Goal: Task Accomplishment & Management: Complete application form

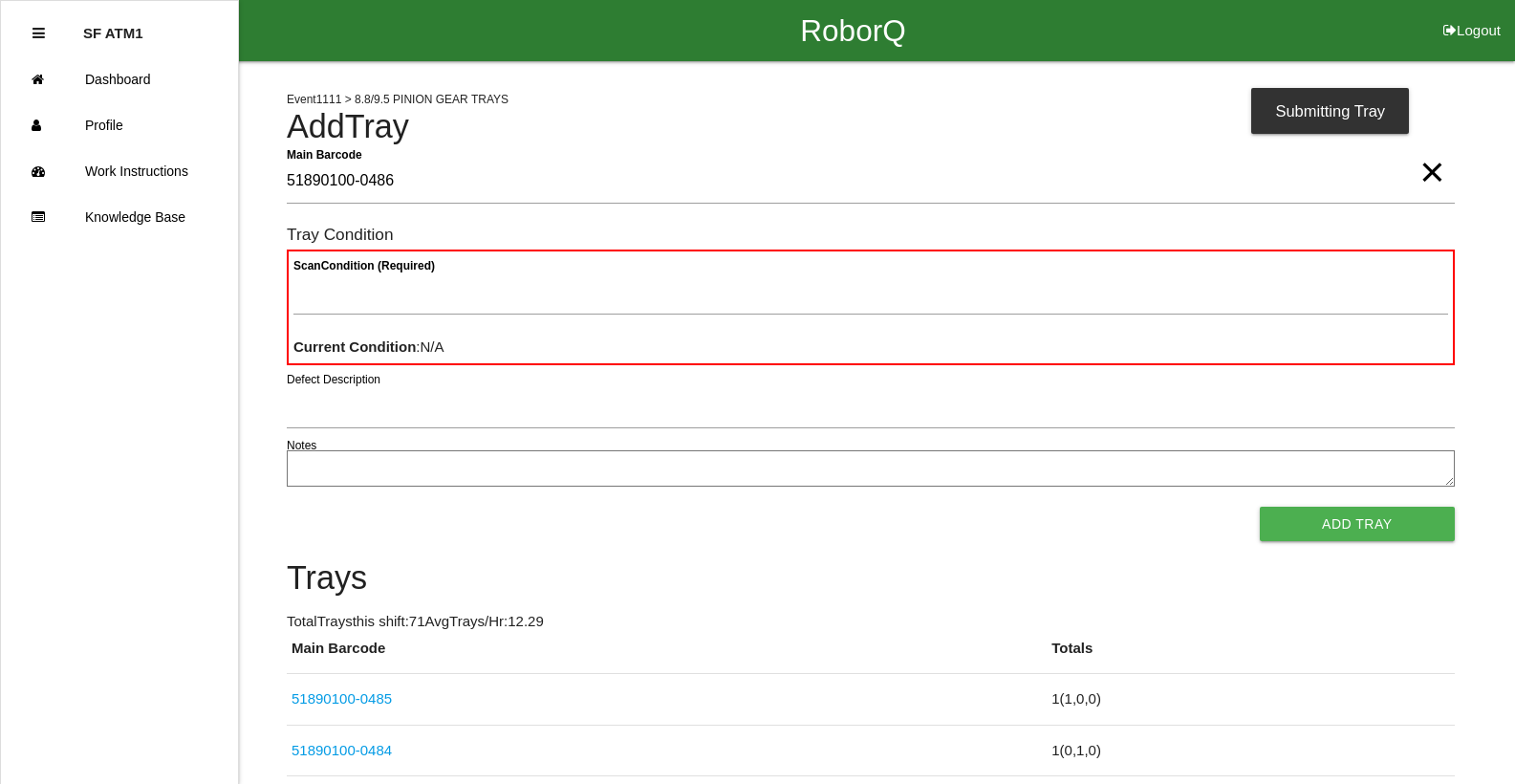
type Barcode "51890100-0486"
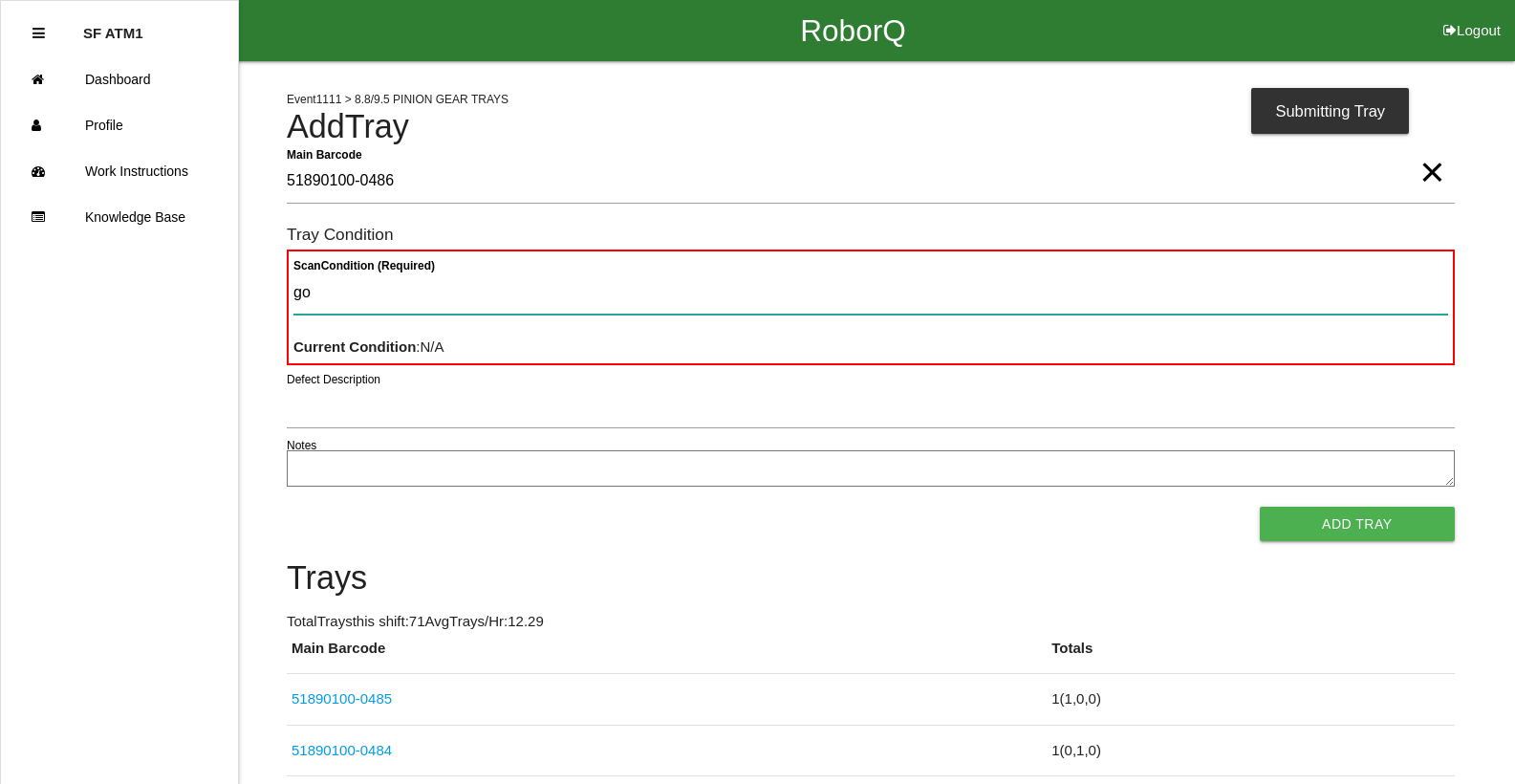
type Condition "goo"
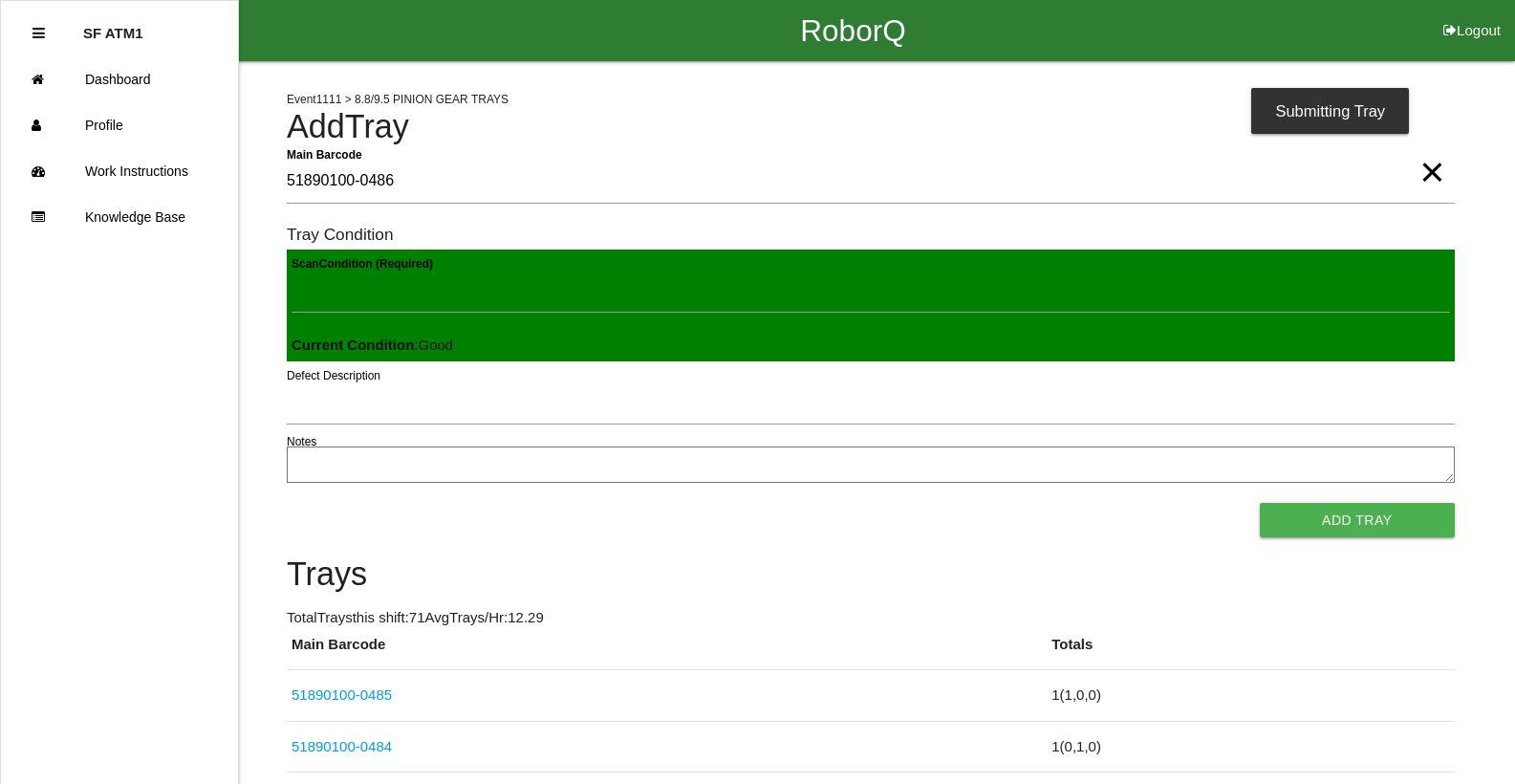
click at [1260, 503] on button "Add Tray" at bounding box center [1357, 520] width 195 height 35
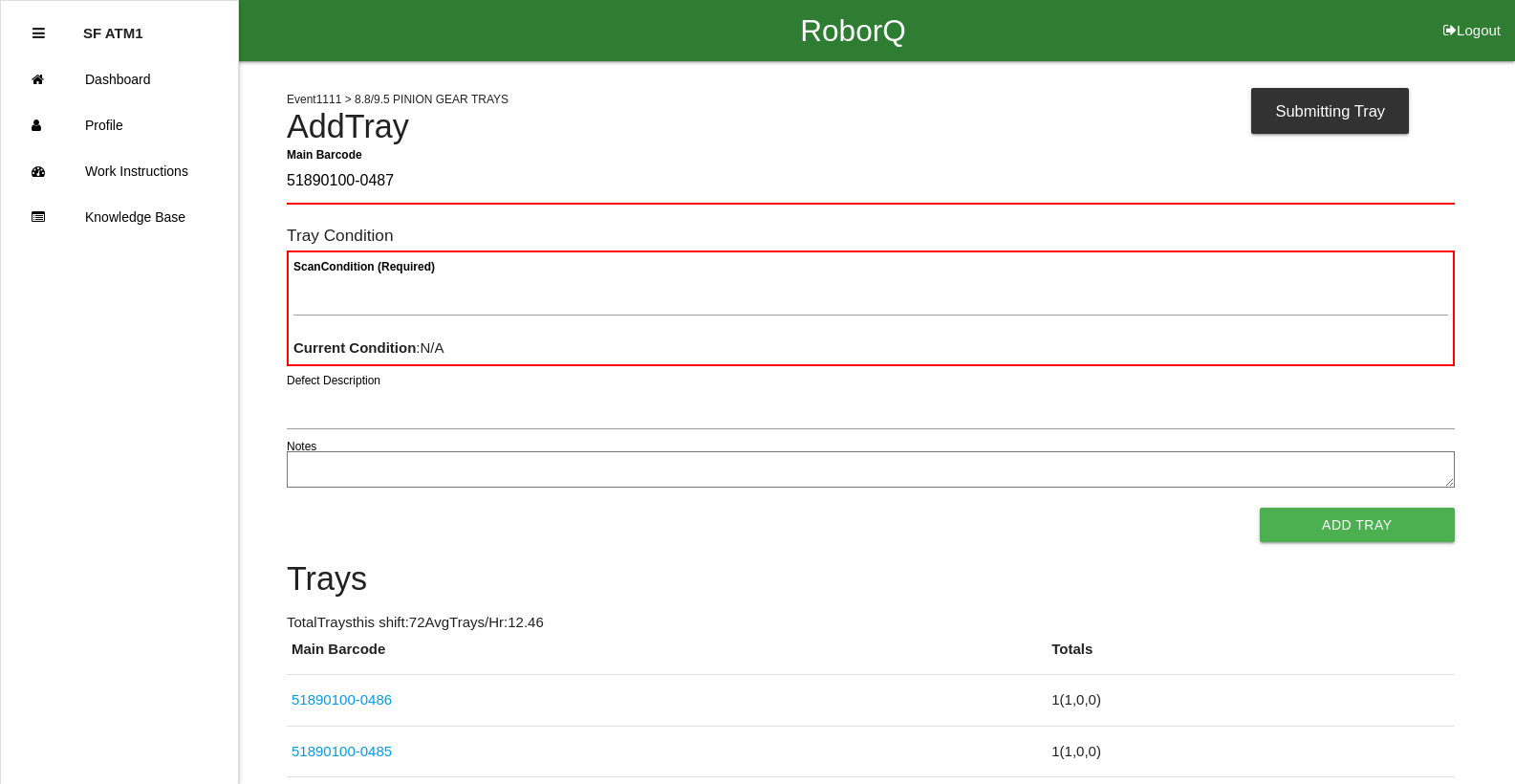
type Barcode "51890100-0487"
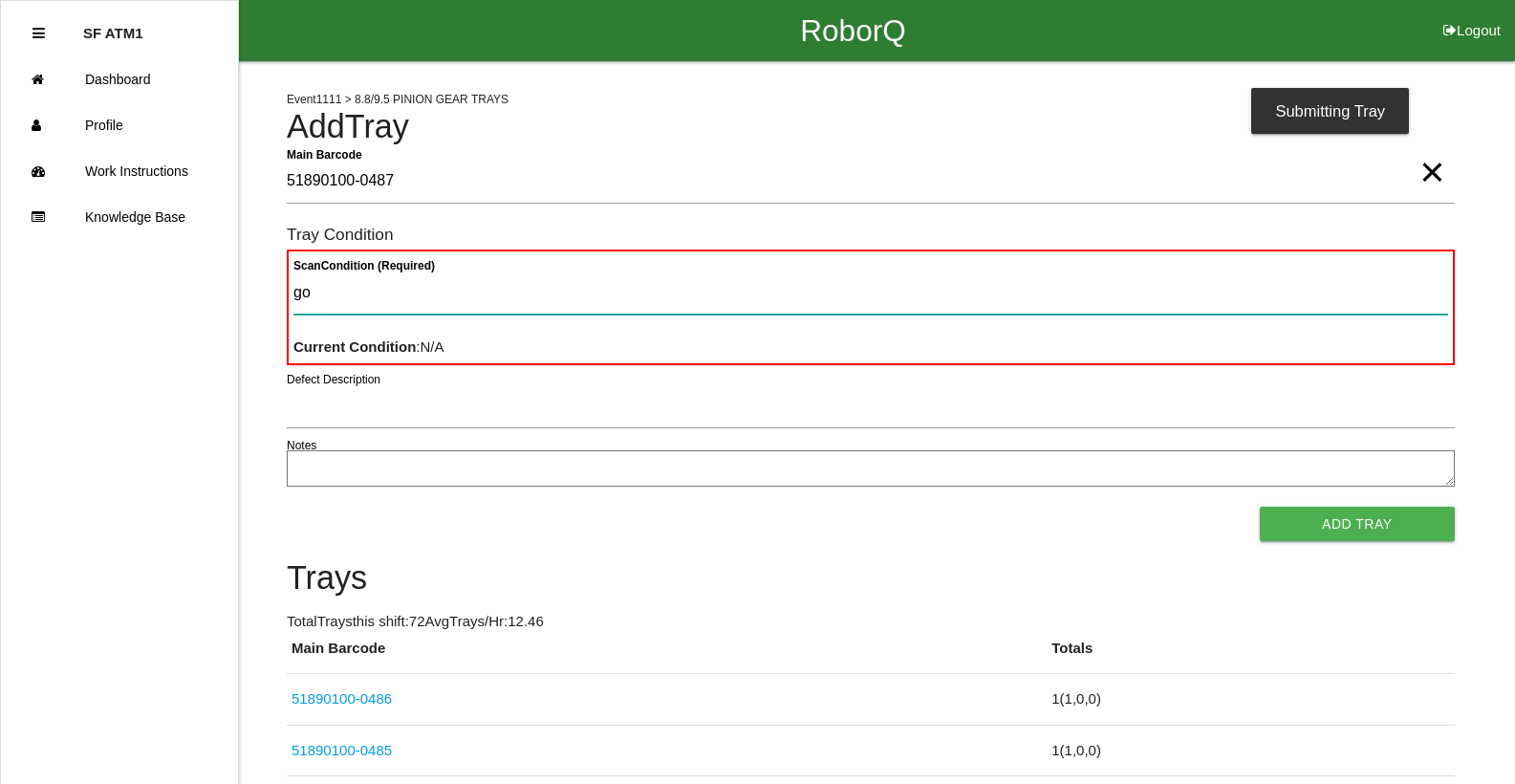
type Condition "goo"
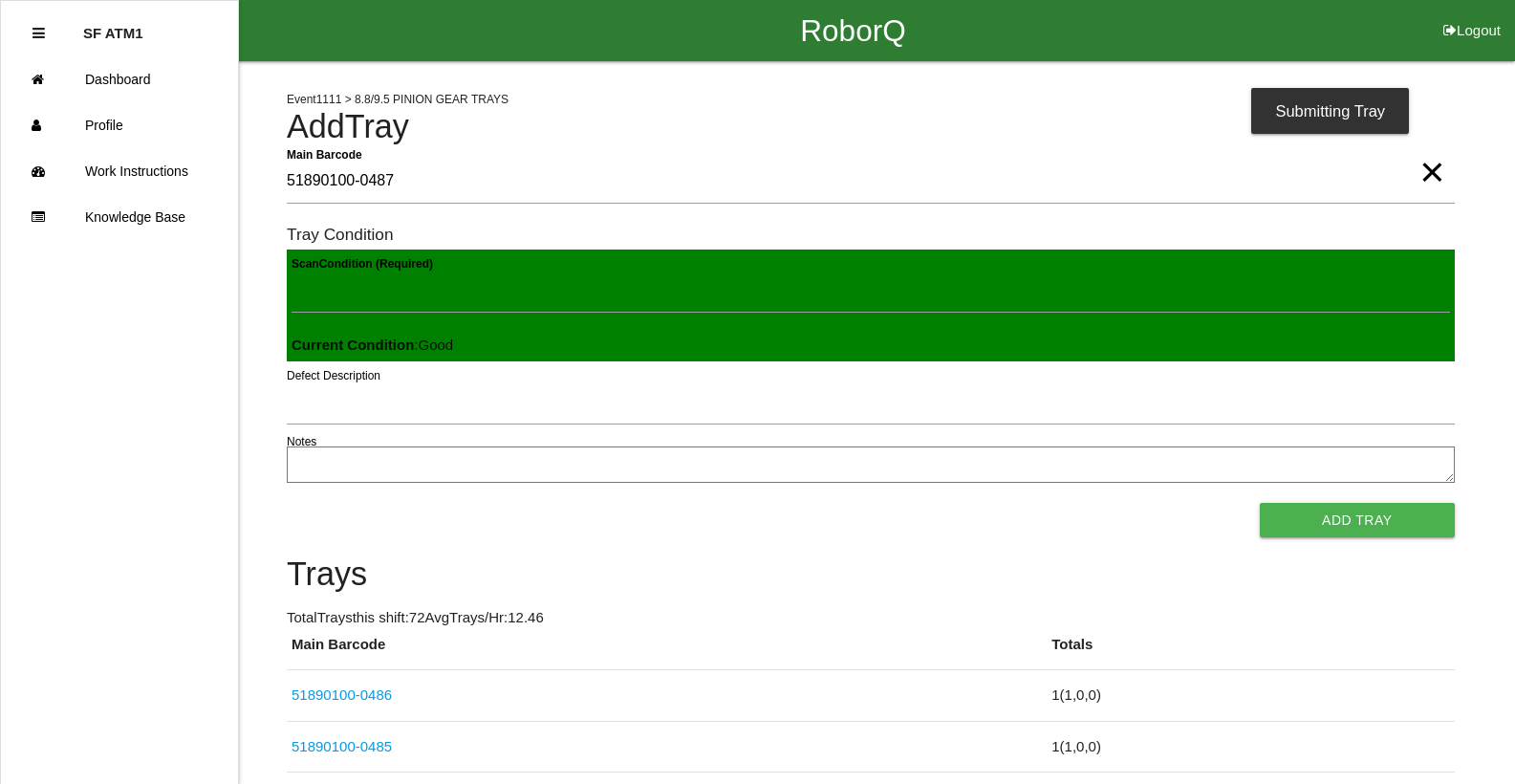
click at [1260, 503] on button "Add Tray" at bounding box center [1357, 520] width 195 height 35
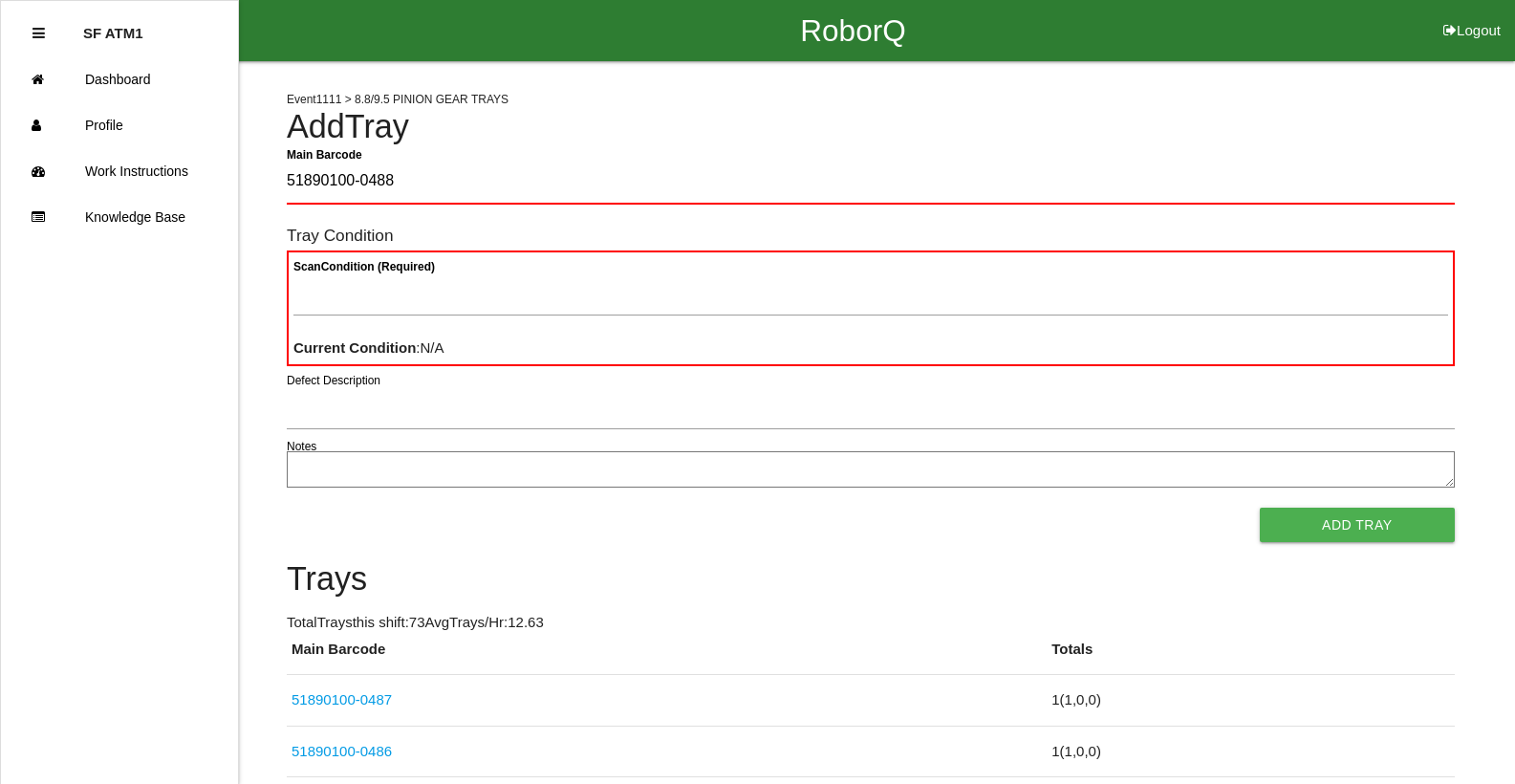
type Barcode "51890100-0488"
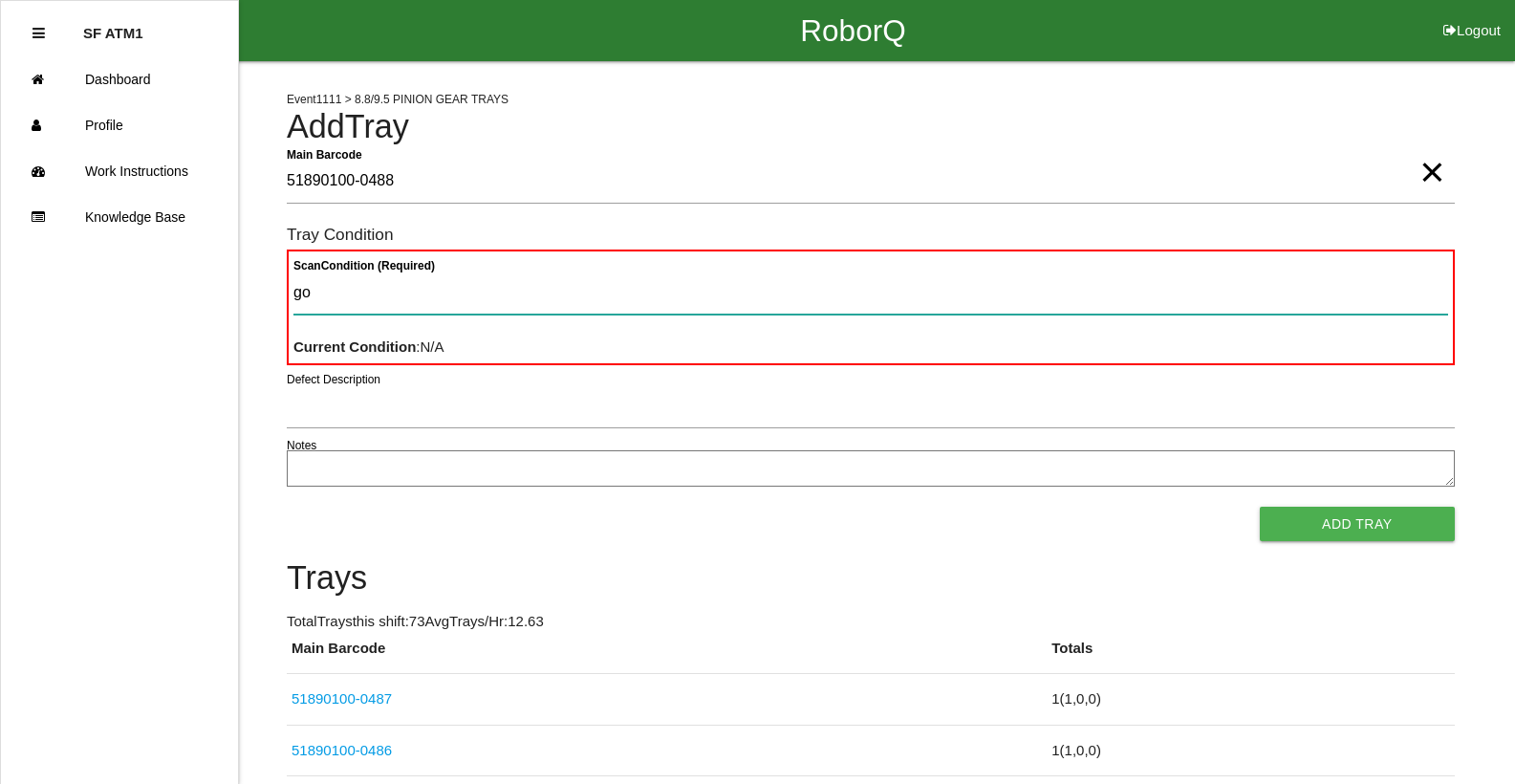
type Condition "goo"
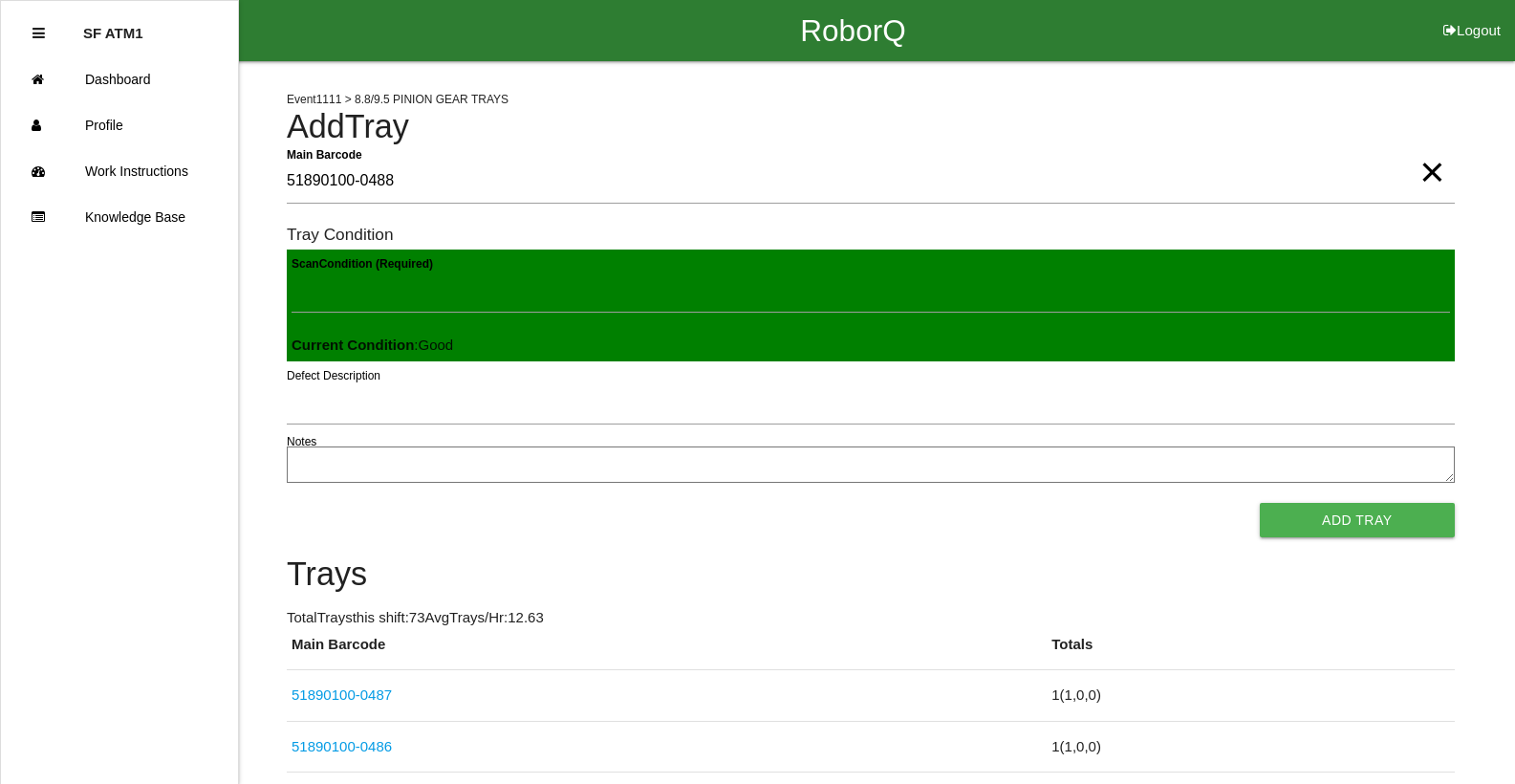
click at [1260, 503] on button "Add Tray" at bounding box center [1357, 520] width 195 height 35
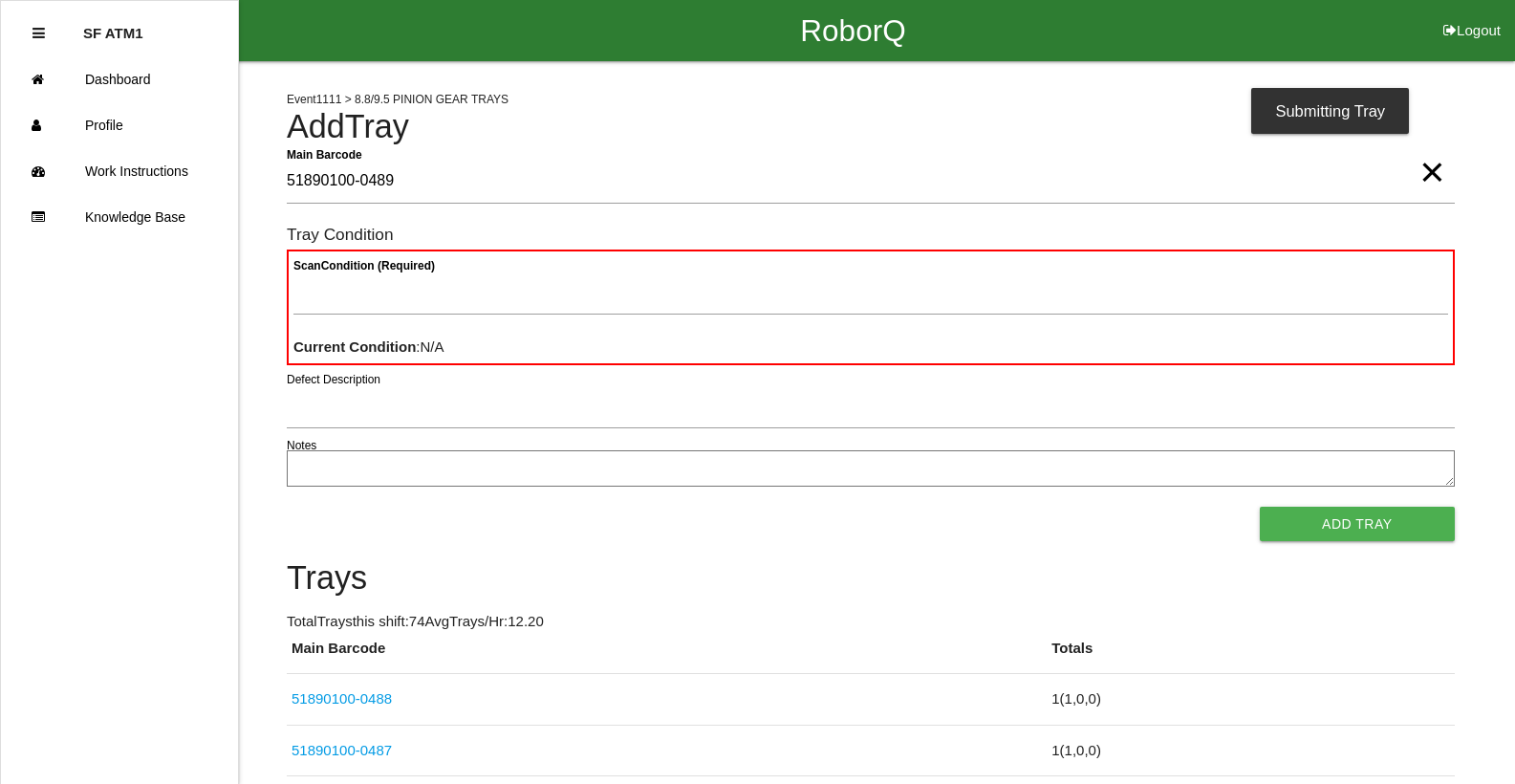
type Barcode "51890100-0489"
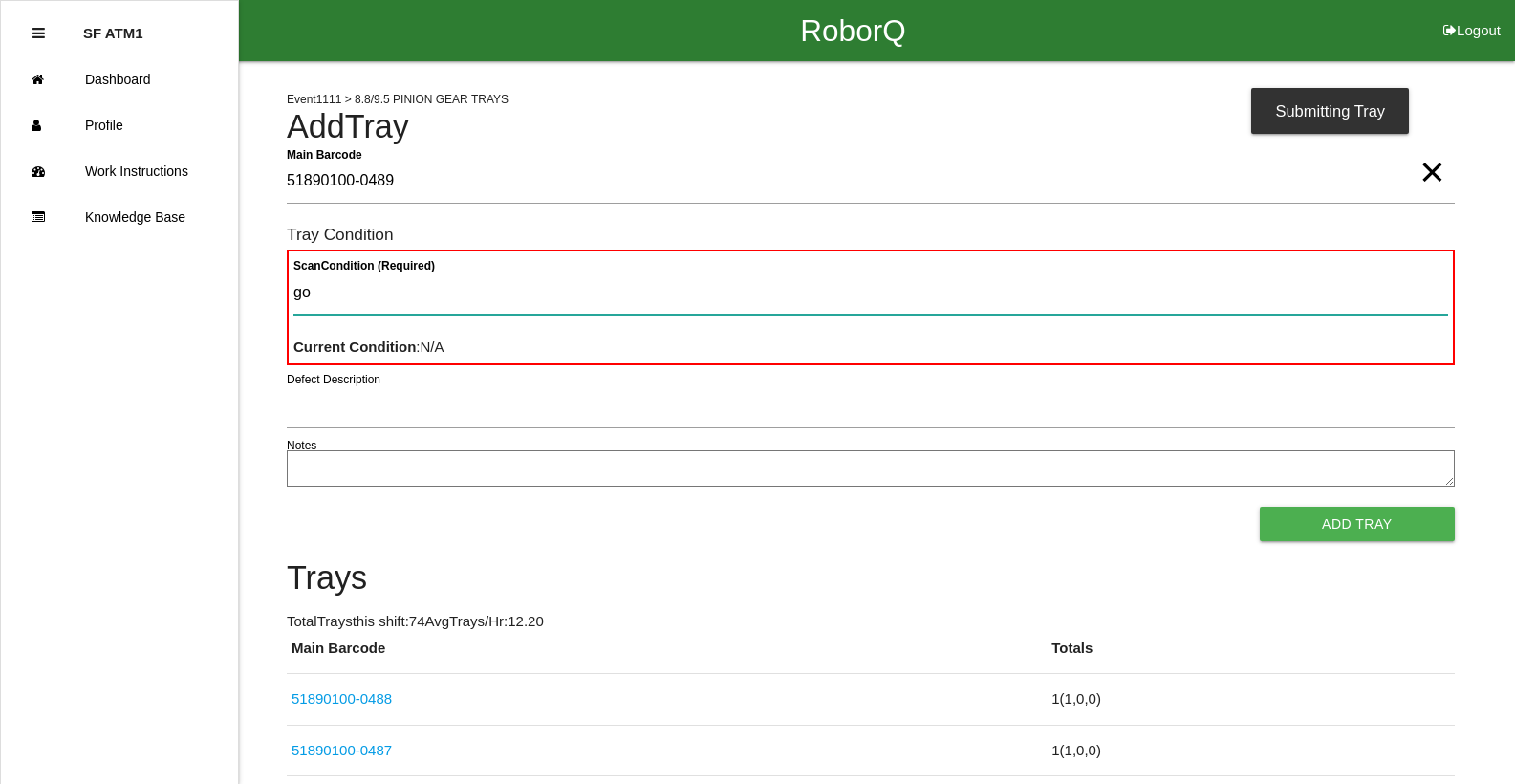
type Condition "goo"
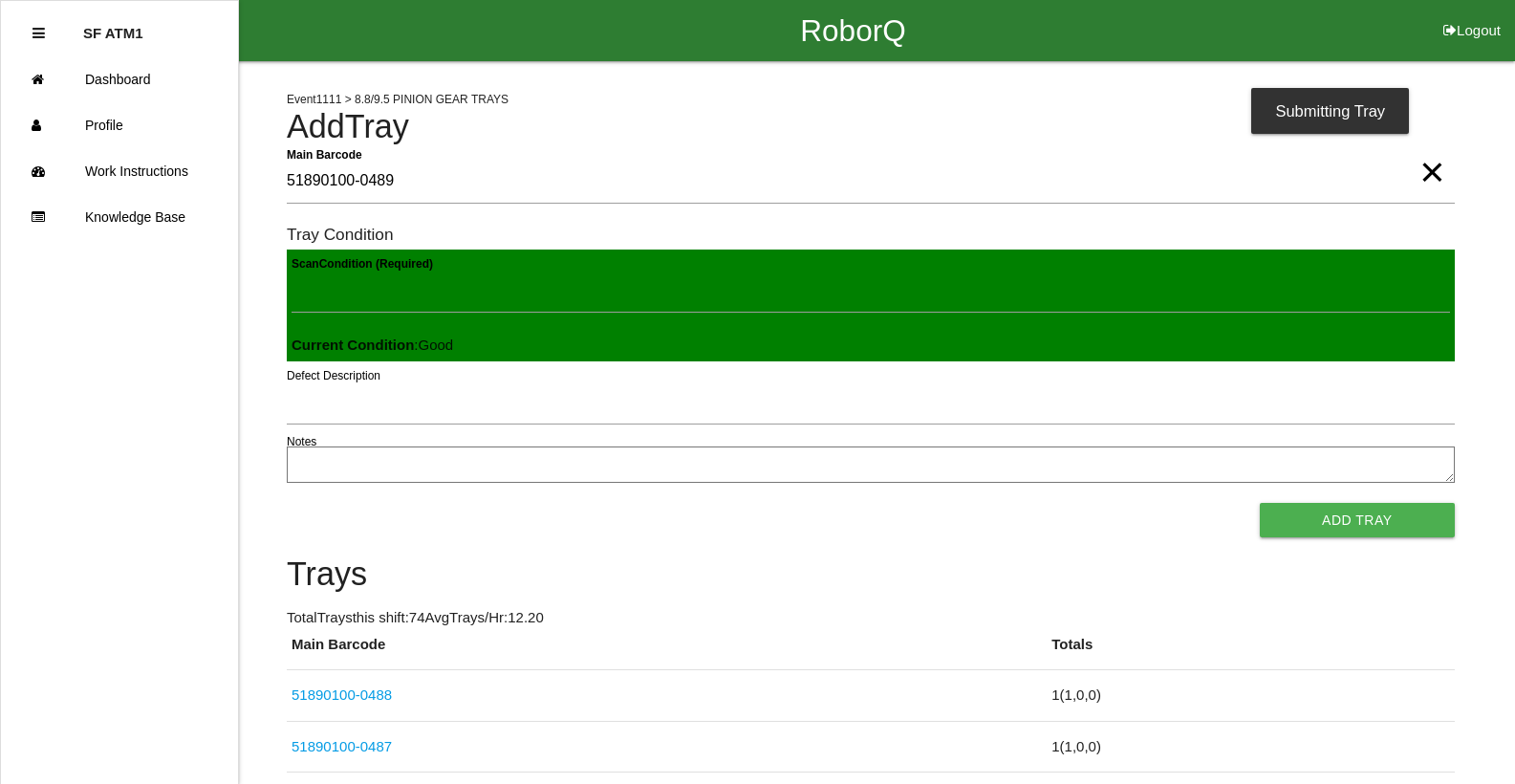
click at [1260, 503] on button "Add Tray" at bounding box center [1357, 520] width 195 height 35
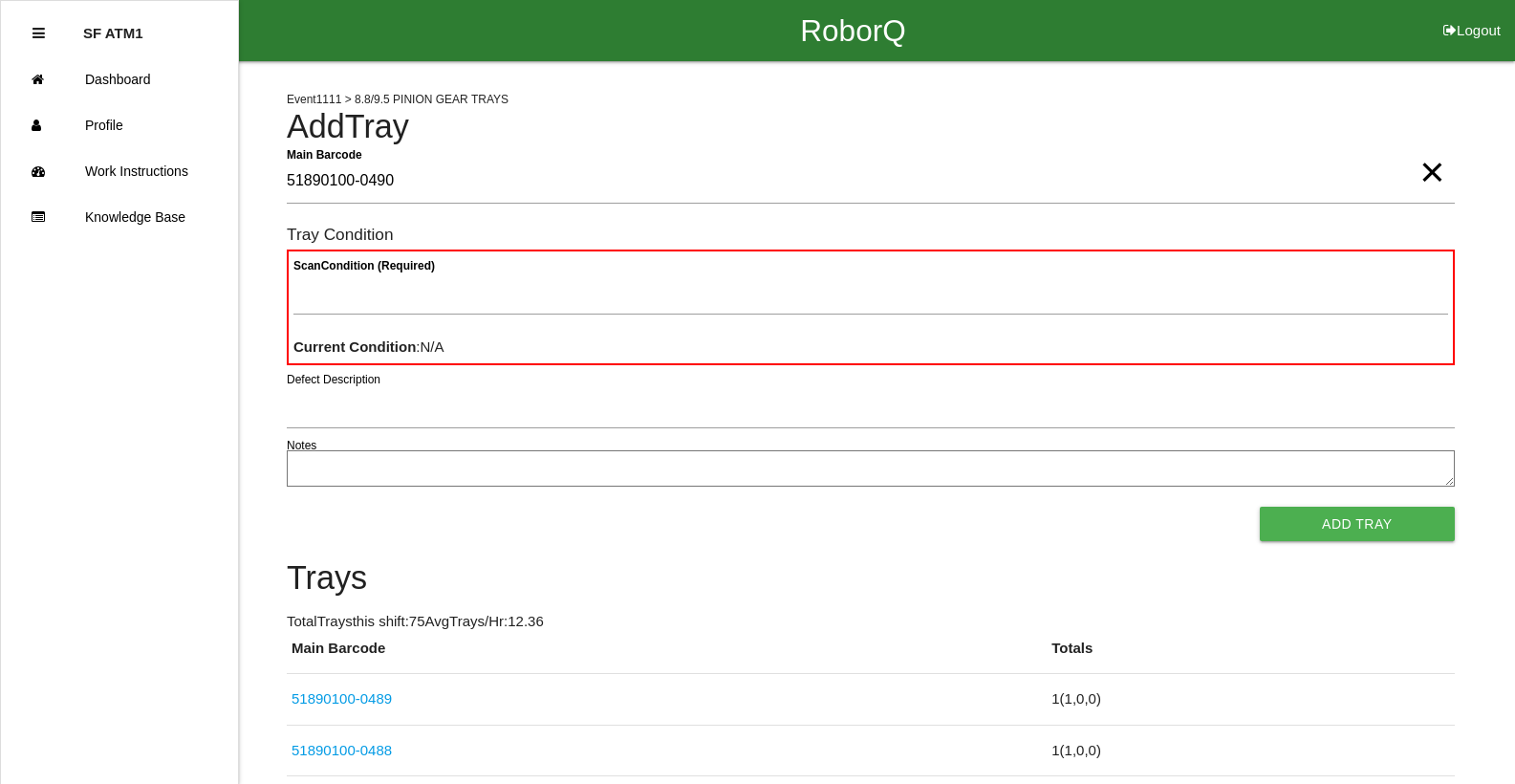
type Barcode "51890100-0490"
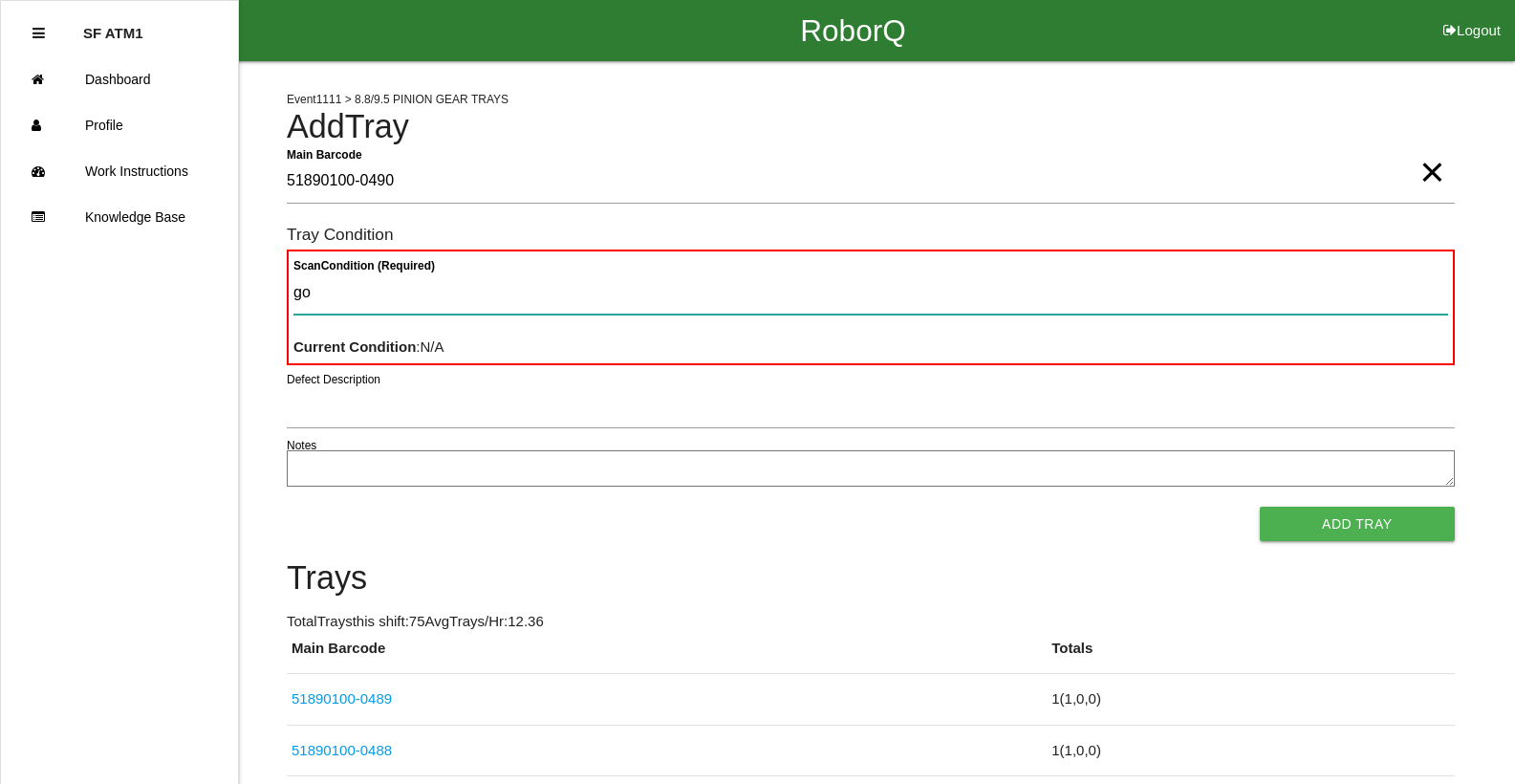
type Condition "goo"
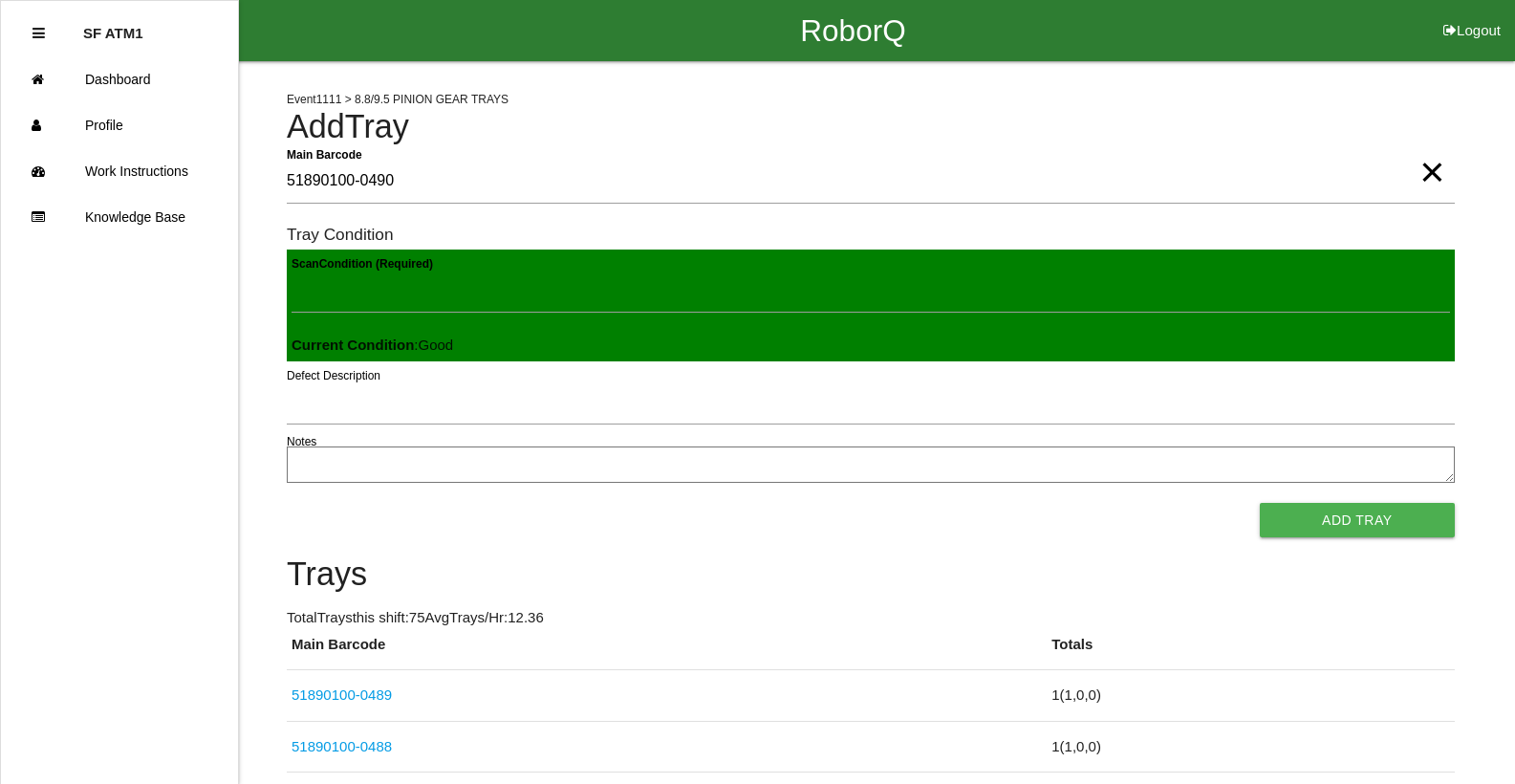
click at [1260, 503] on button "Add Tray" at bounding box center [1357, 520] width 195 height 35
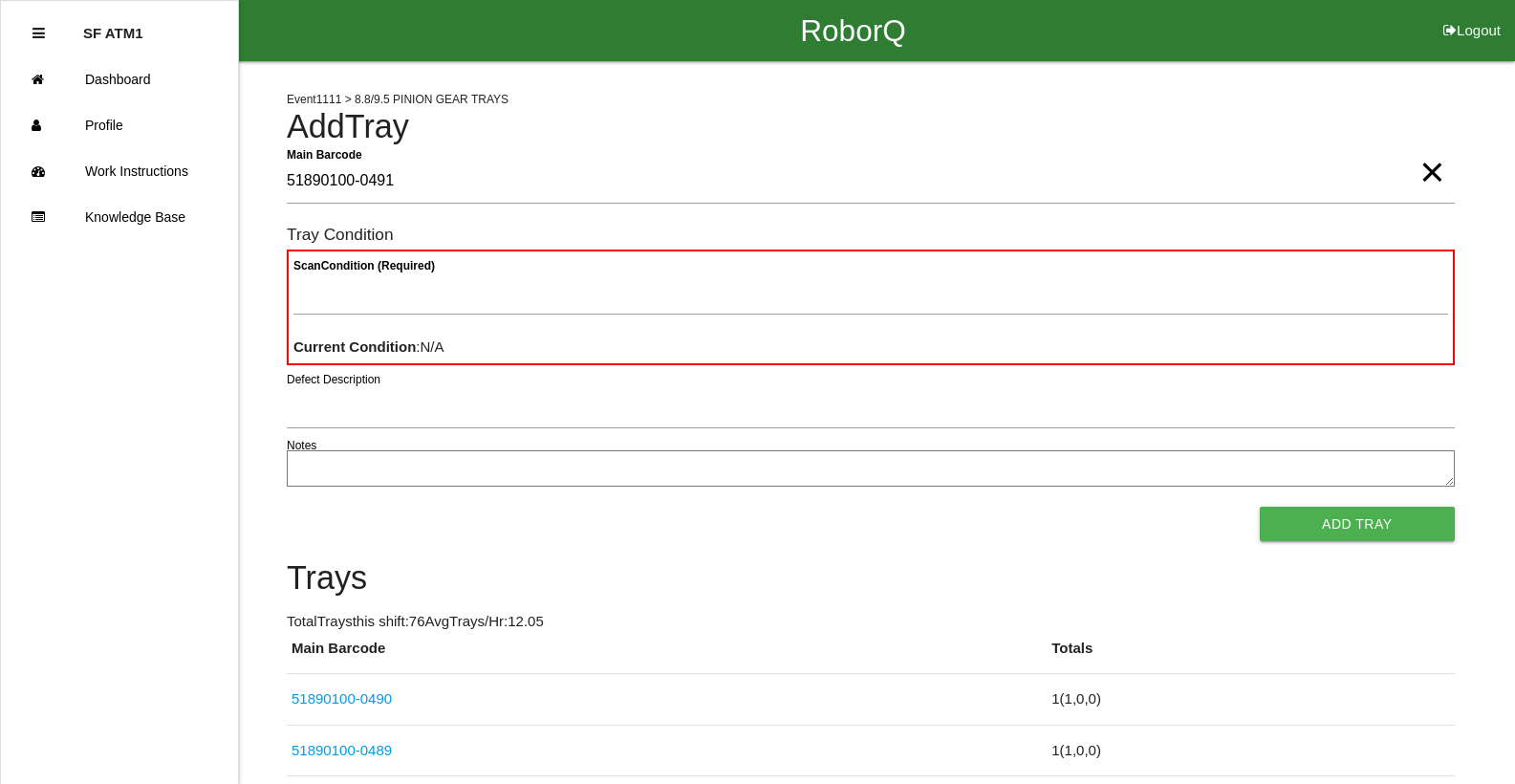
type Barcode "51890100-0491"
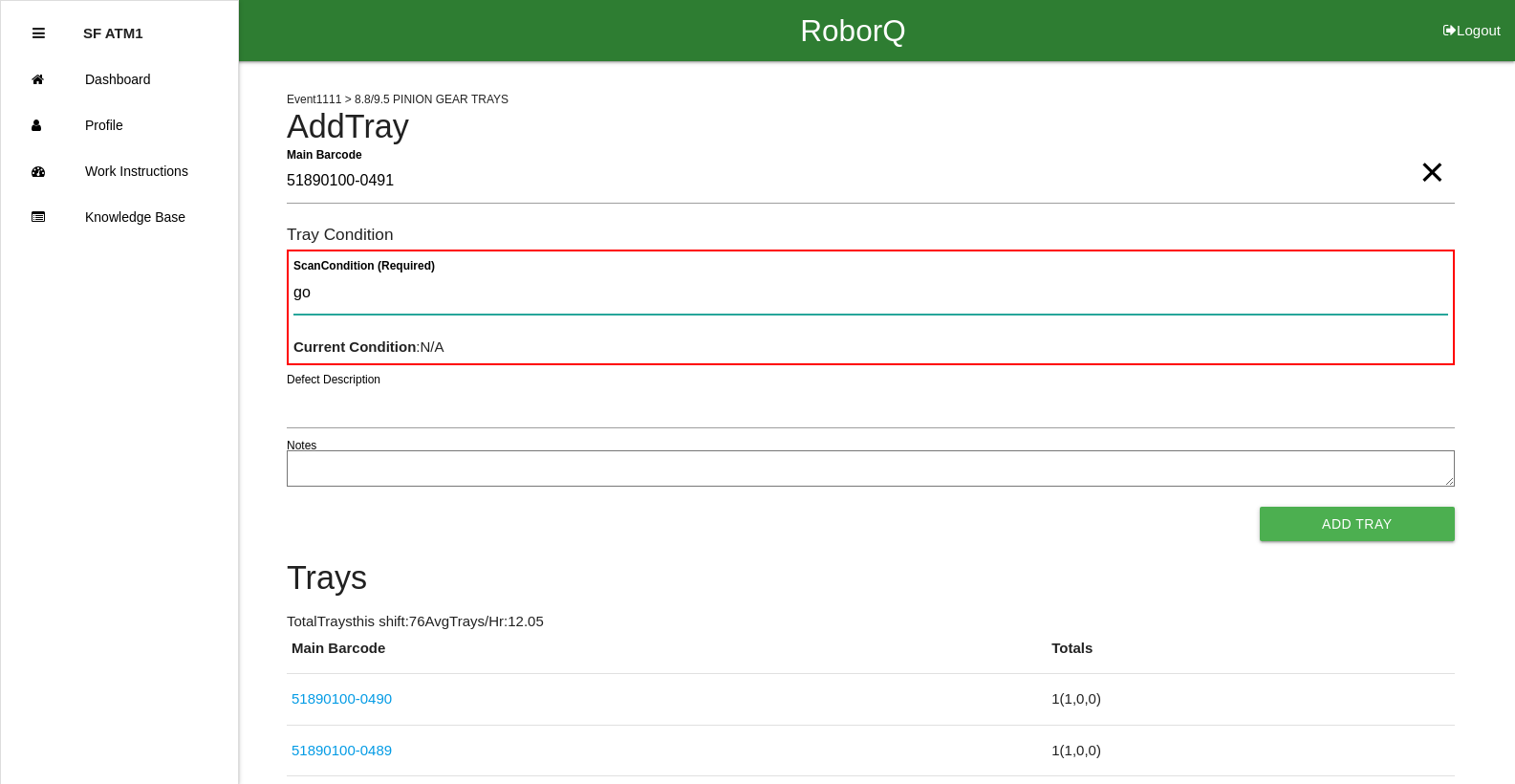
type Condition "goo"
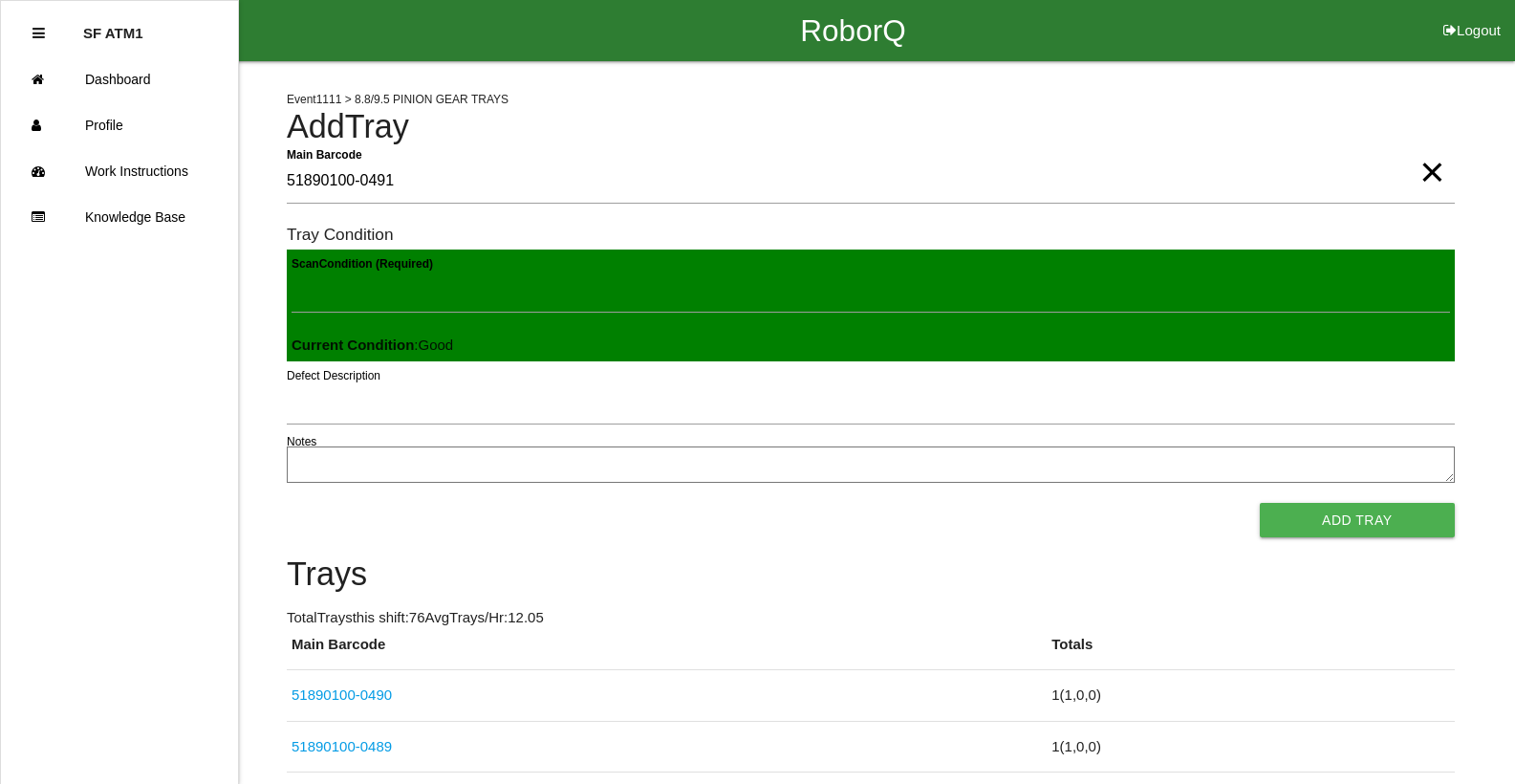
click at [1260, 503] on button "Add Tray" at bounding box center [1357, 520] width 195 height 35
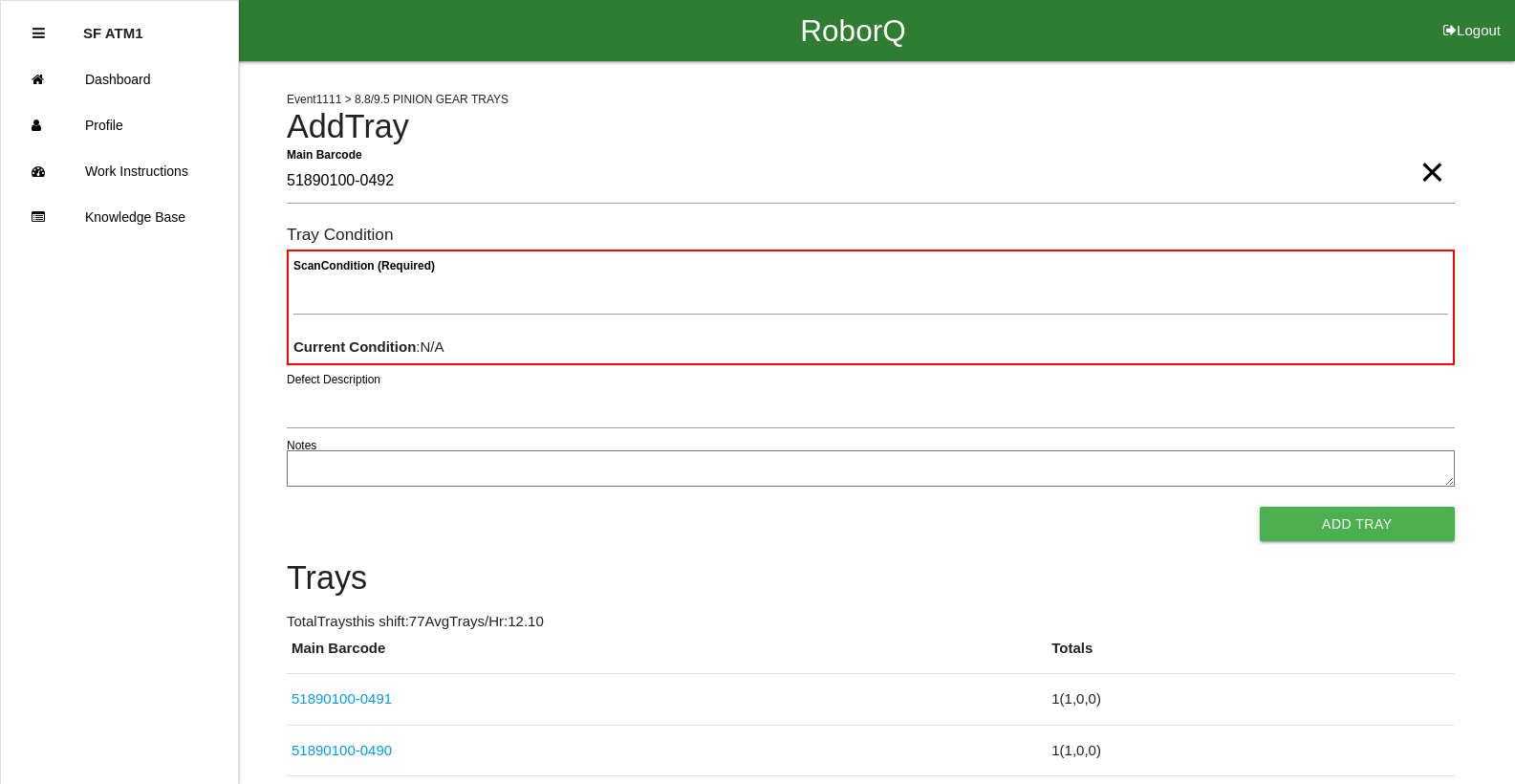
type Barcode "51890100-0492"
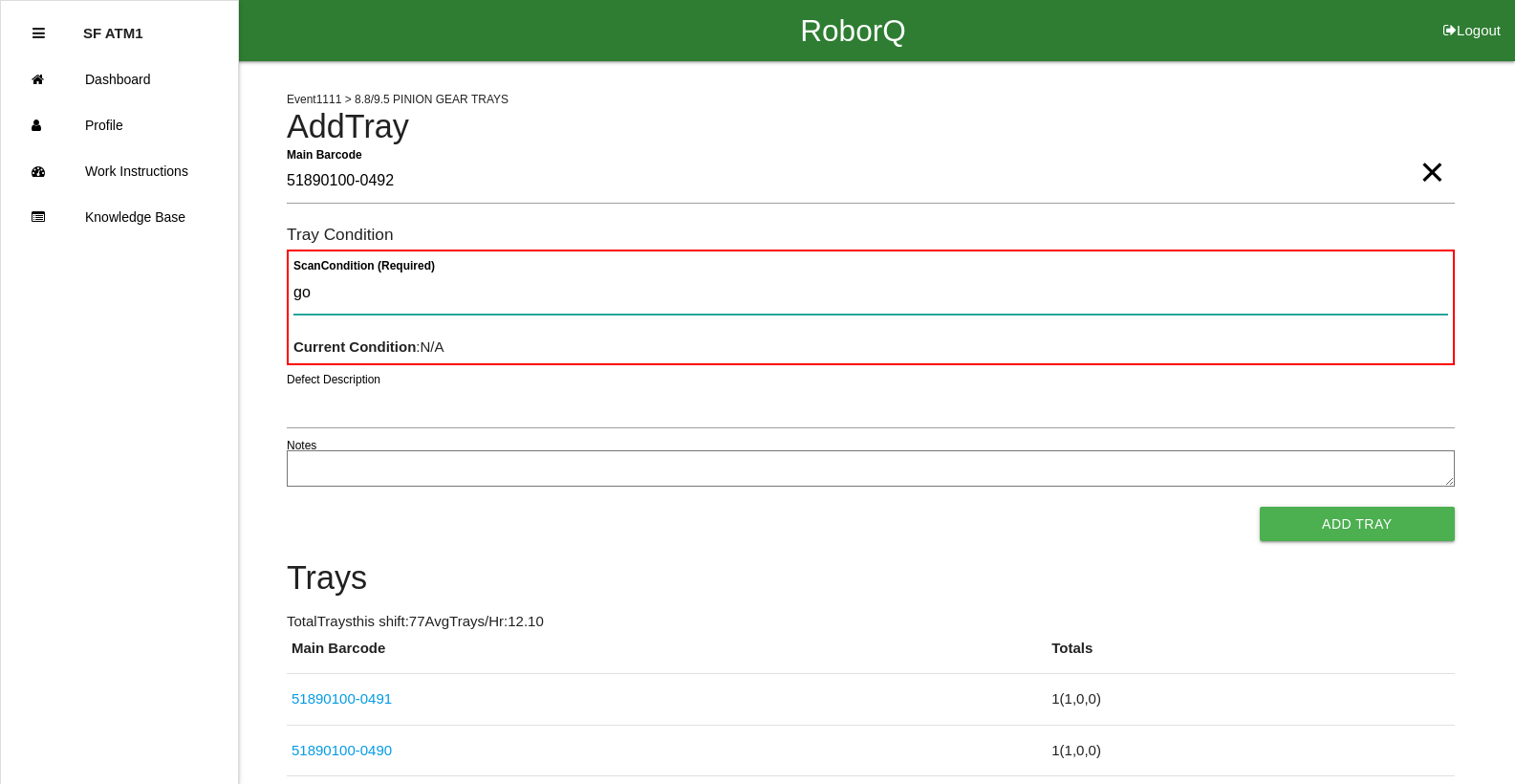
type Condition "goo"
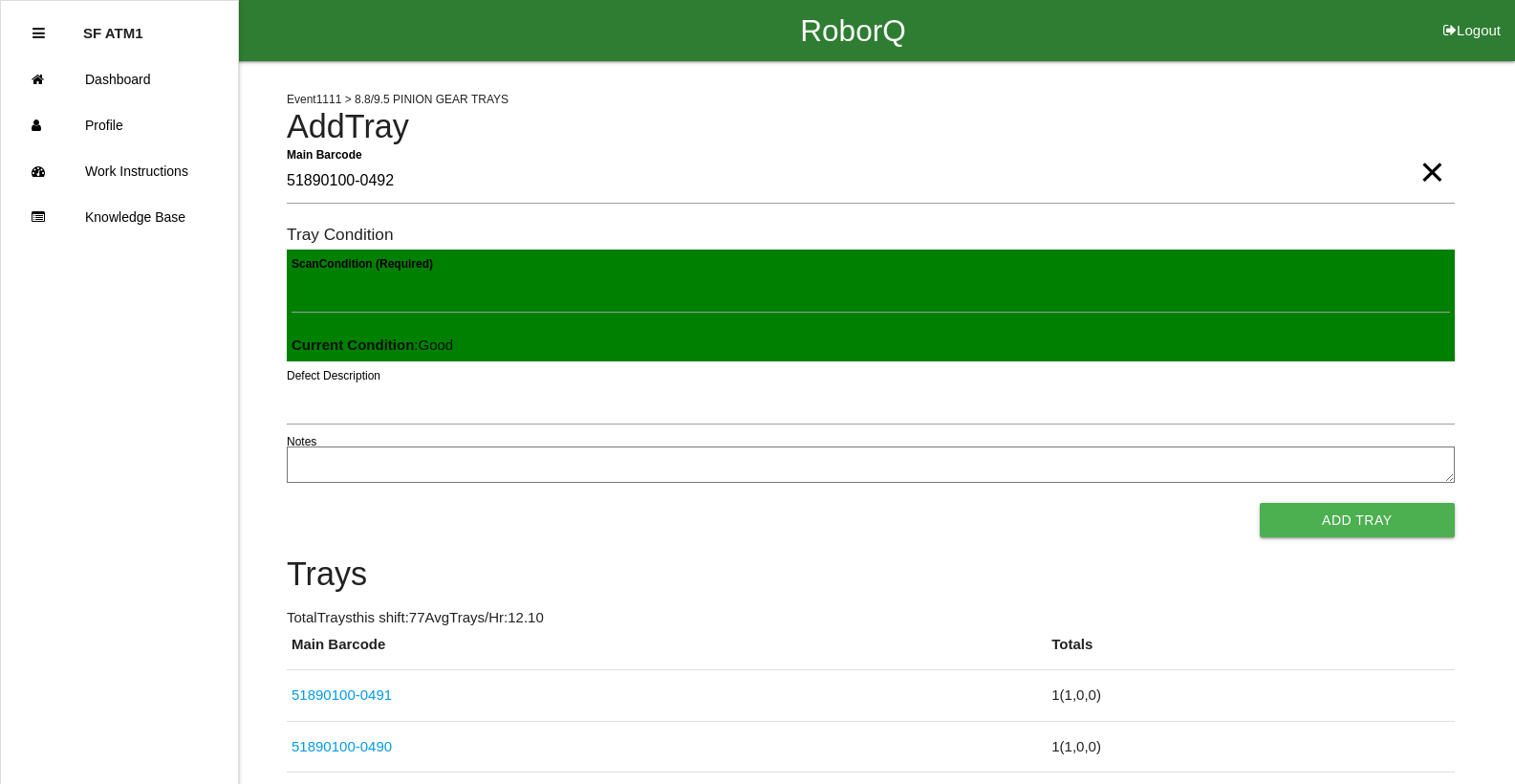
click at [1260, 503] on button "Add Tray" at bounding box center [1357, 520] width 195 height 35
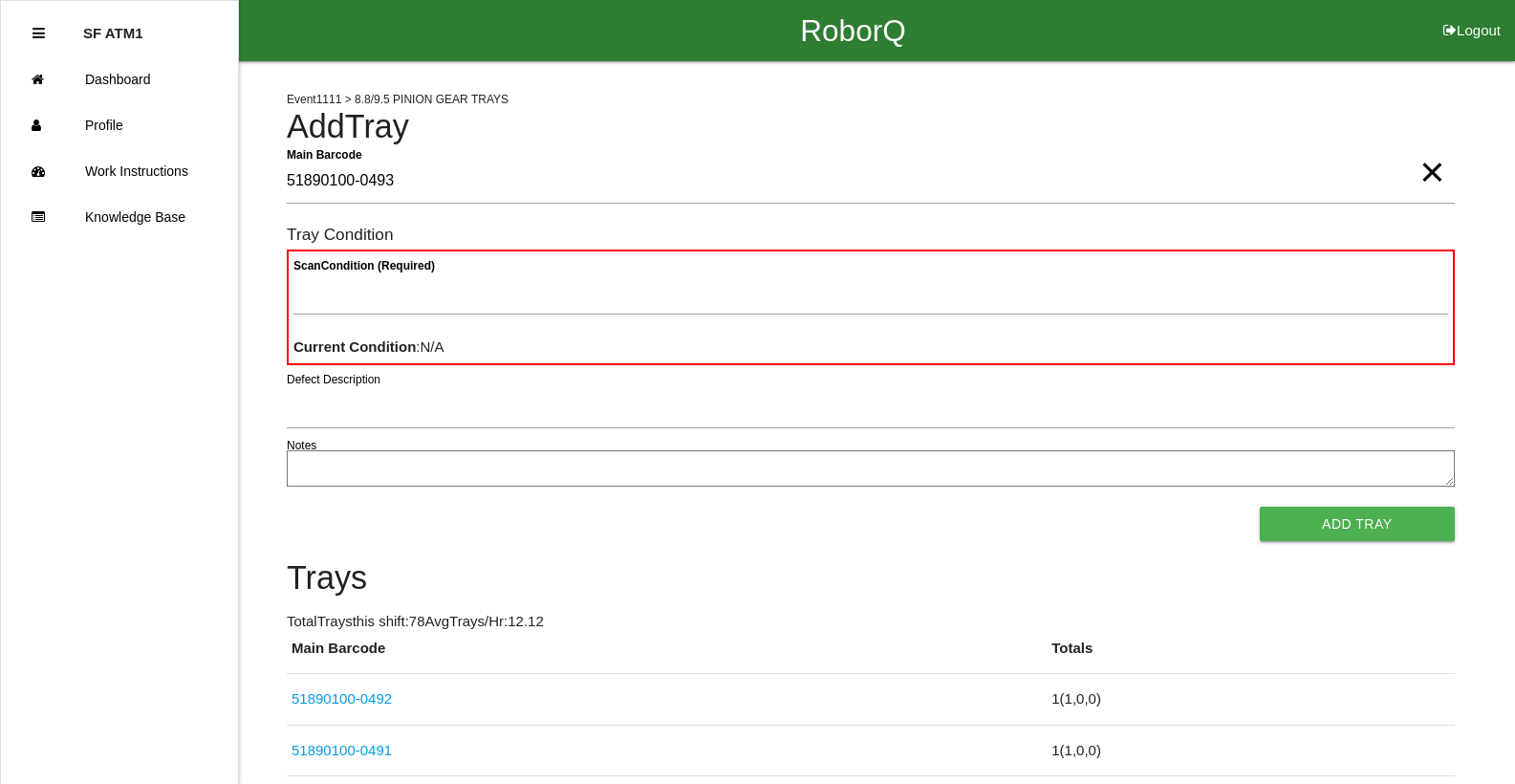
type Barcode "51890100-0493"
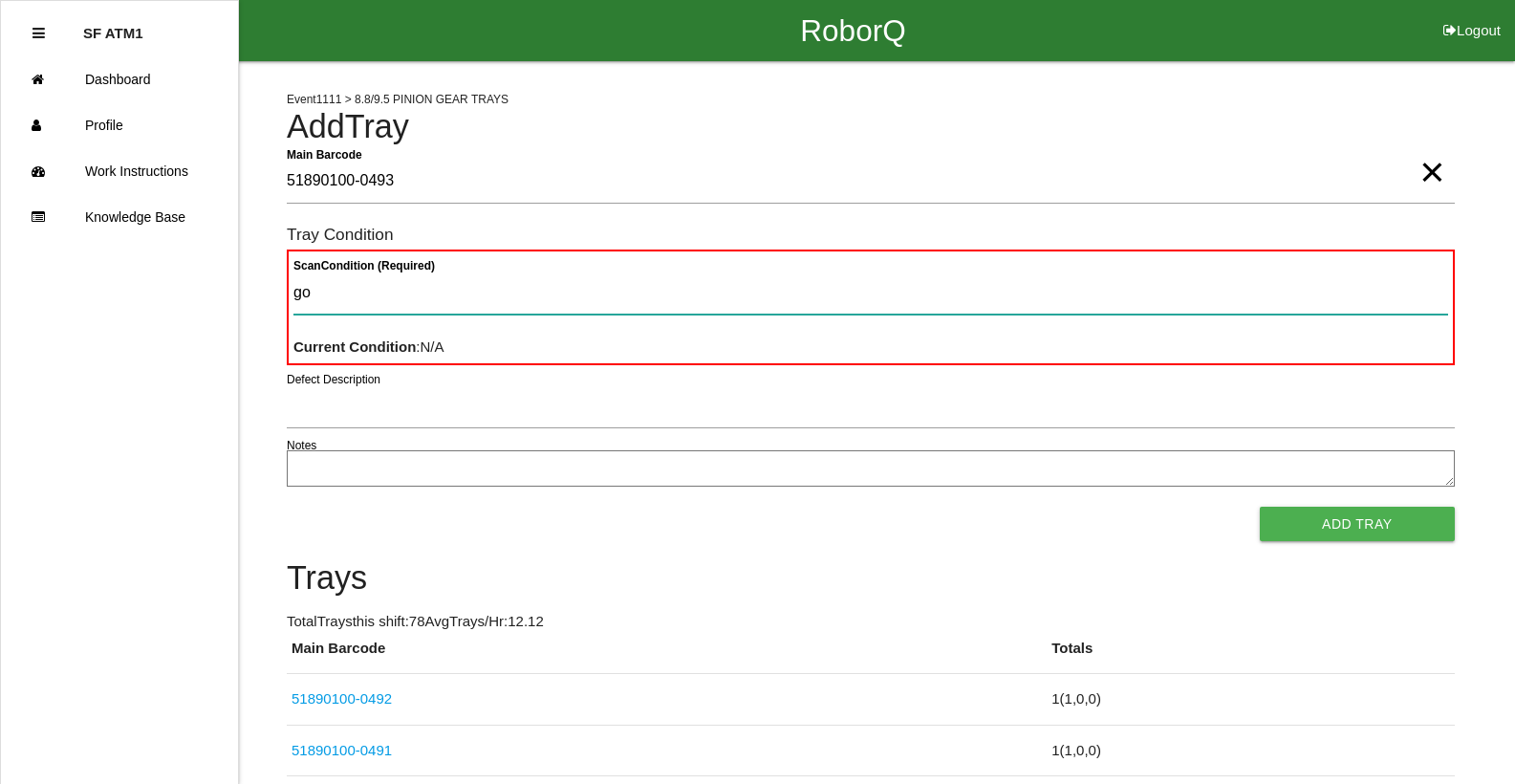
type Condition "goo"
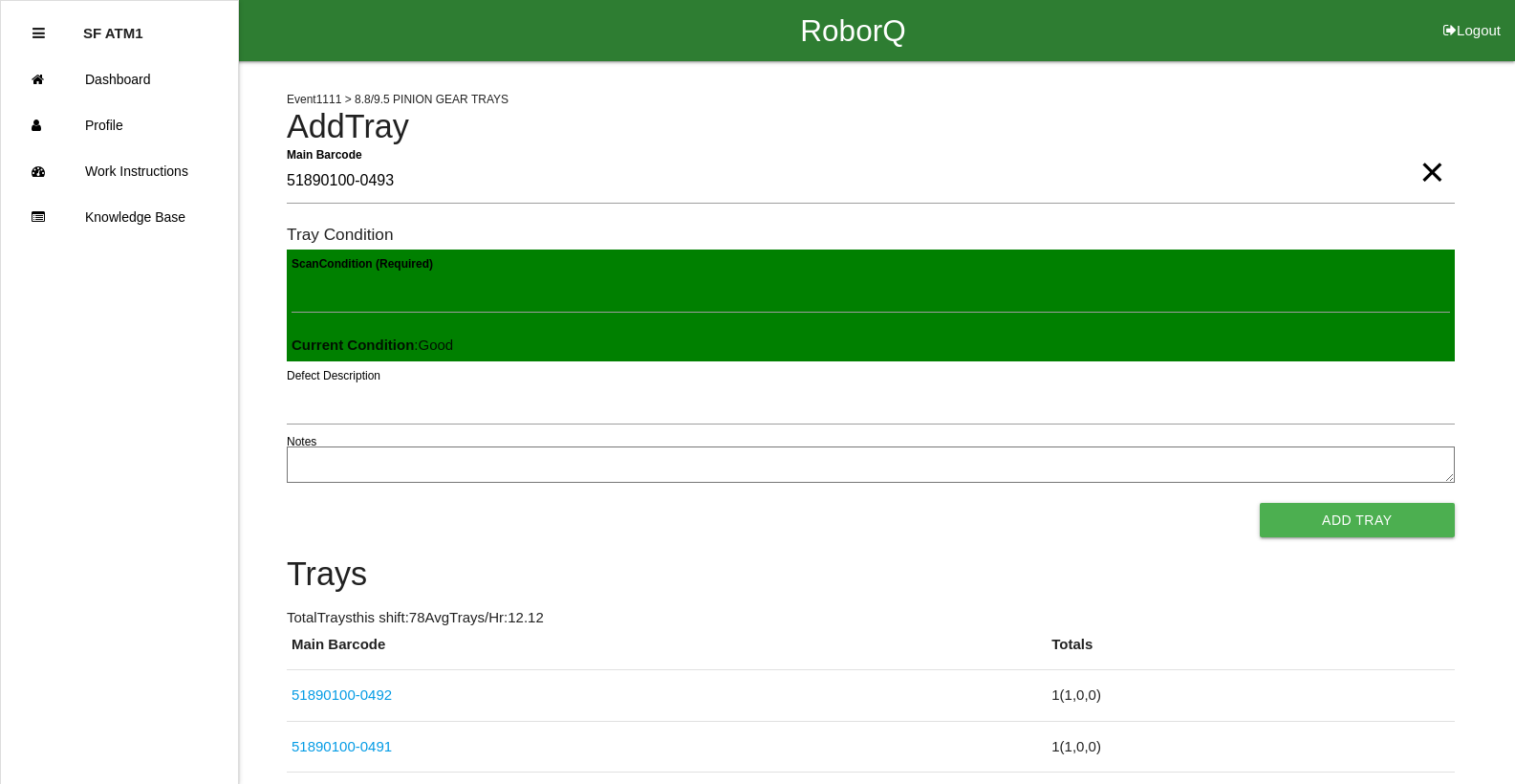
click at [1260, 503] on button "Add Tray" at bounding box center [1357, 520] width 195 height 35
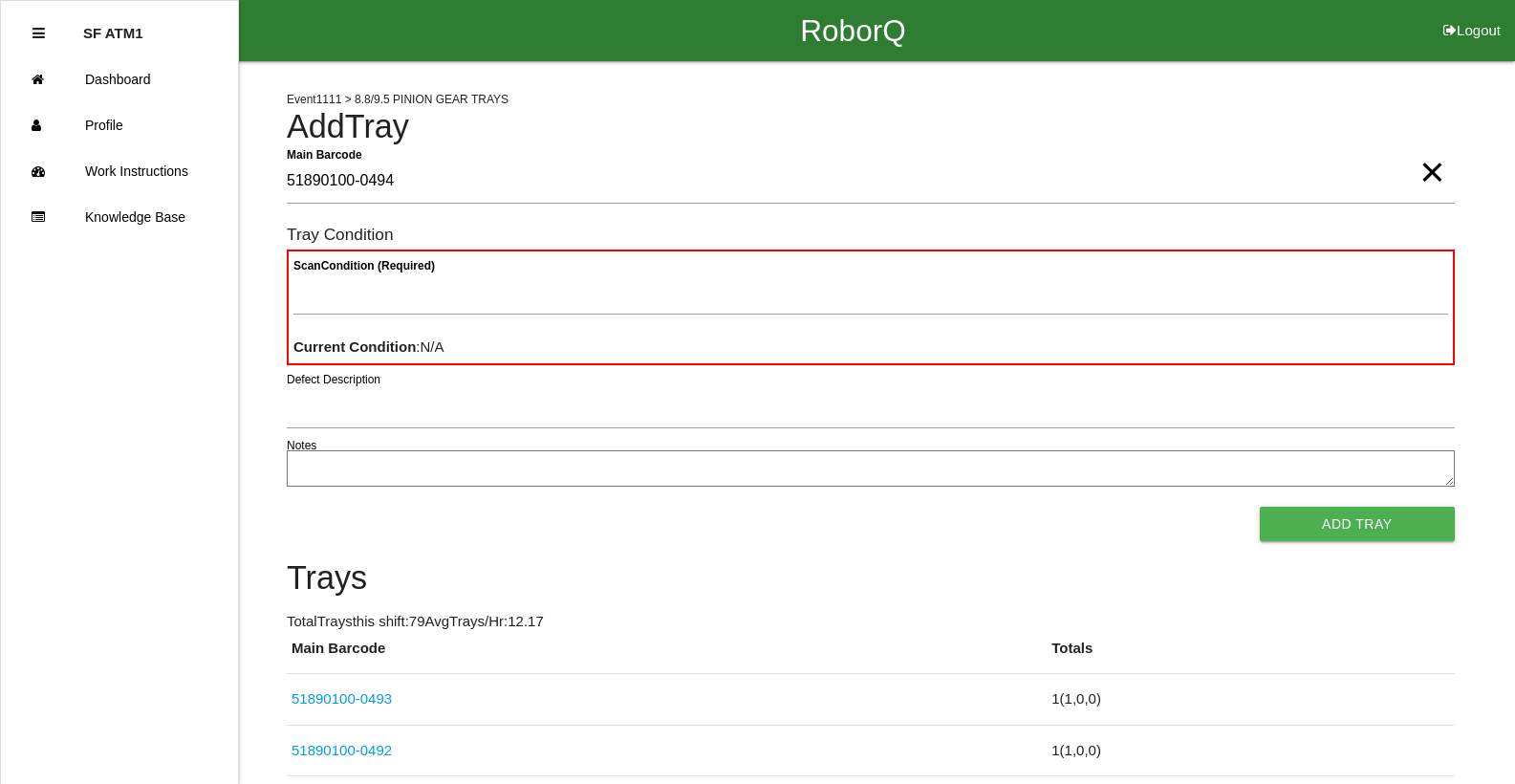
type Barcode "51890100-0494"
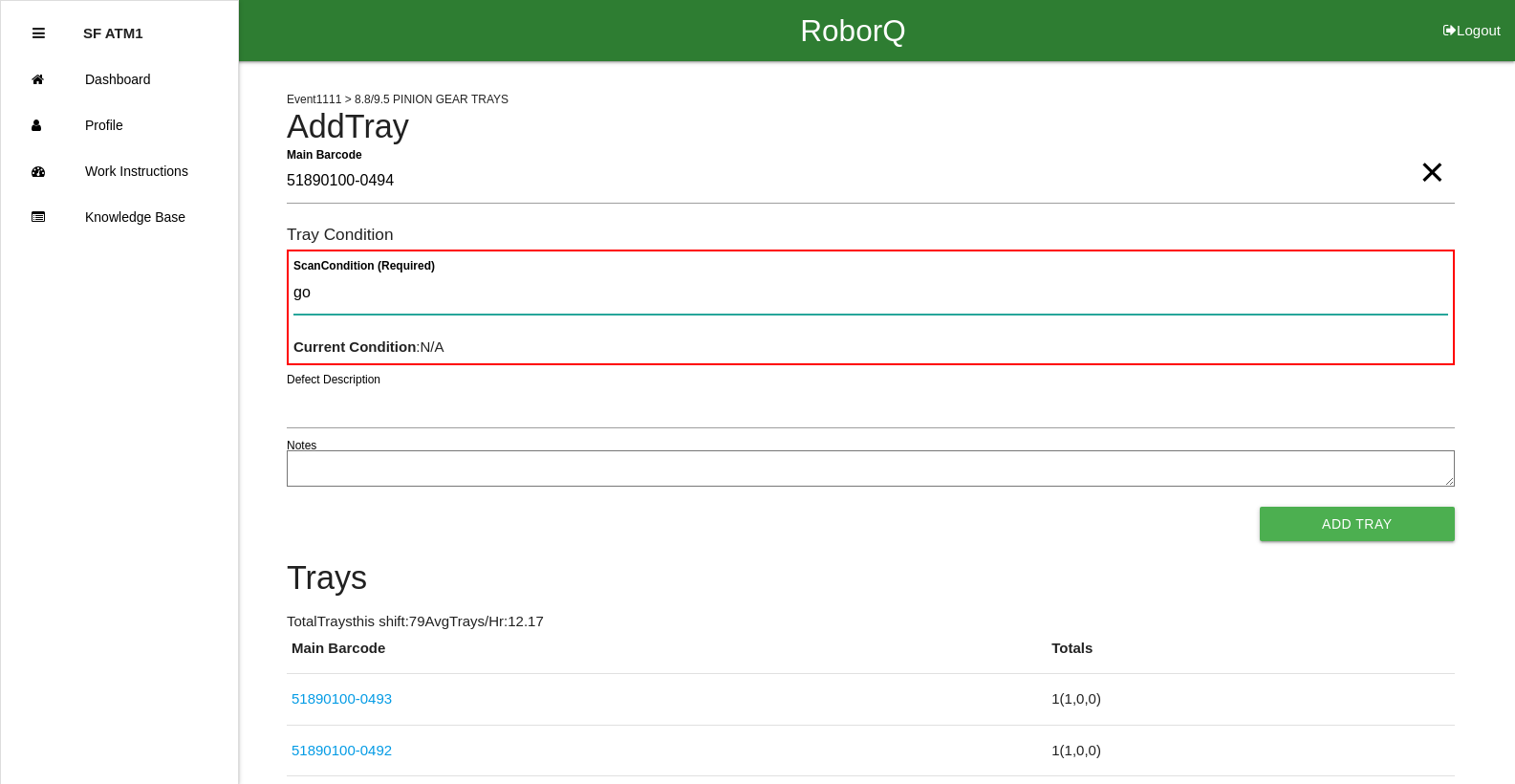
type Condition "goo"
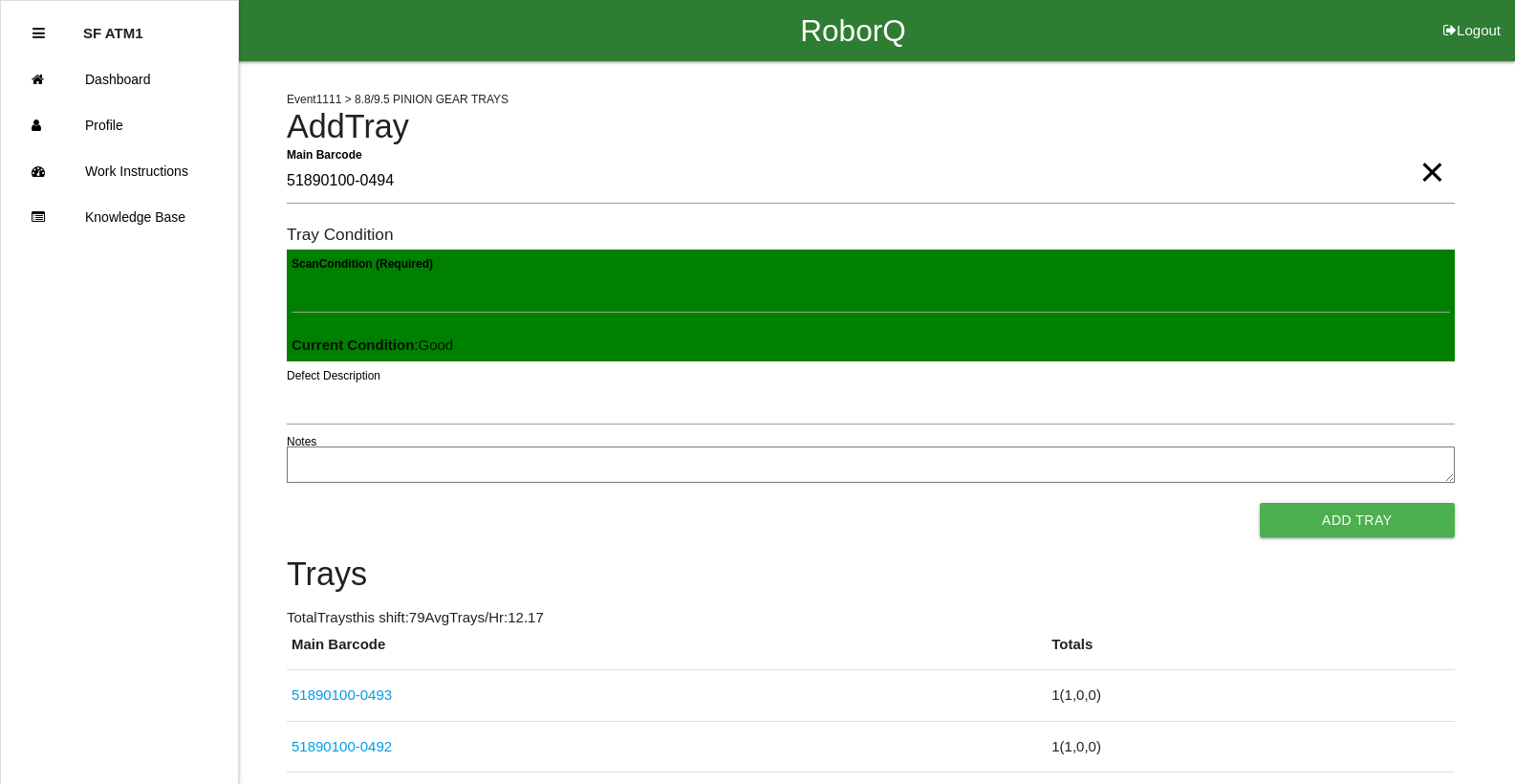
click at [1260, 503] on button "Add Tray" at bounding box center [1357, 520] width 195 height 35
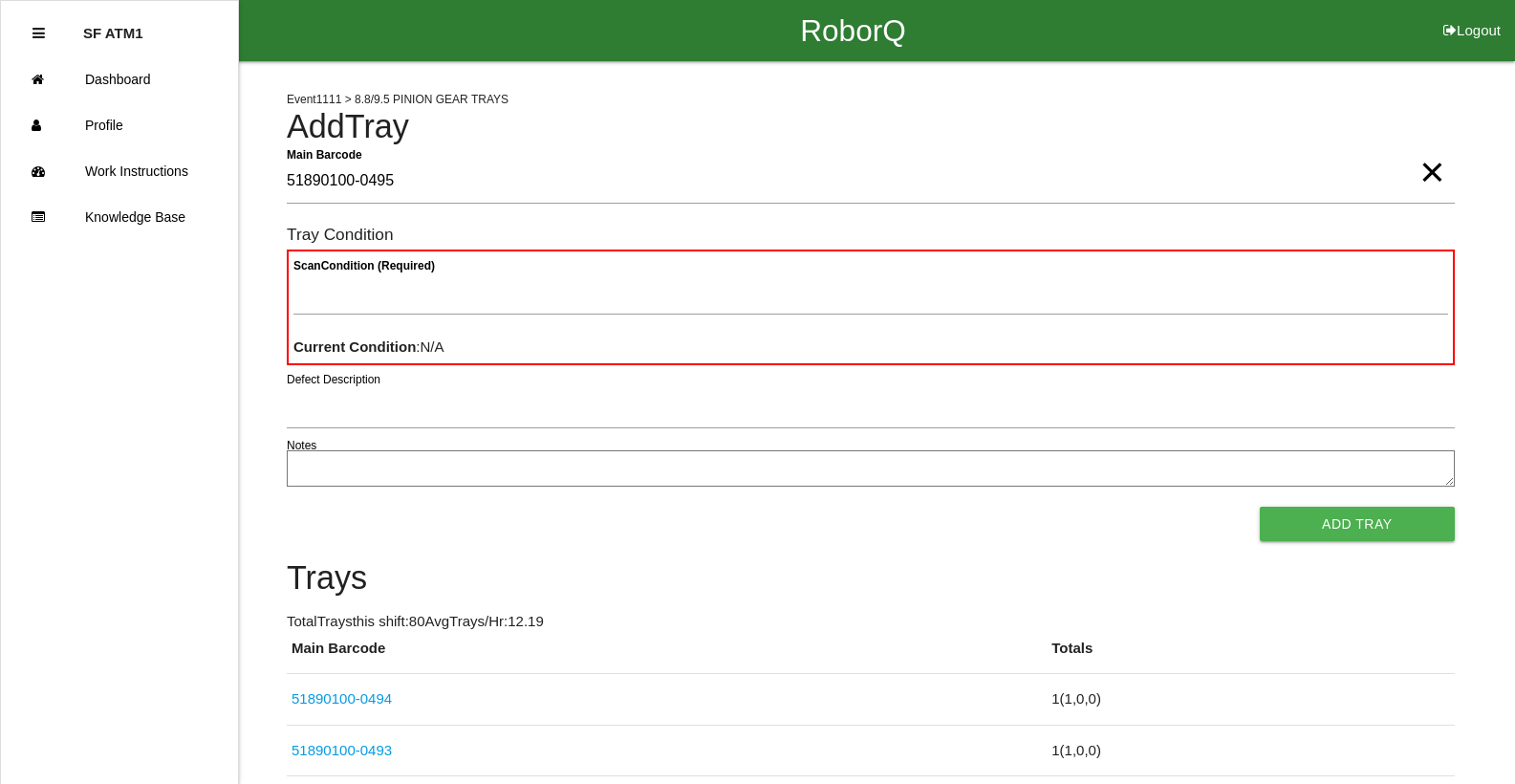
type Barcode "51890100-0495"
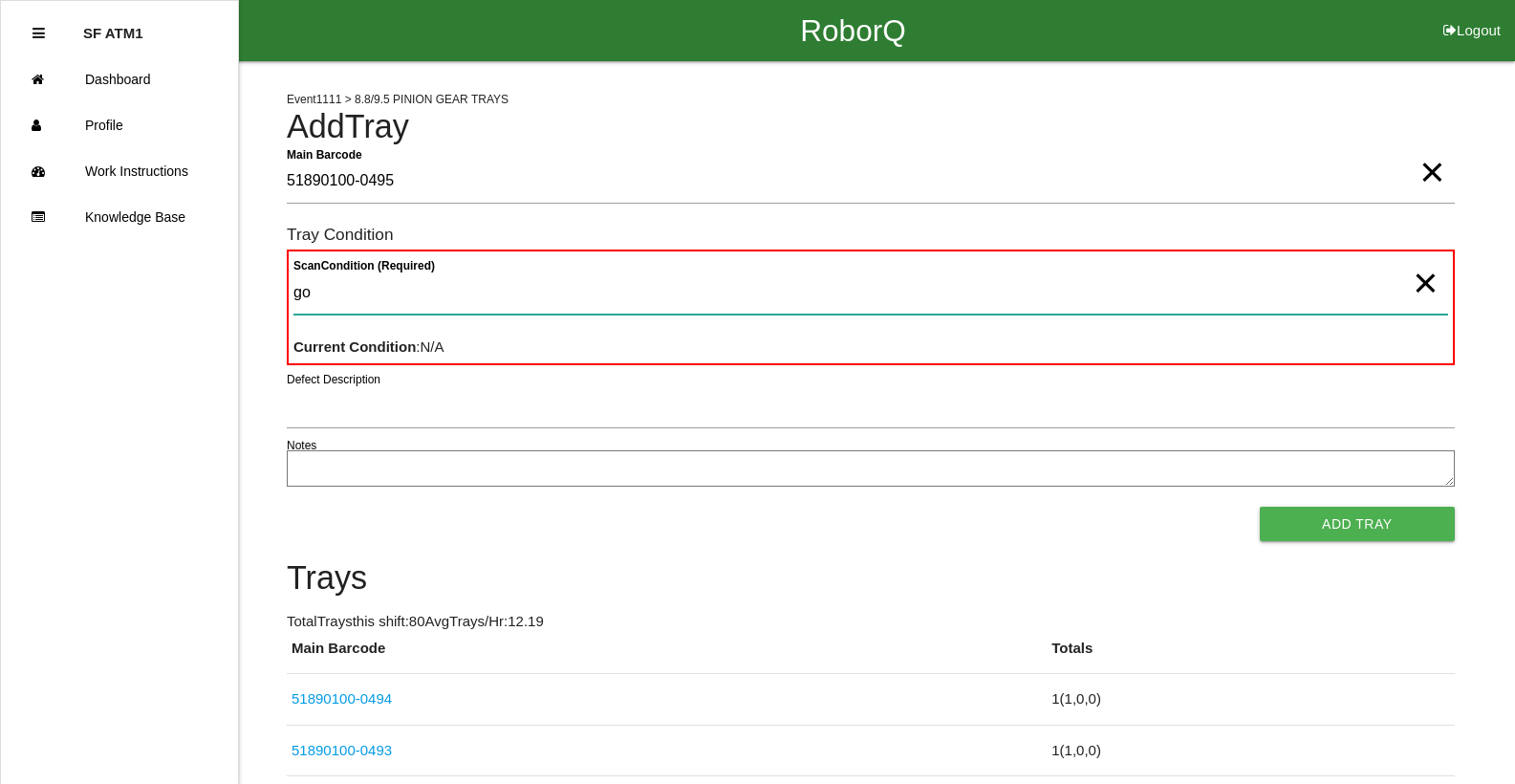
type Condition "goo"
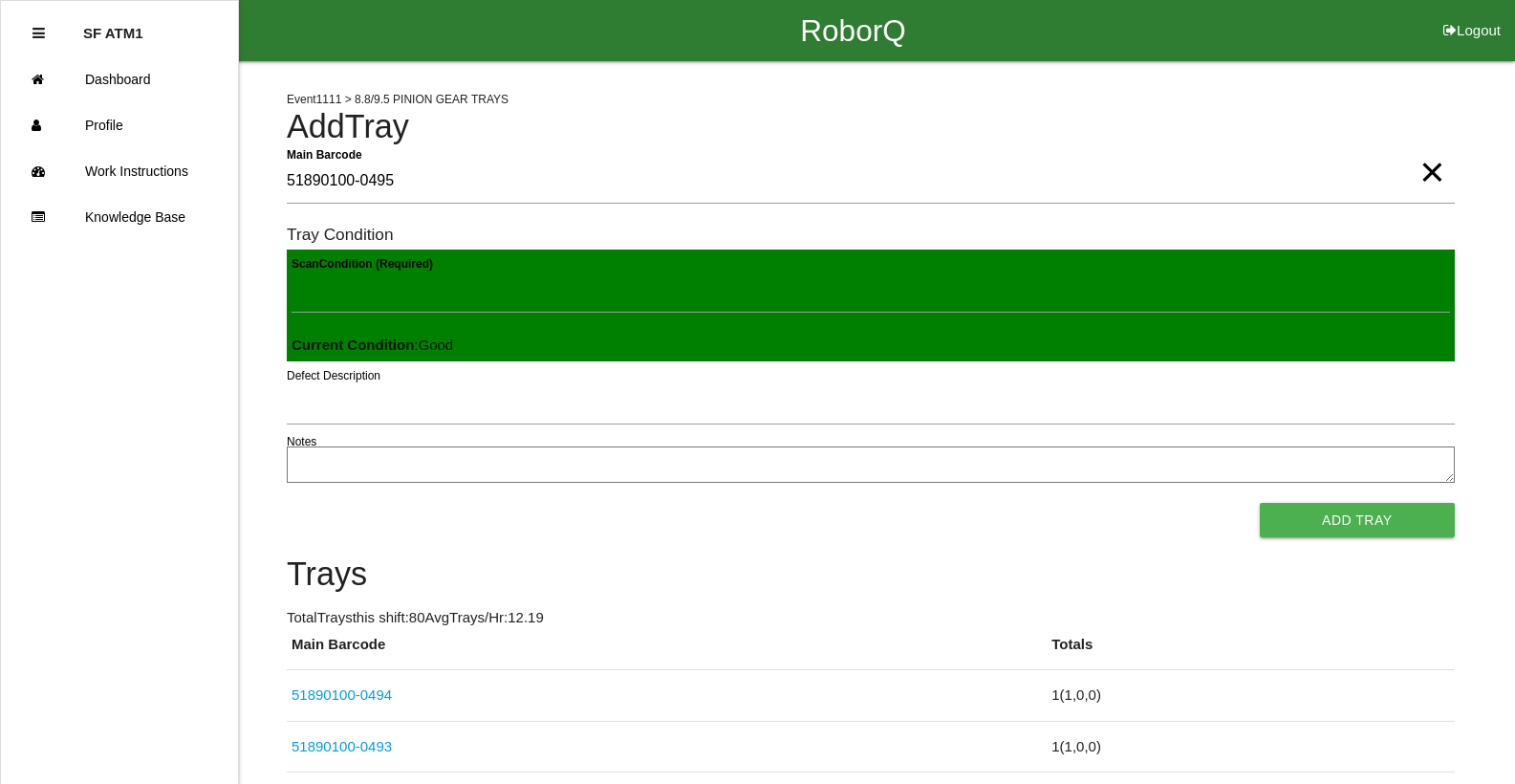
click at [1260, 503] on button "Add Tray" at bounding box center [1357, 520] width 195 height 35
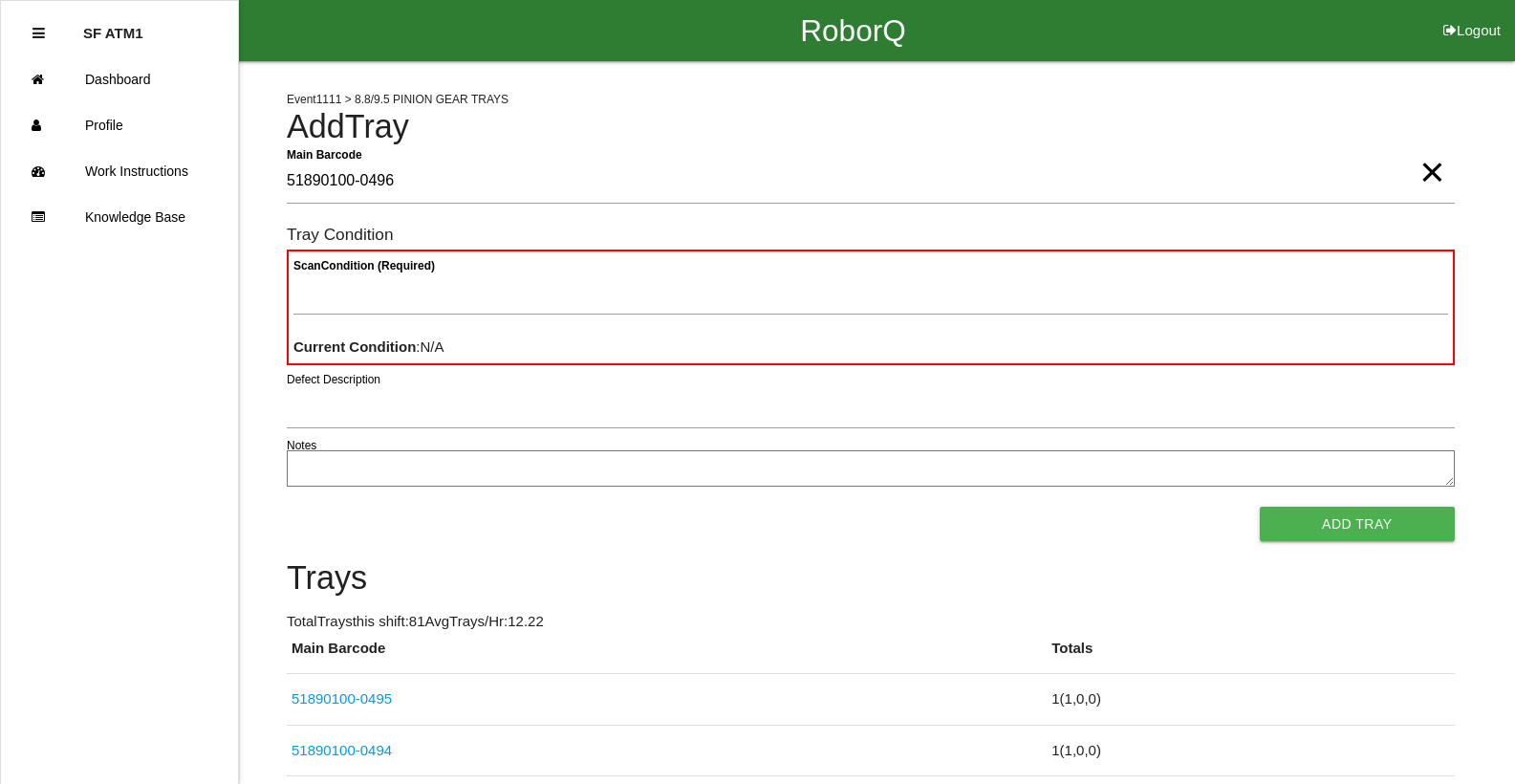
type Barcode "51890100-0496"
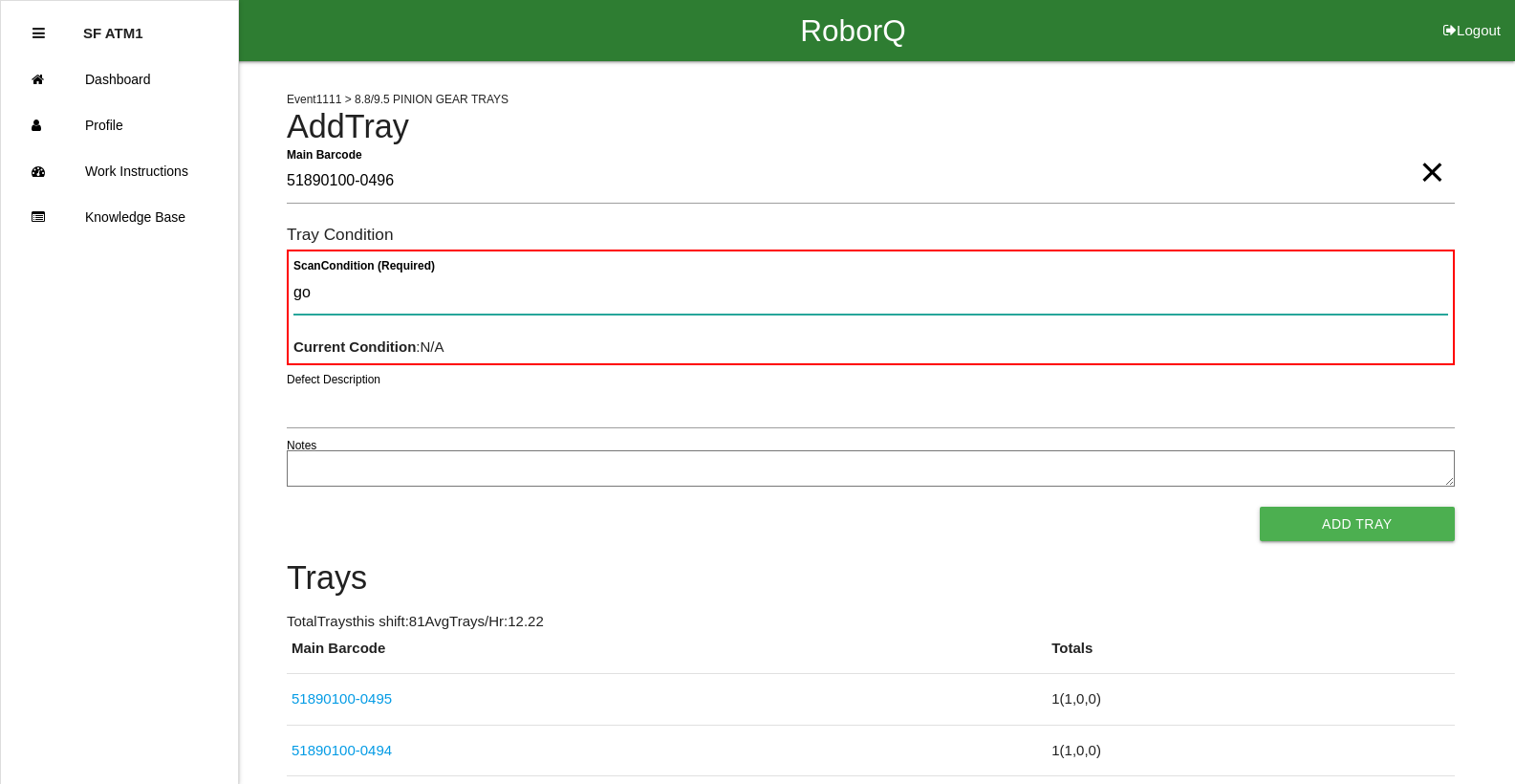
type Condition "goo"
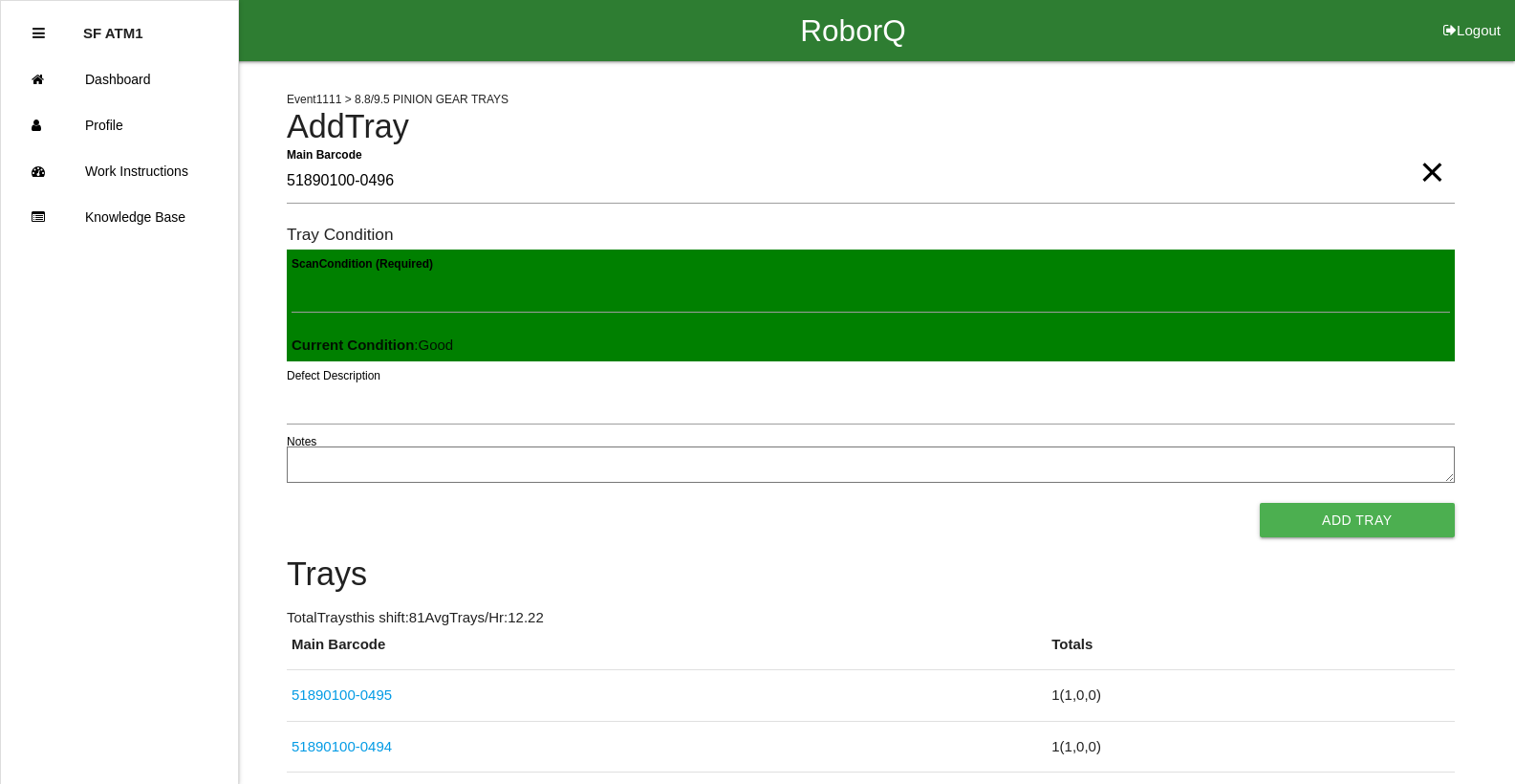
click at [1260, 503] on button "Add Tray" at bounding box center [1357, 520] width 195 height 35
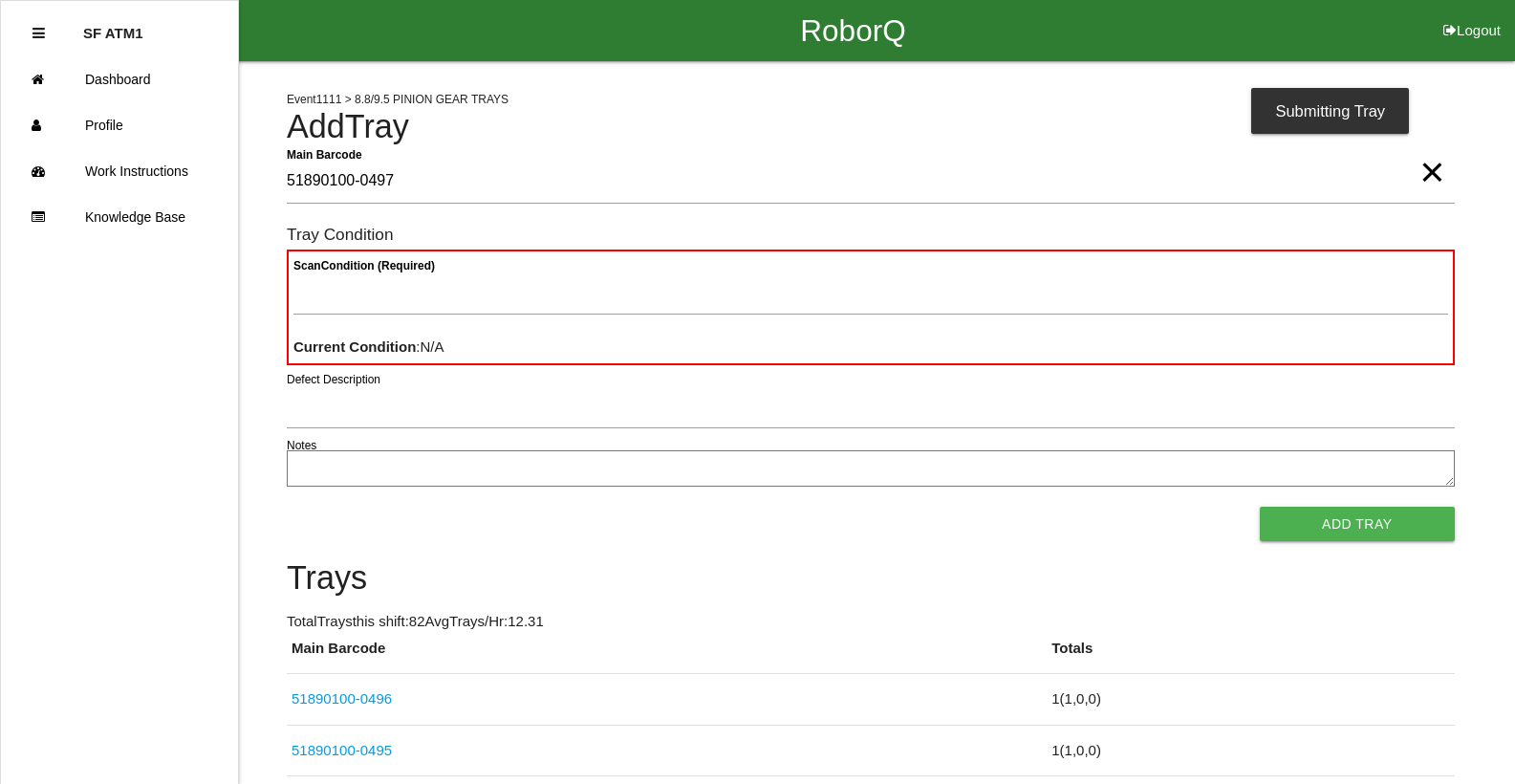
type Barcode "51890100-0497"
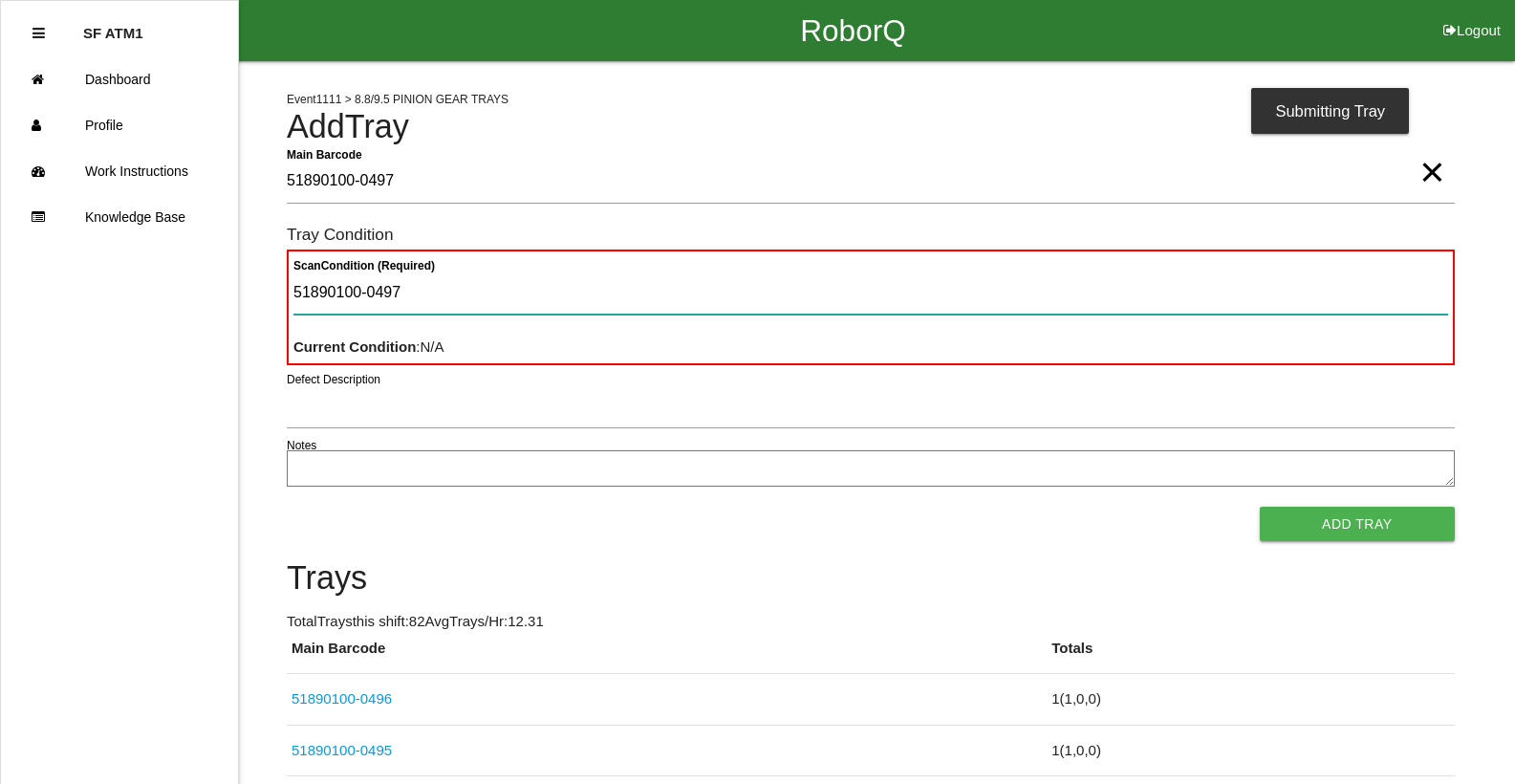
type Condition "51890100-0497"
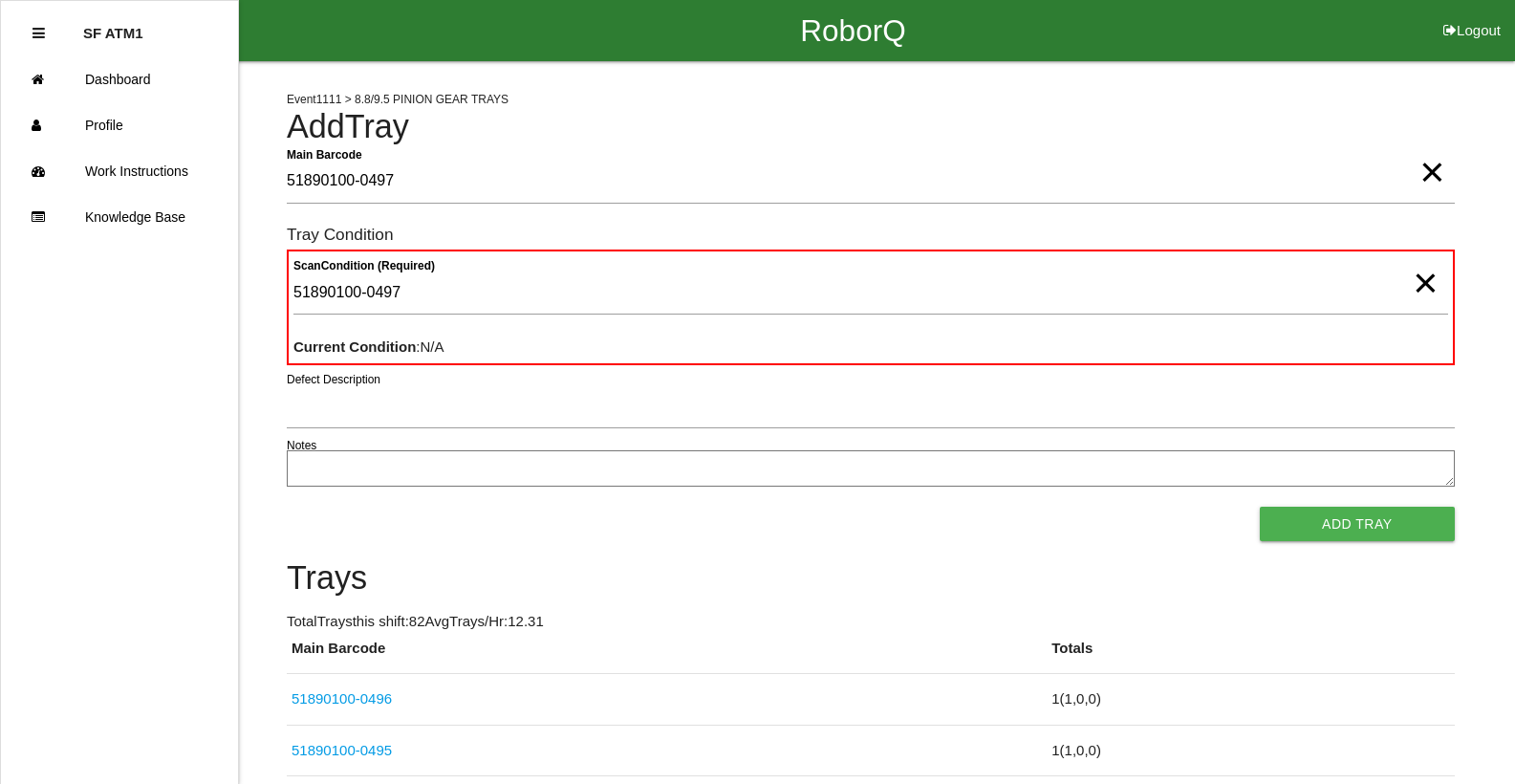
click at [1428, 281] on span "×" at bounding box center [1424, 264] width 25 height 39
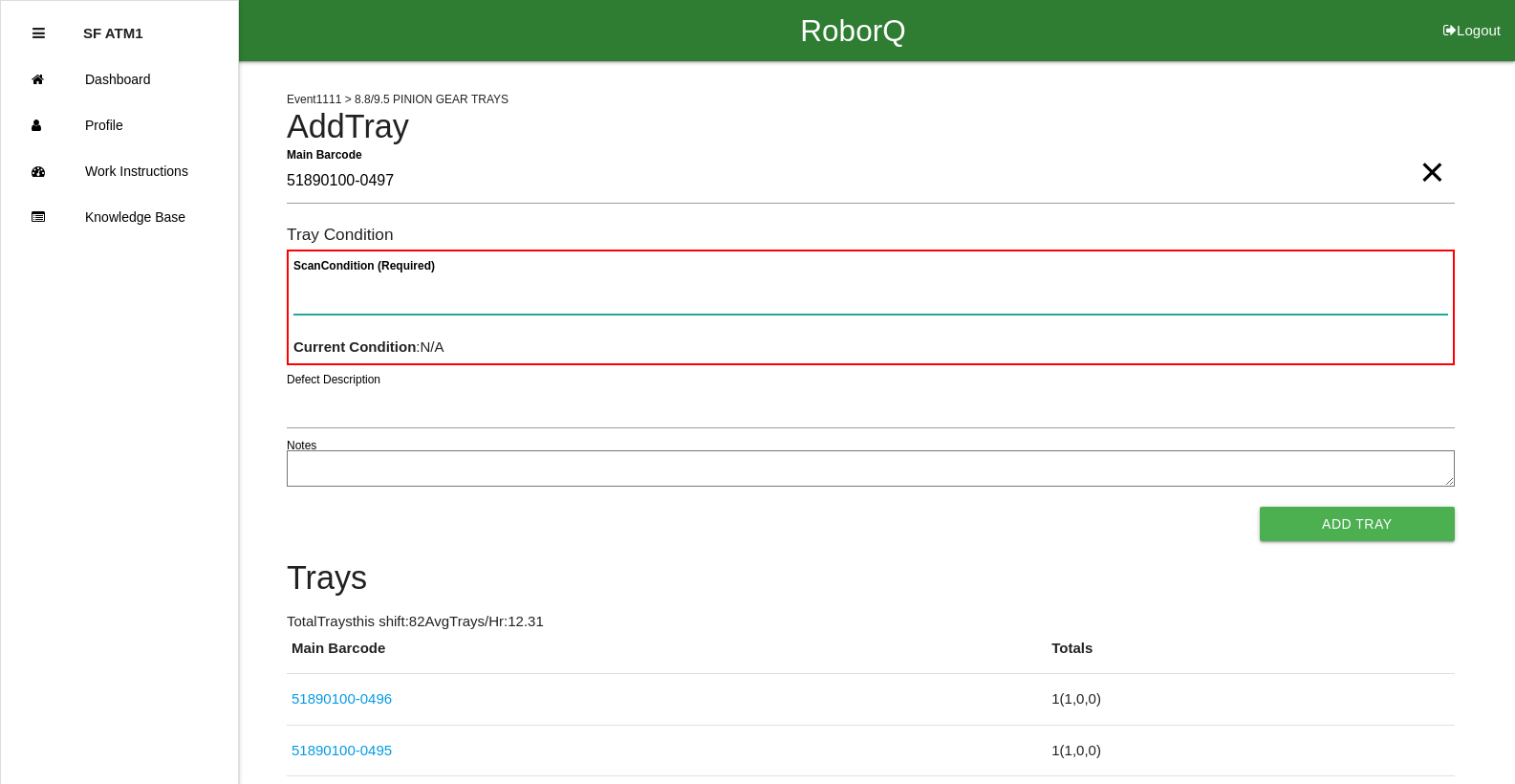
click at [1418, 292] on Condition "Scan Condition (Required)" at bounding box center [871, 293] width 1154 height 44
type Condition "goo"
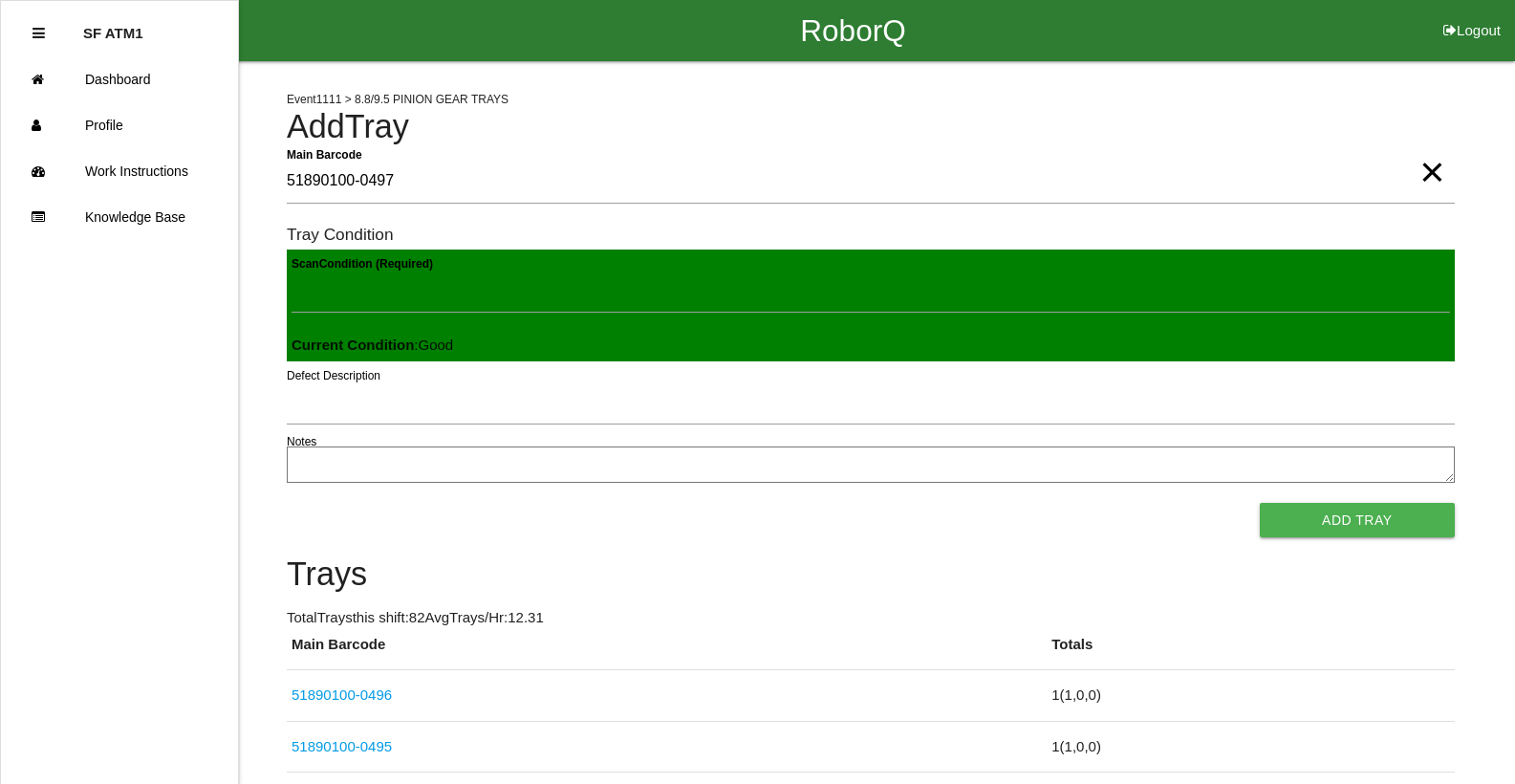
click at [1260, 503] on button "Add Tray" at bounding box center [1357, 520] width 195 height 35
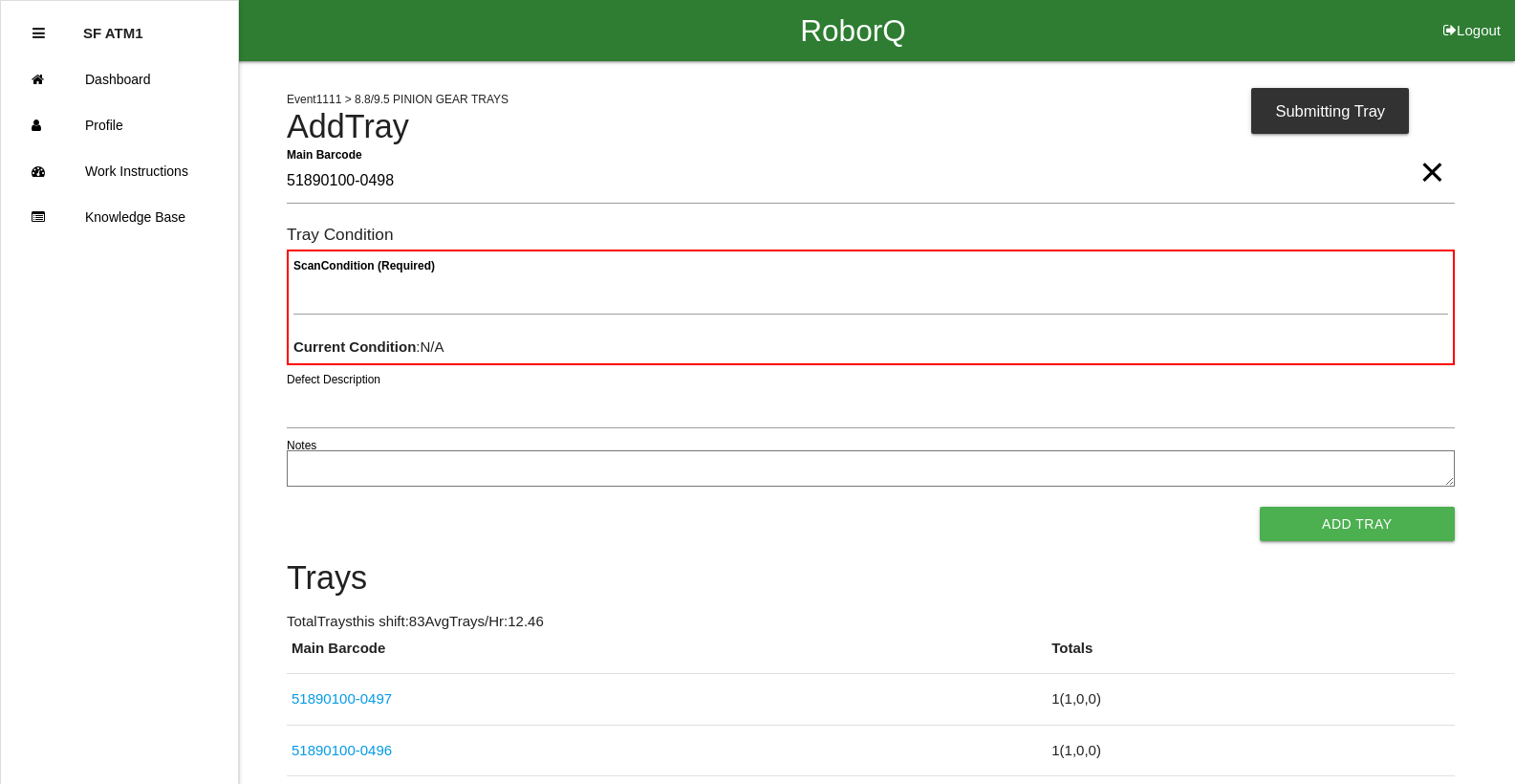
type Barcode "51890100-0498"
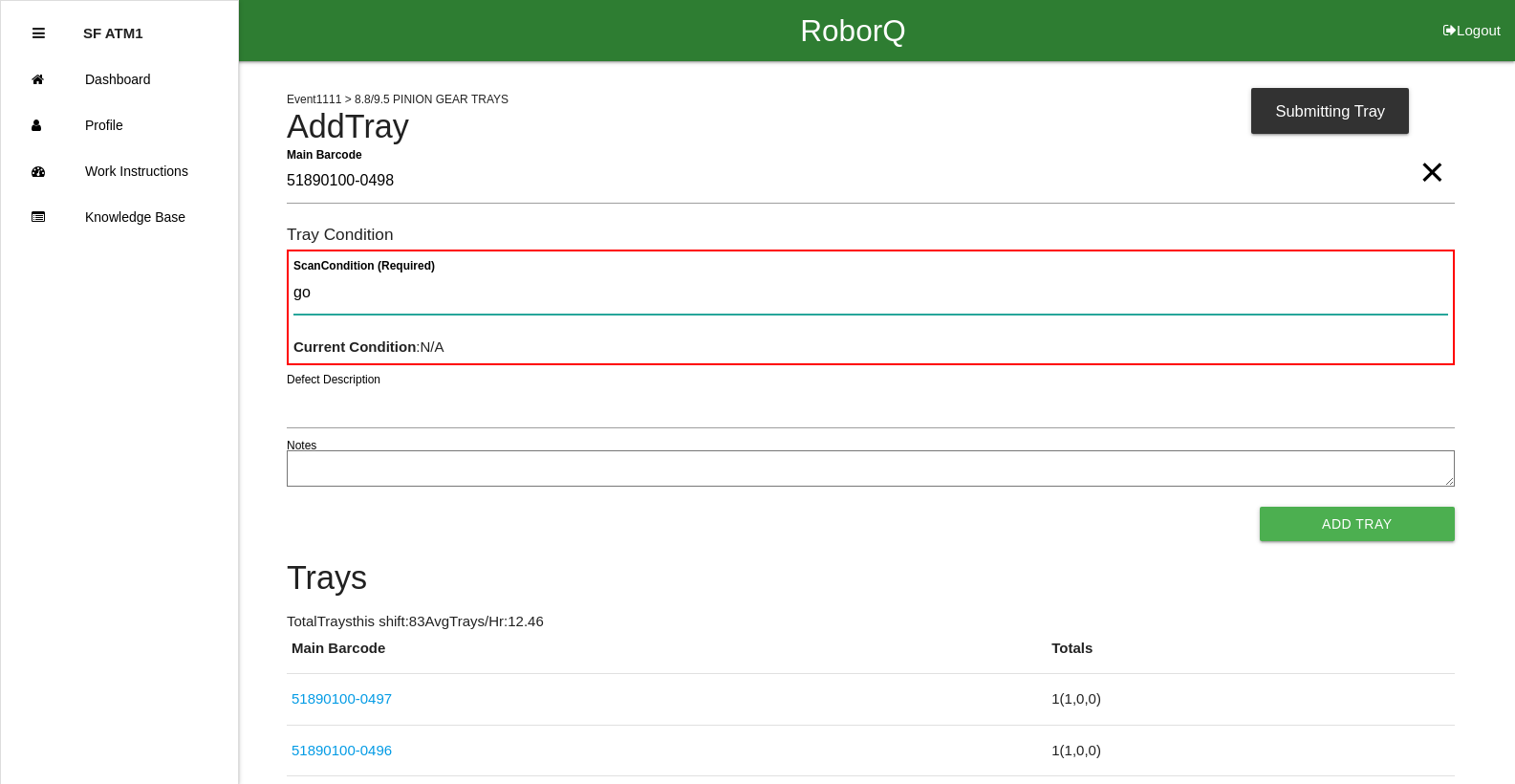
type Condition "goo"
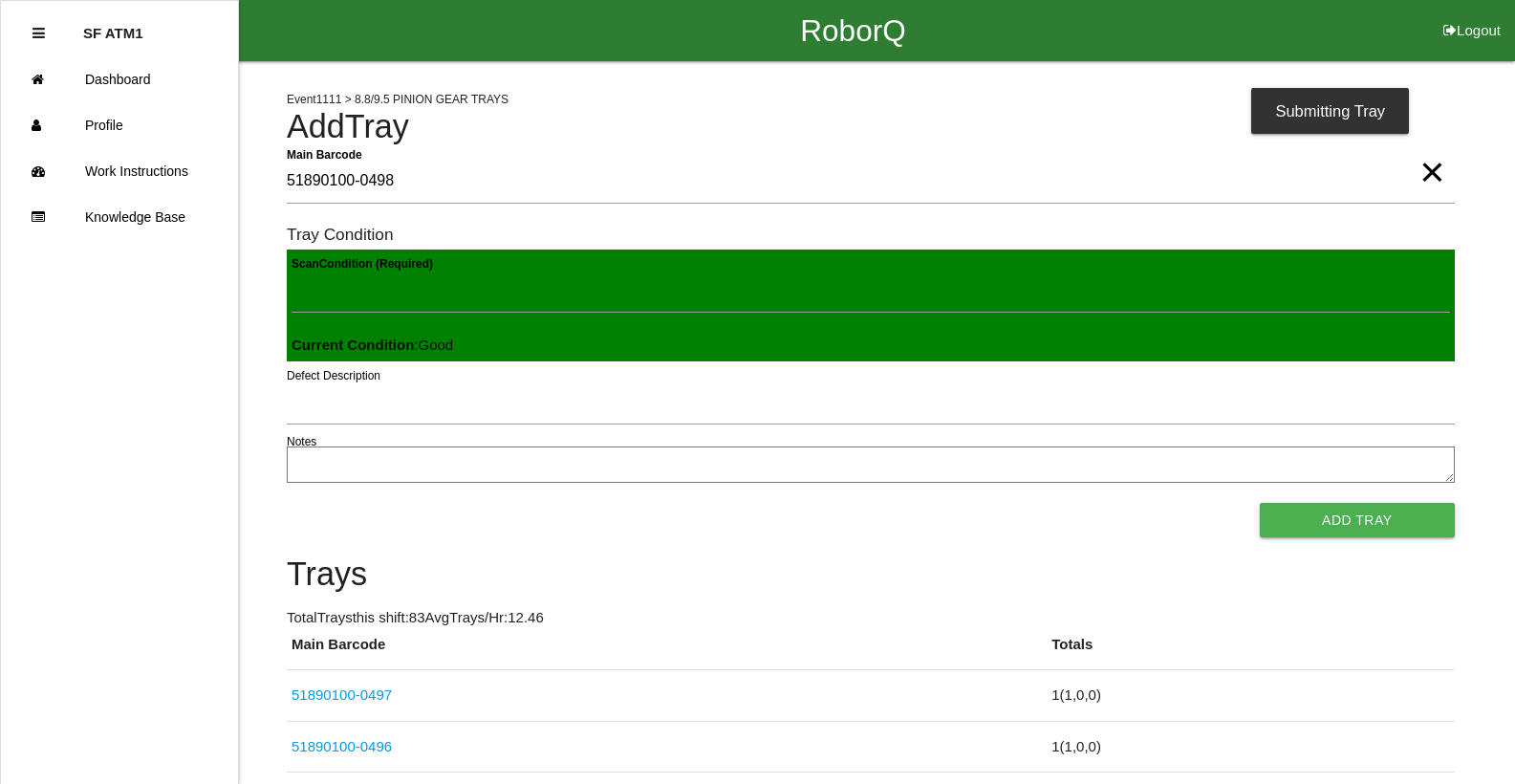
click at [1260, 503] on button "Add Tray" at bounding box center [1357, 520] width 195 height 35
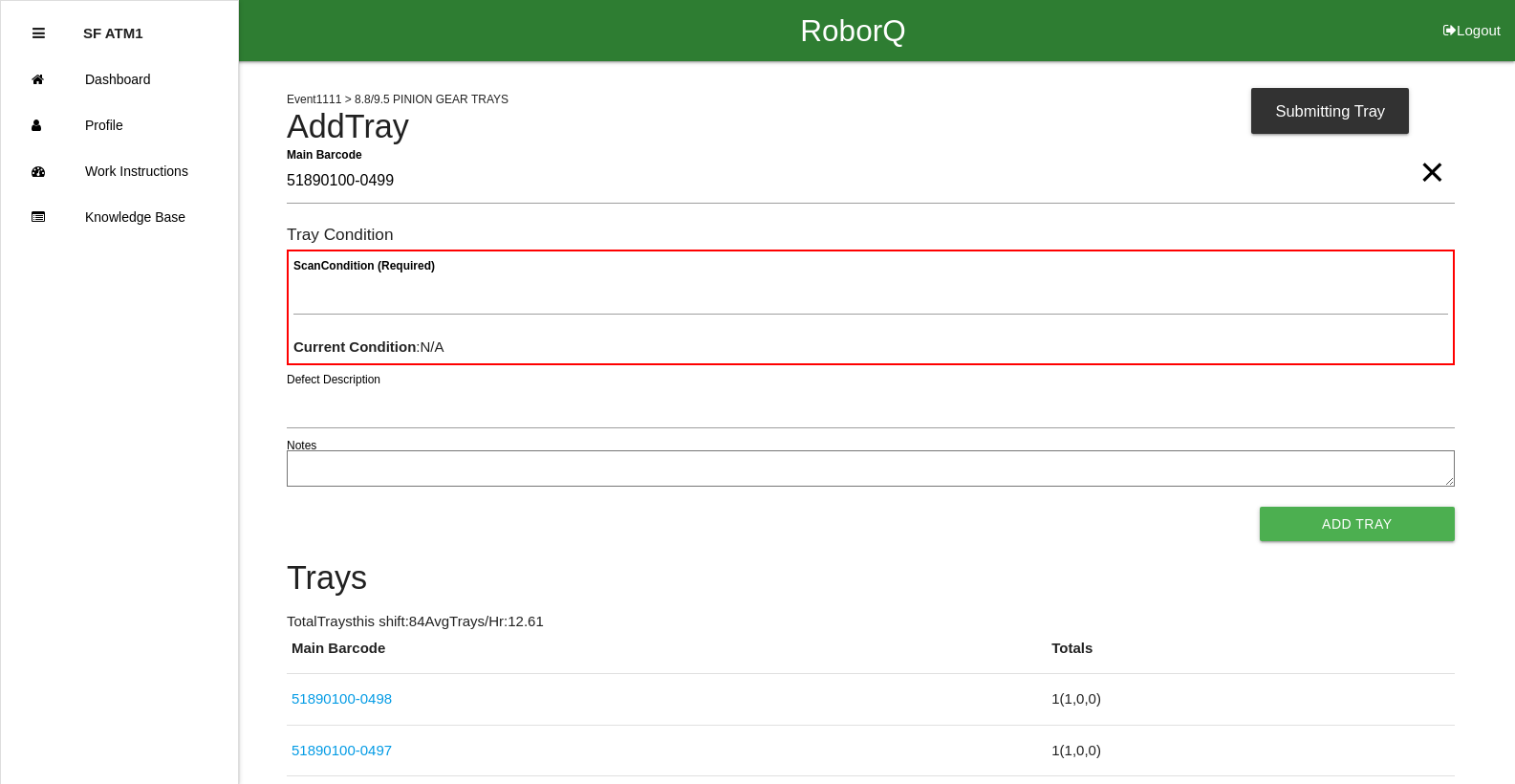
type Barcode "51890100-0499"
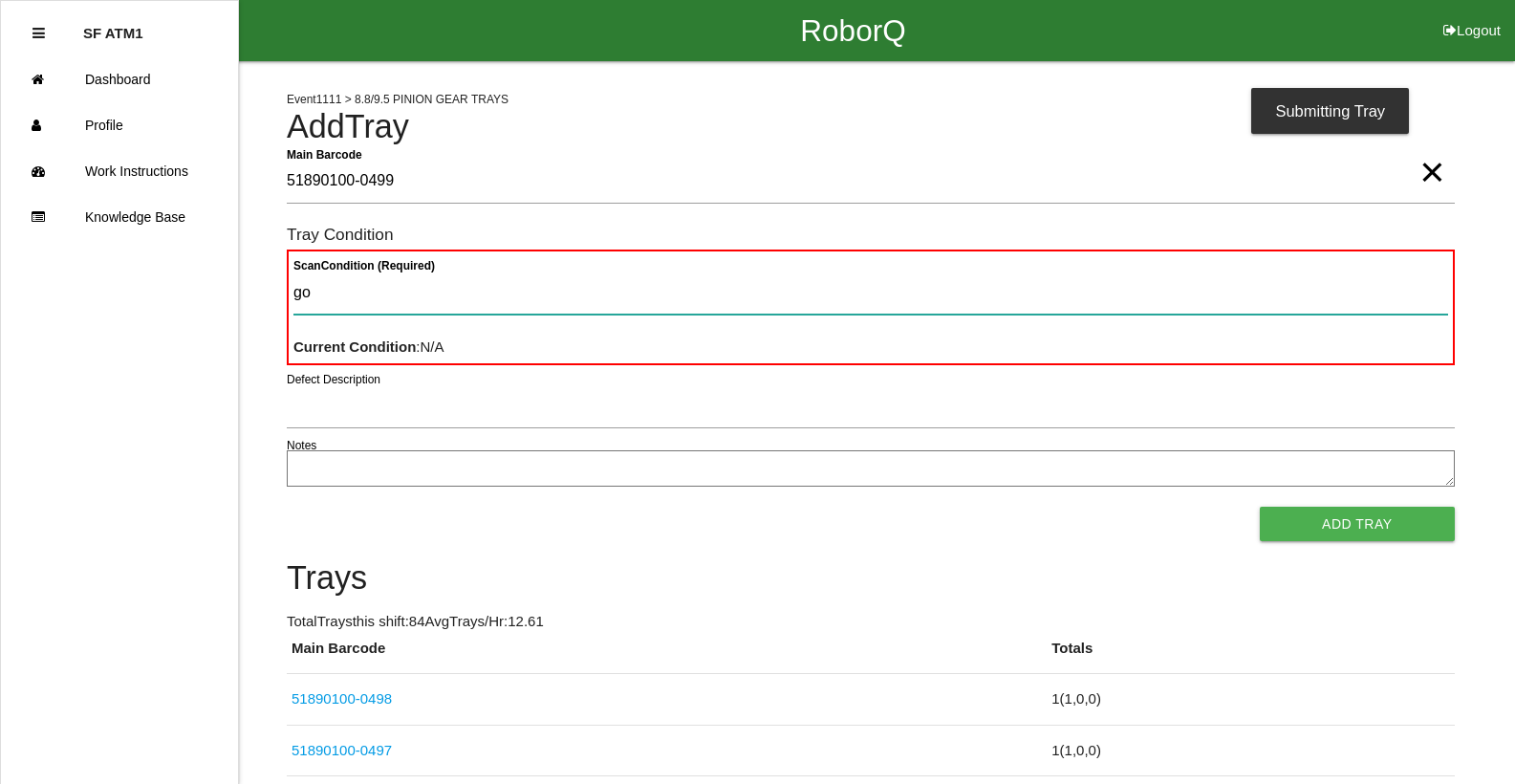
type Condition "goo"
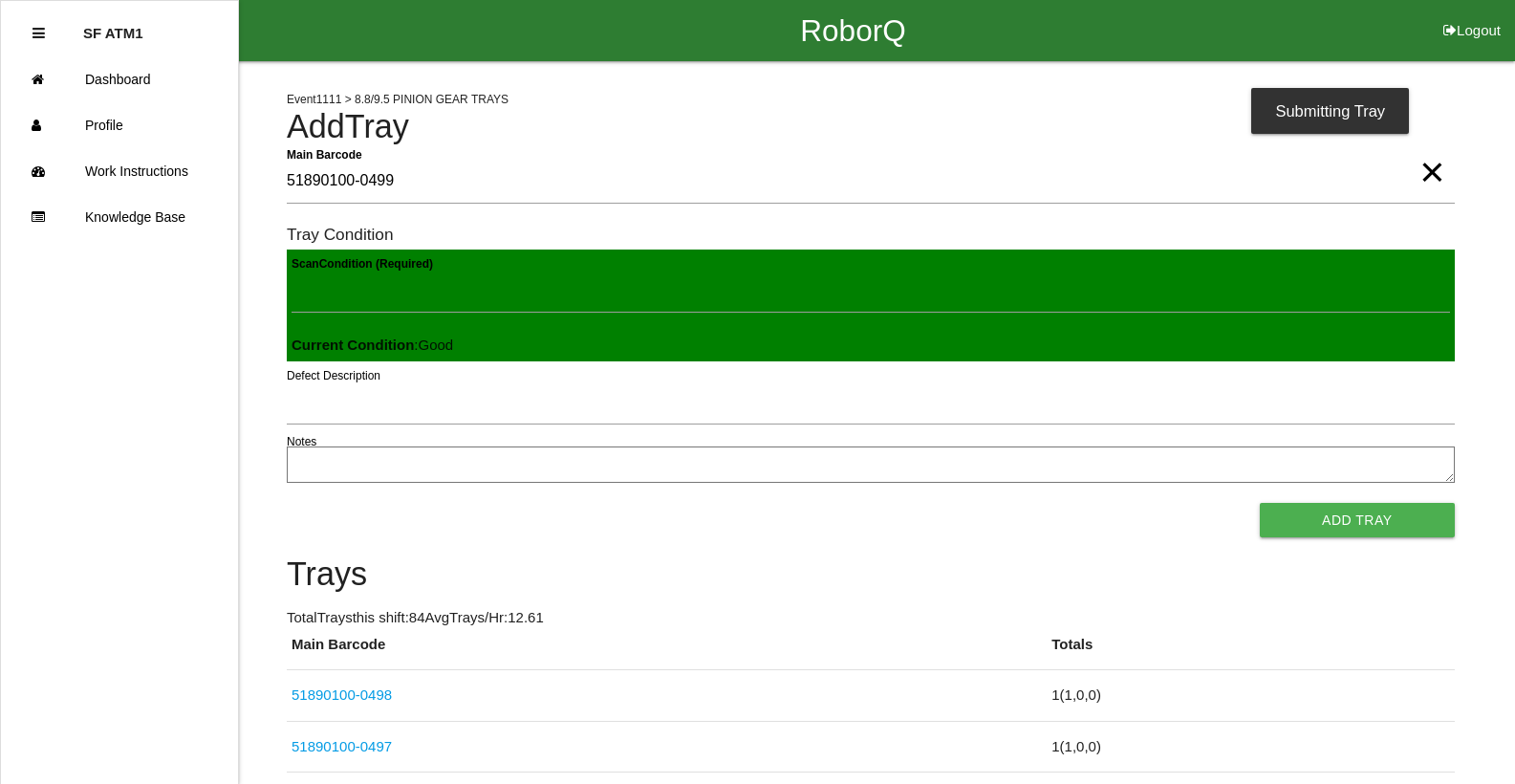
click at [1260, 503] on button "Add Tray" at bounding box center [1357, 520] width 195 height 35
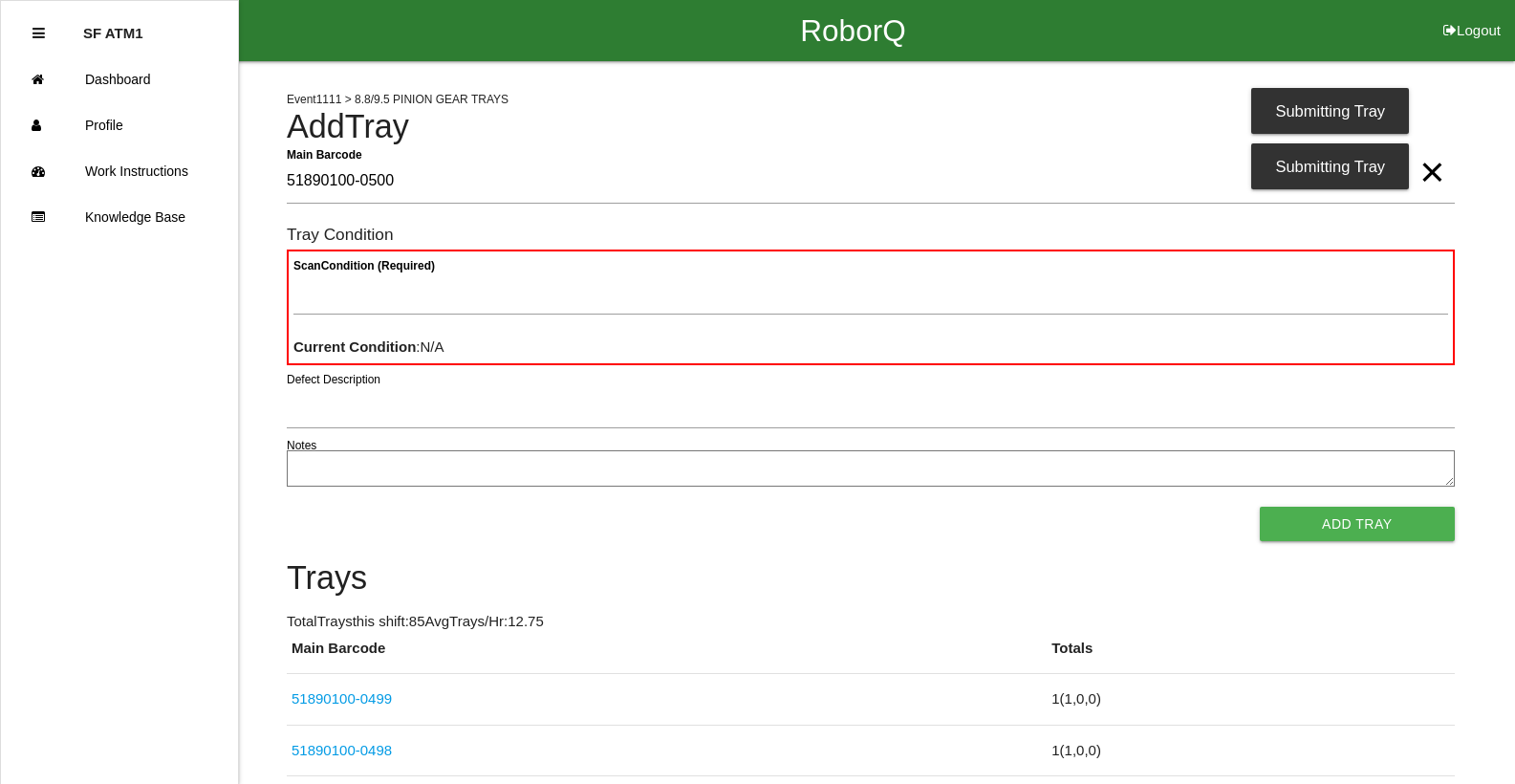
type Barcode "51890100-0500"
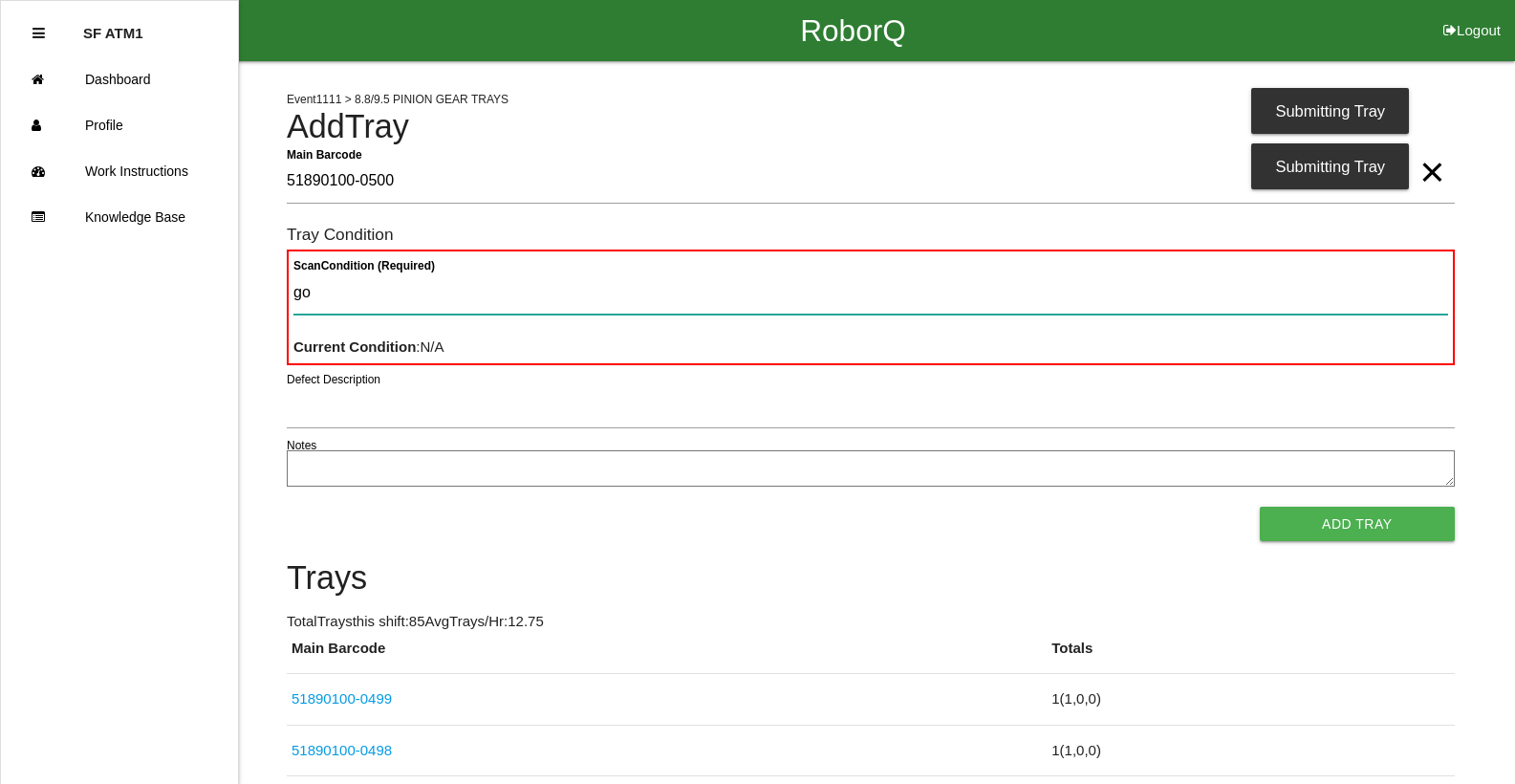
type Condition "goo"
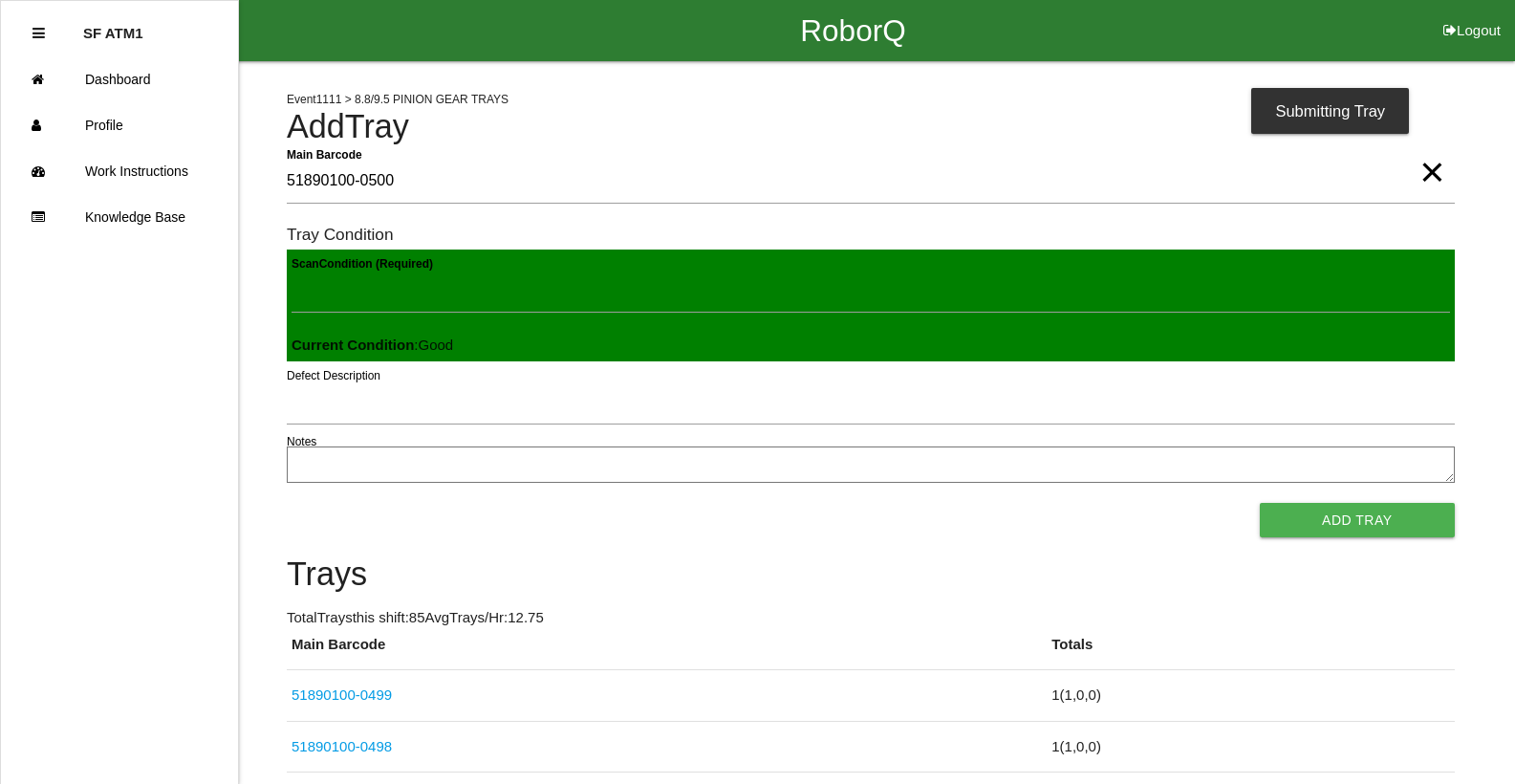
click at [1260, 503] on button "Add Tray" at bounding box center [1357, 520] width 195 height 35
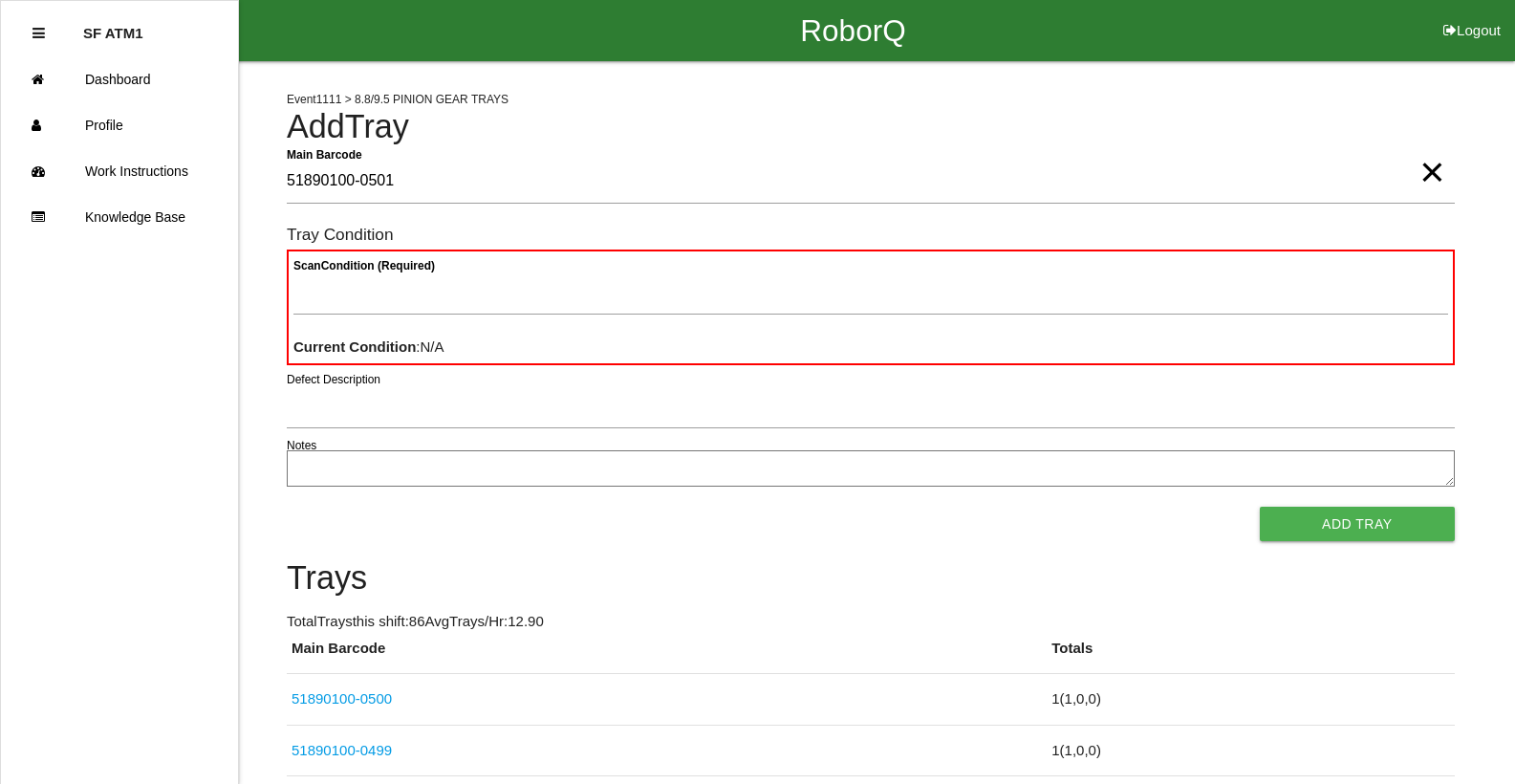
type Barcode "51890100-0501"
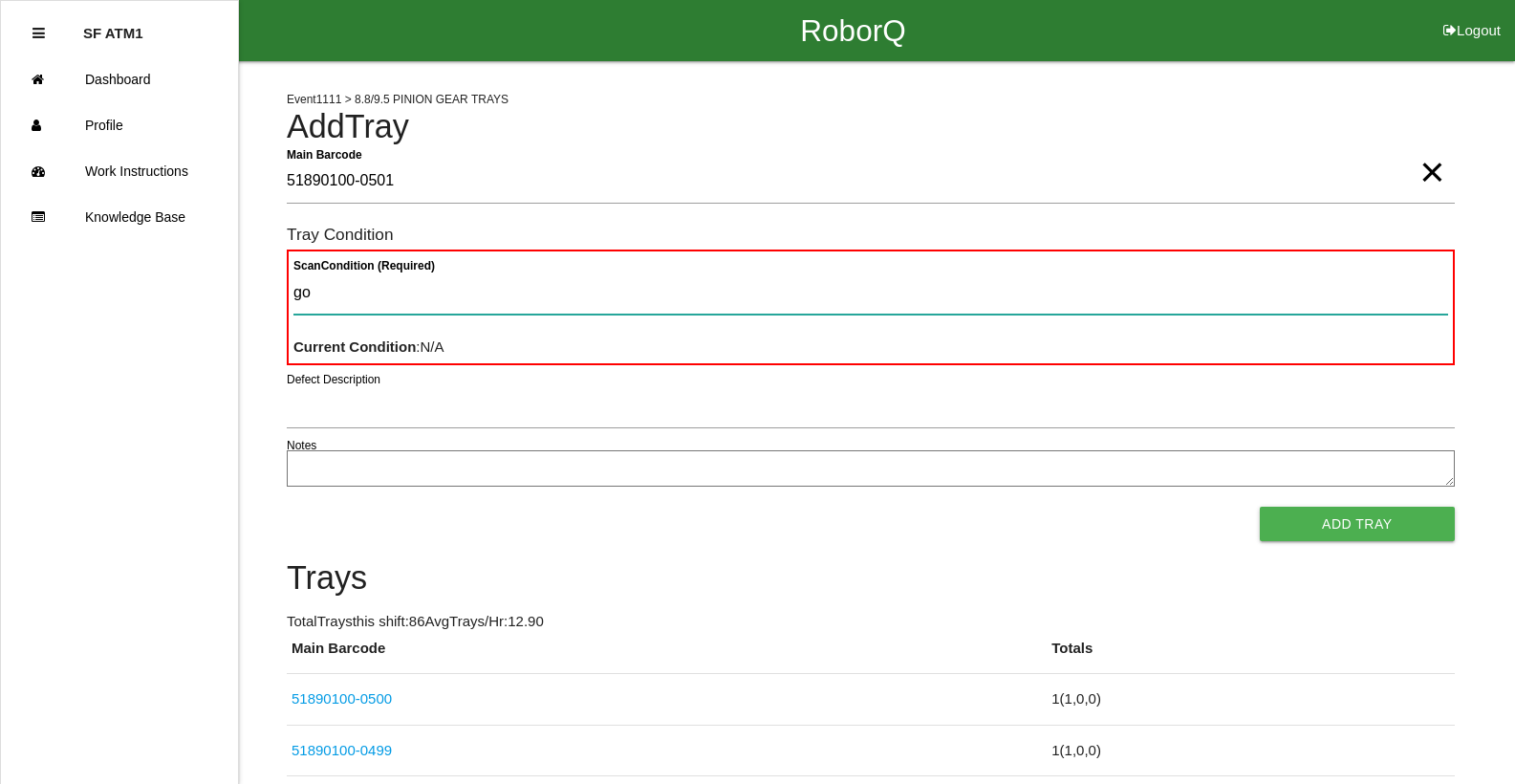
type Condition "goo"
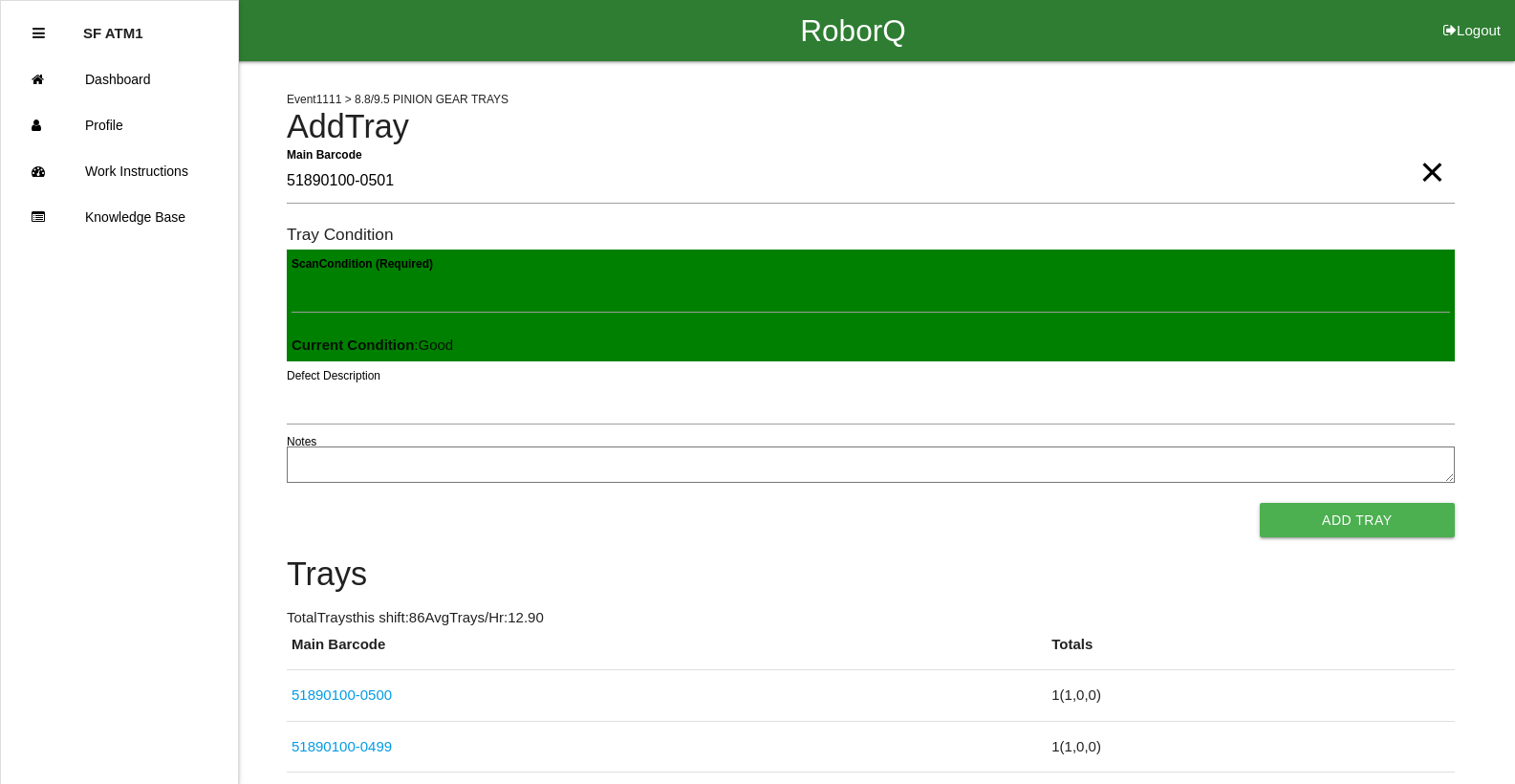
click at [1260, 503] on button "Add Tray" at bounding box center [1357, 520] width 195 height 35
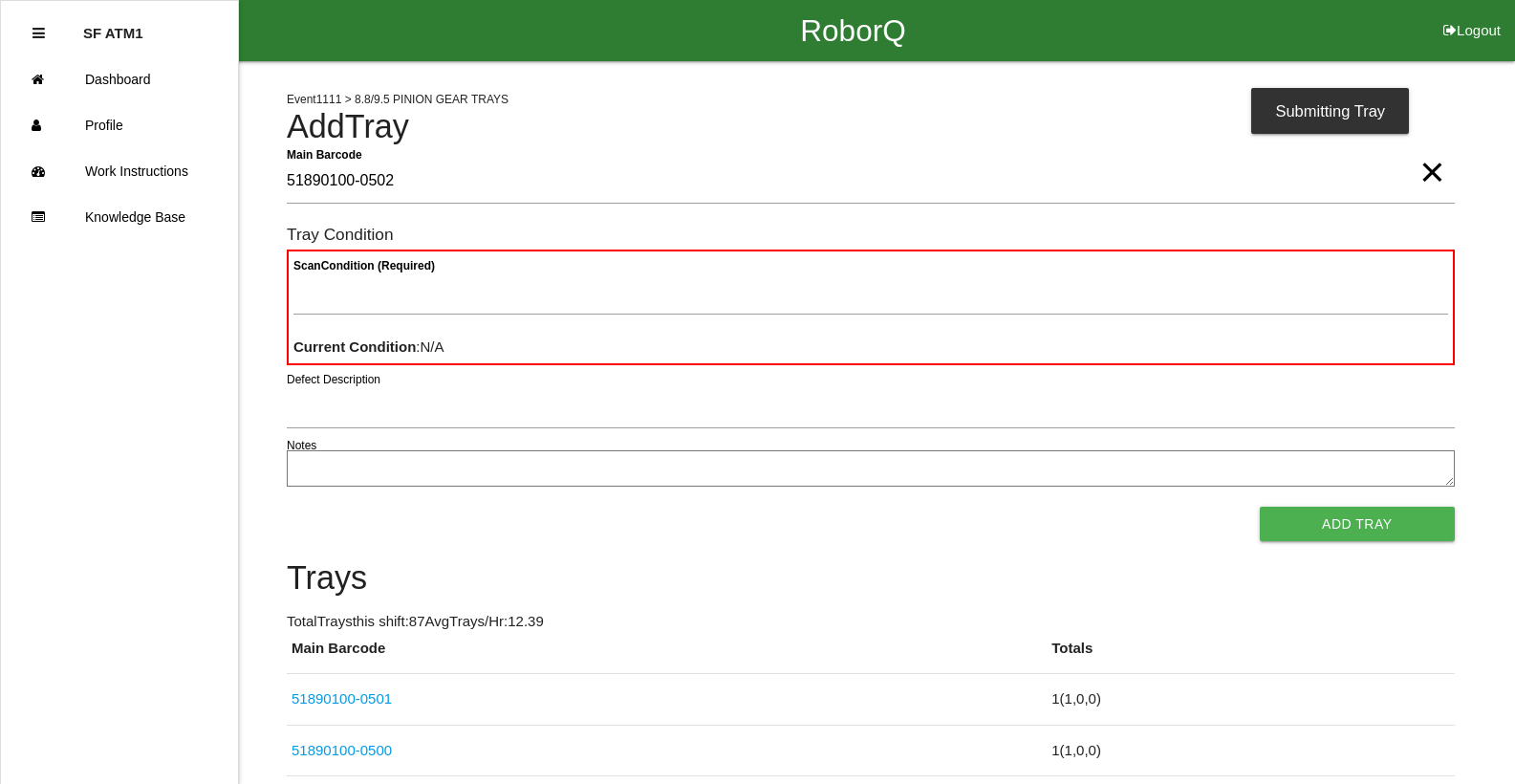
type Barcode "51890100-0502"
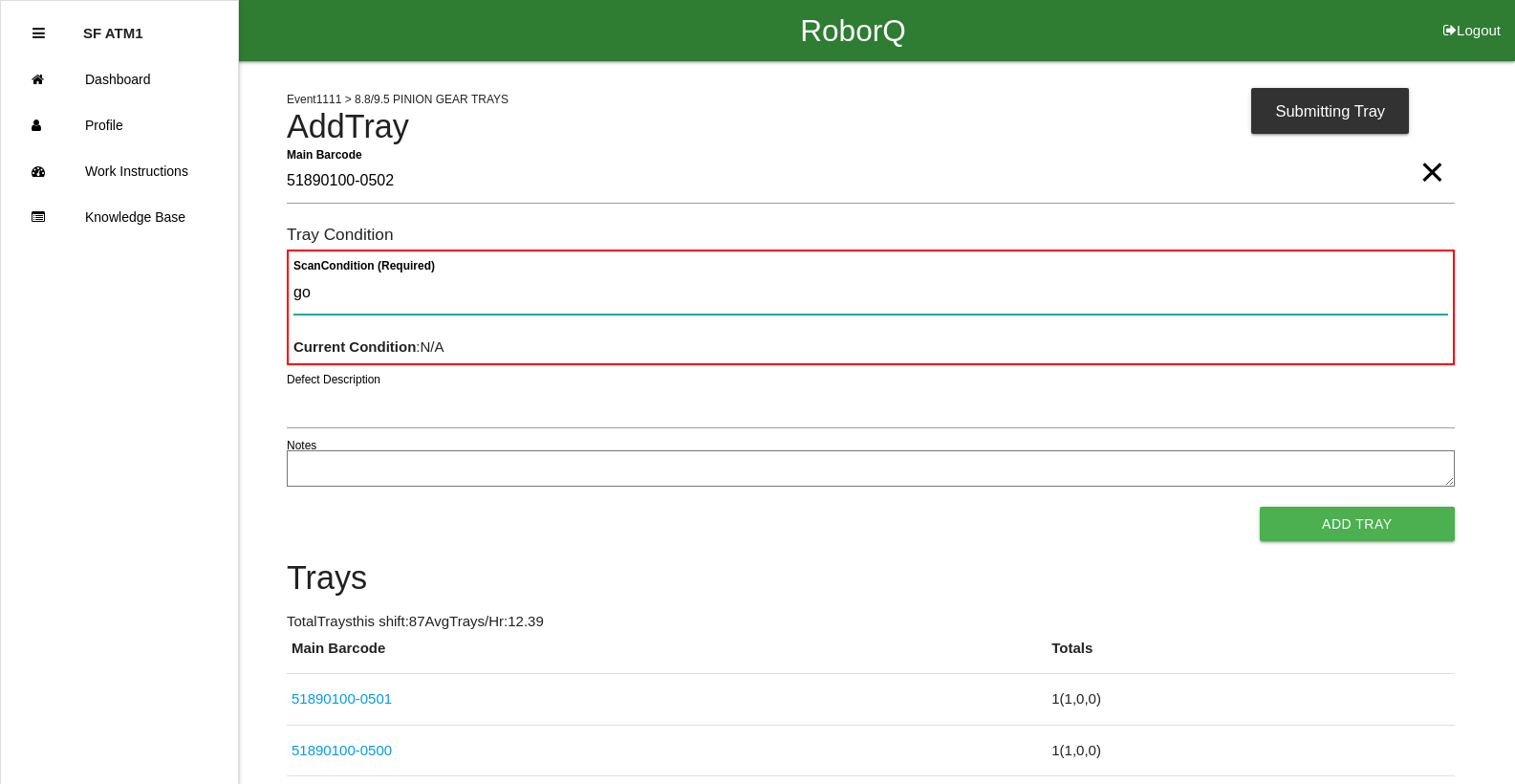
type Condition "goo"
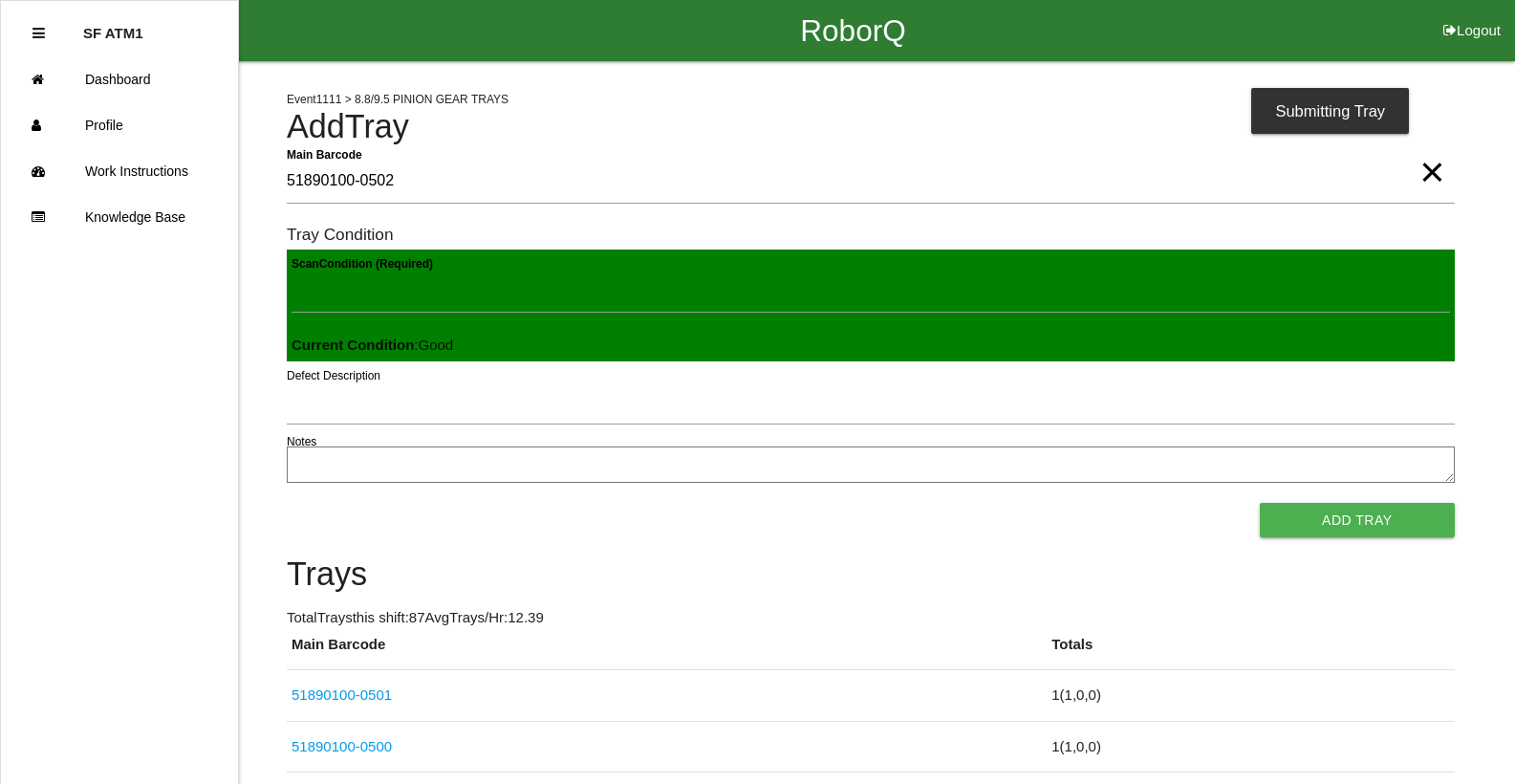
click button "Add Tray" at bounding box center [1357, 520] width 195 height 35
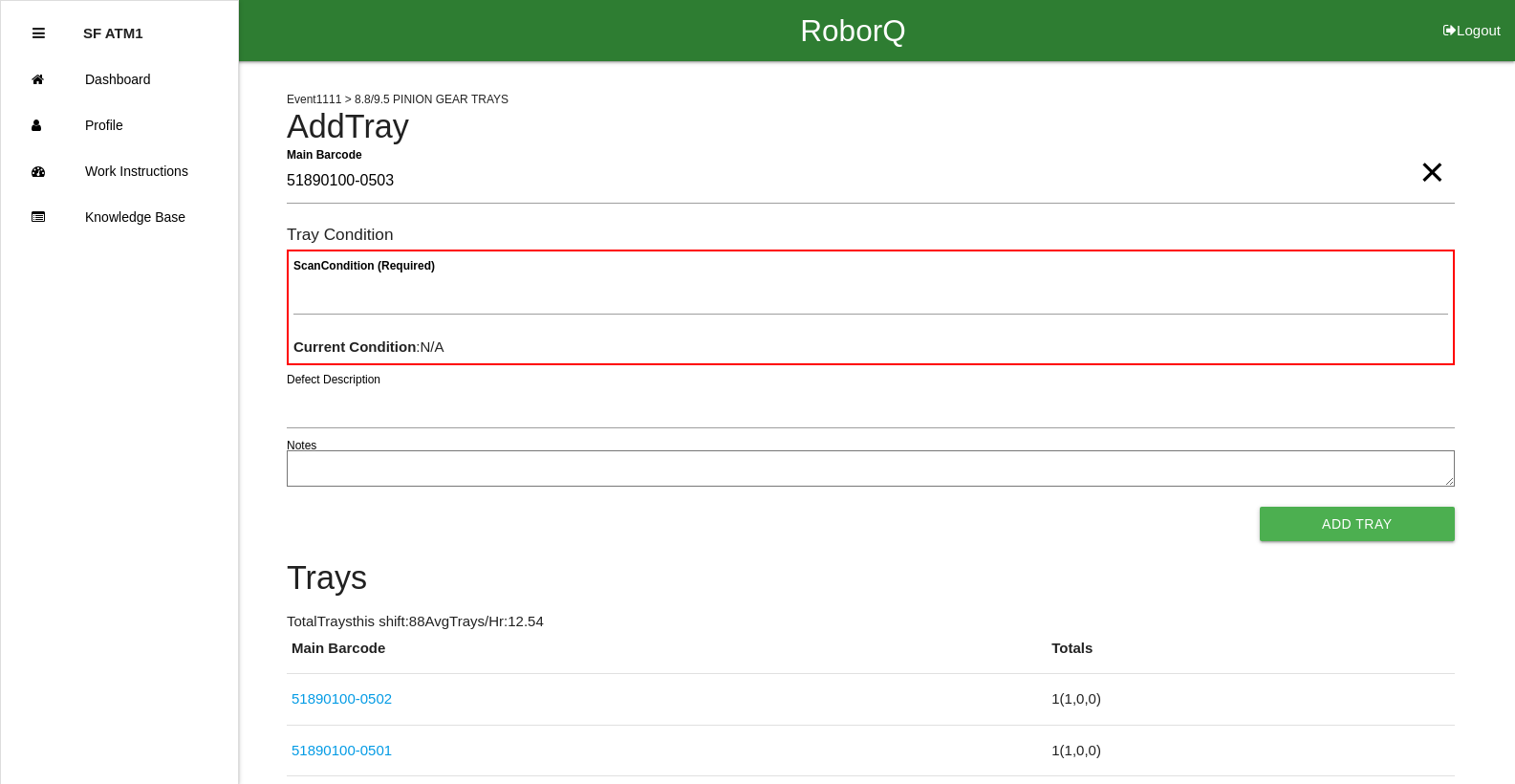
type Barcode "51890100-0503"
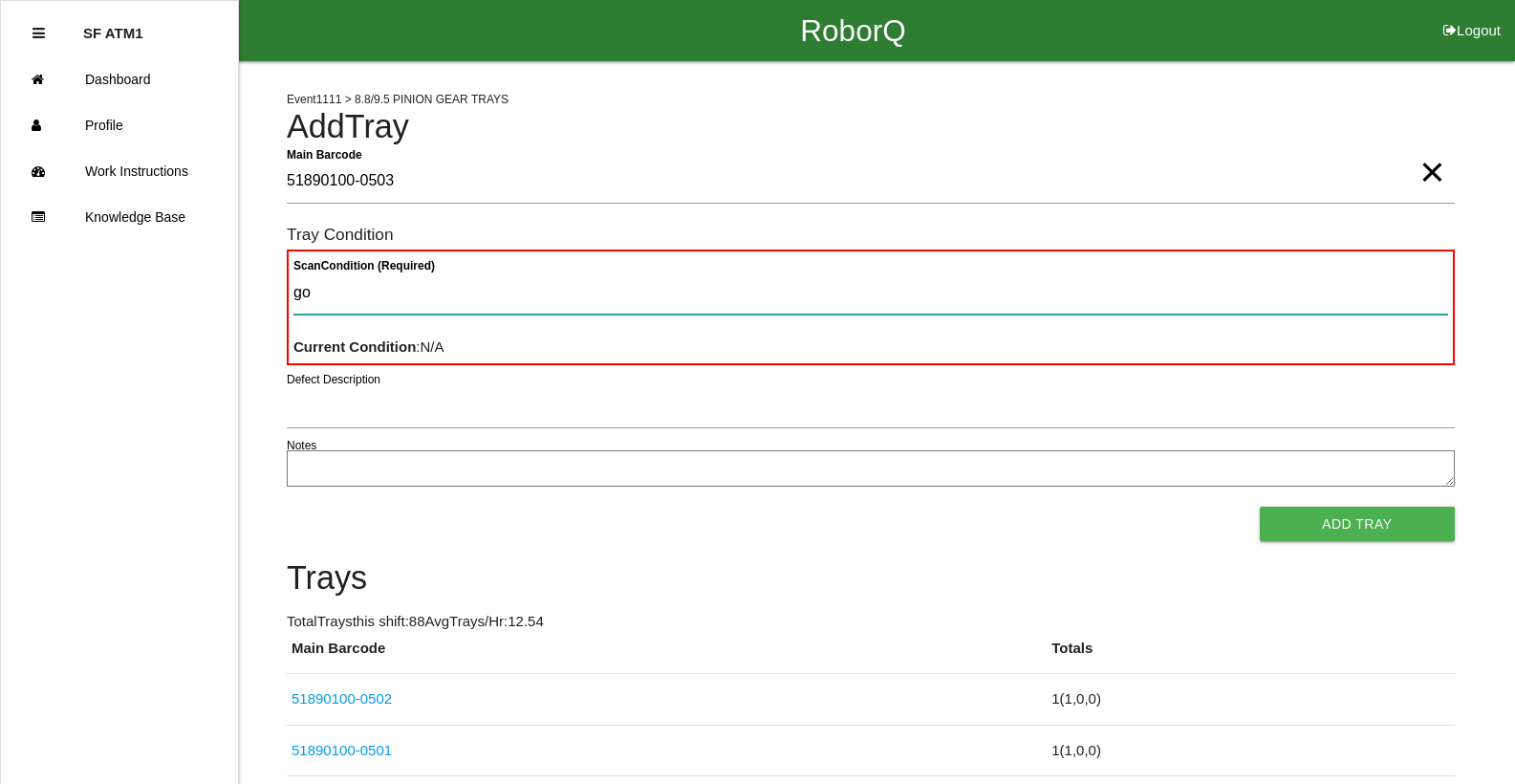
type Condition "goo"
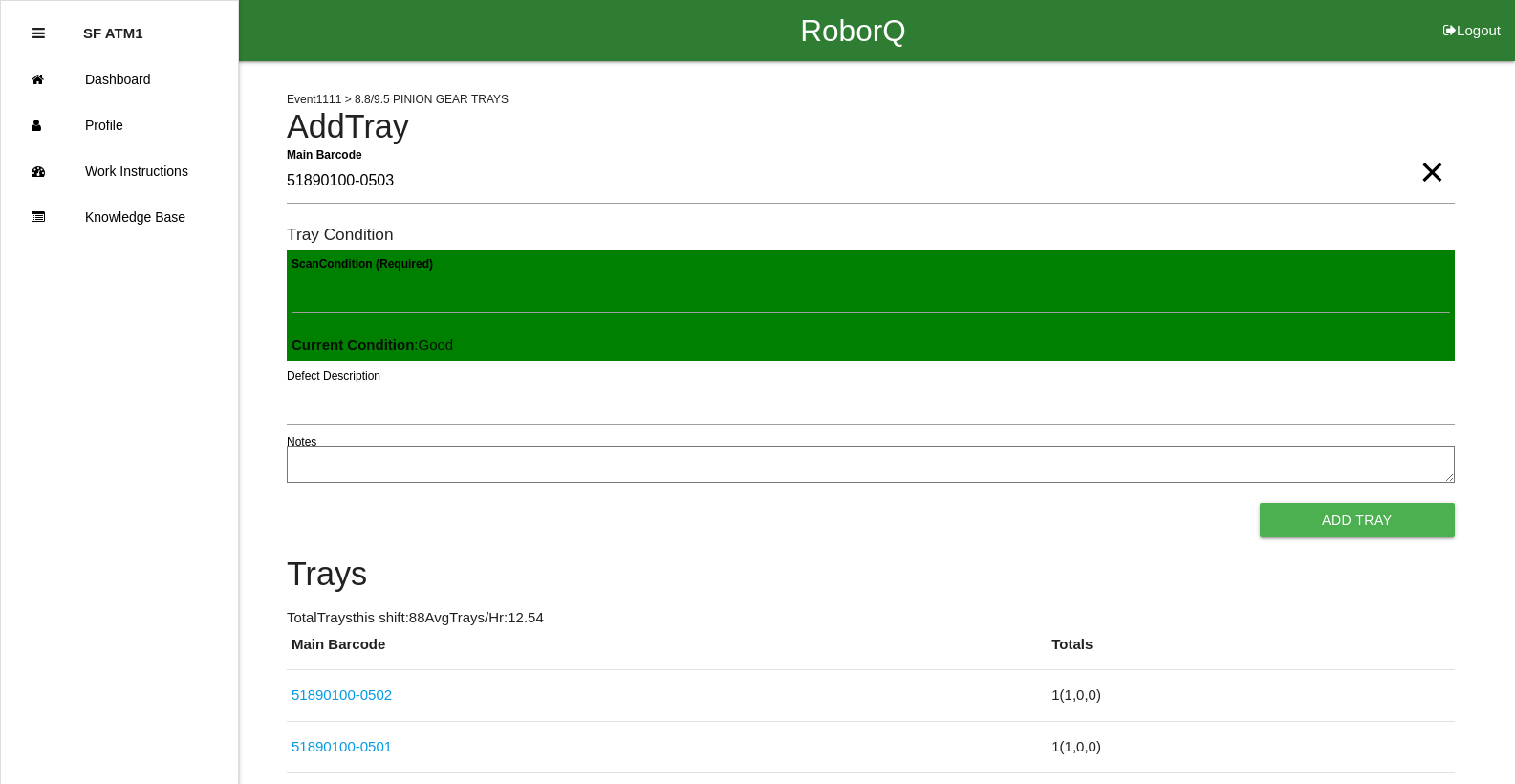
click at [1260, 503] on button "Add Tray" at bounding box center [1357, 520] width 195 height 35
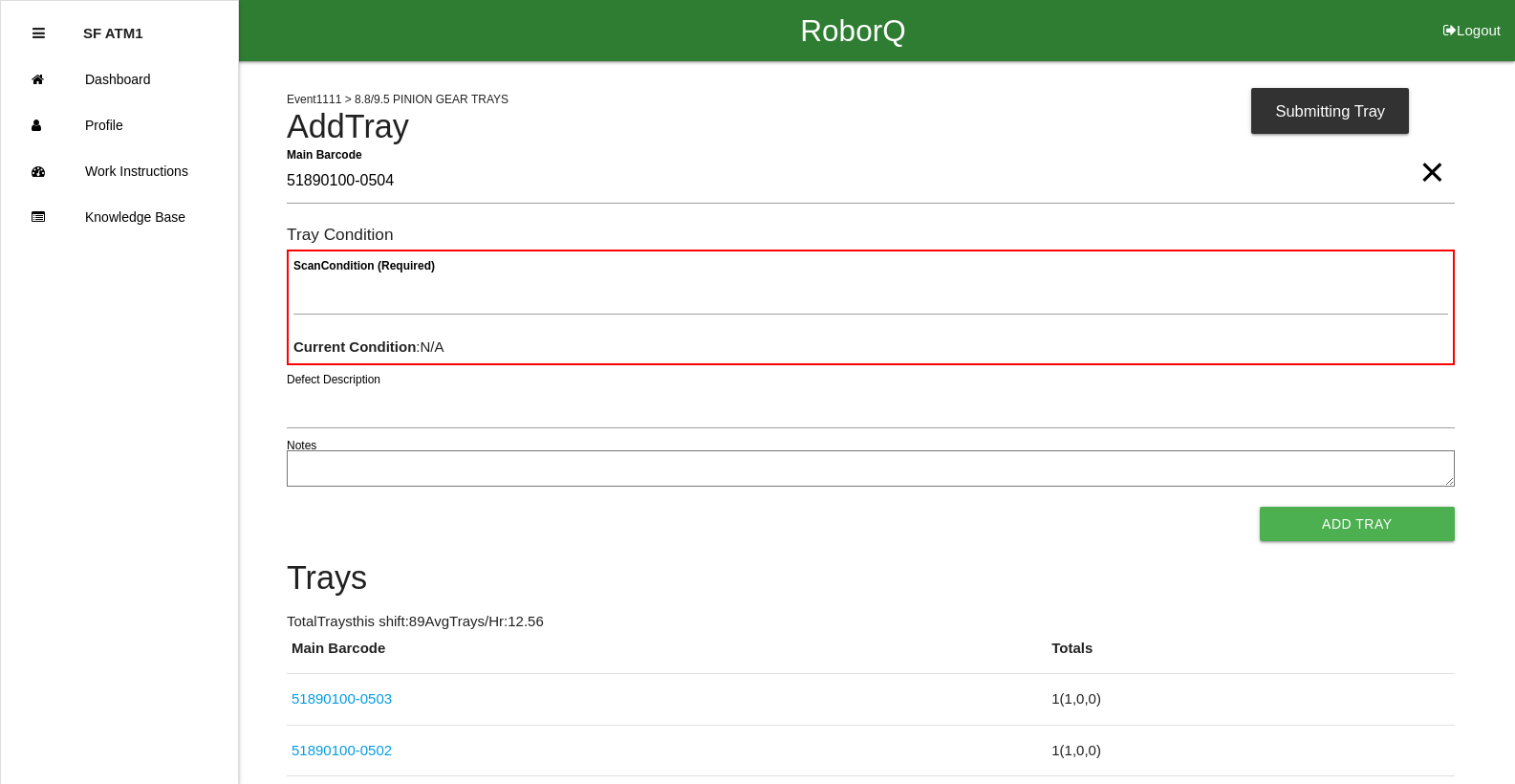
type Barcode "51890100-0504"
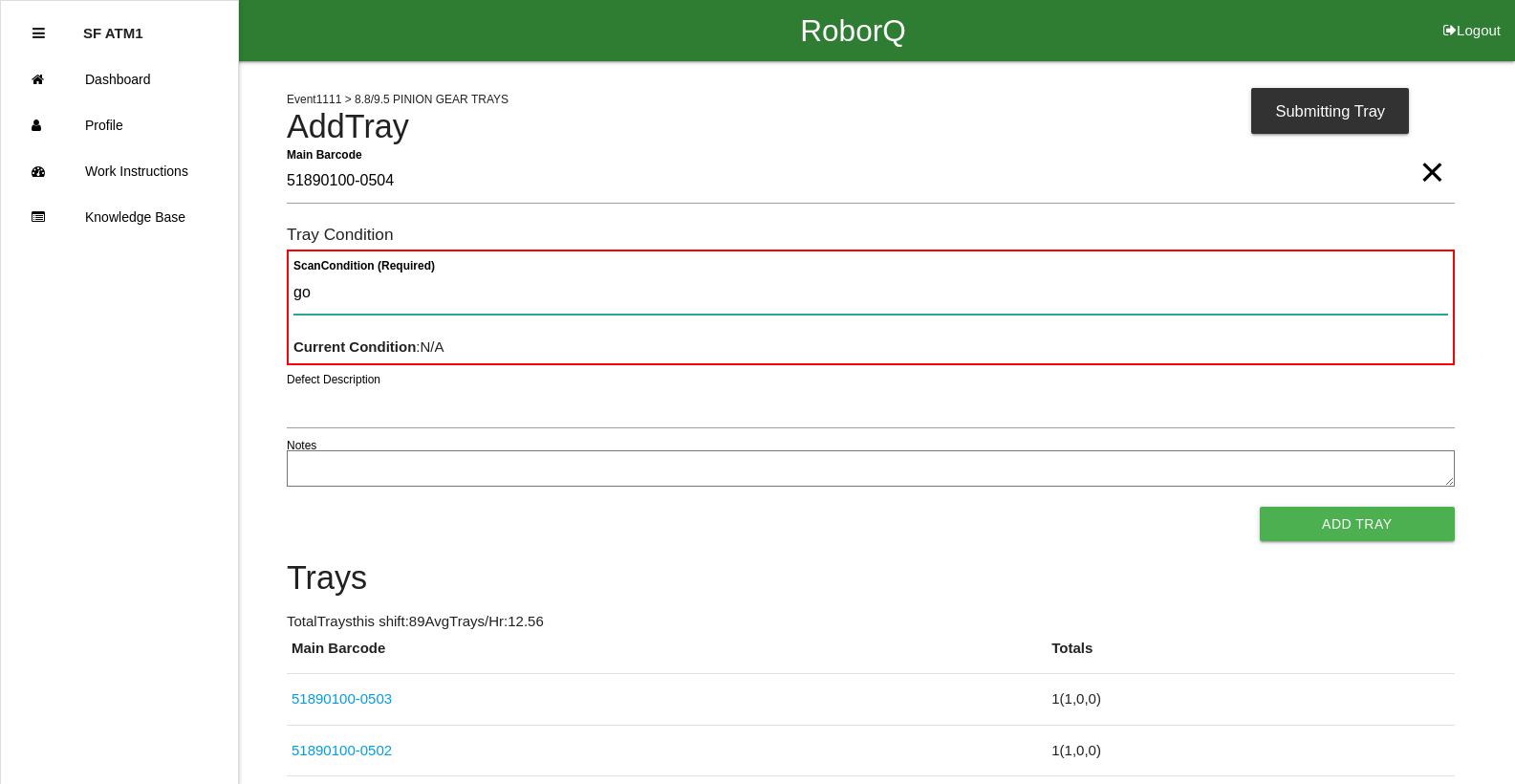
type Condition "goo"
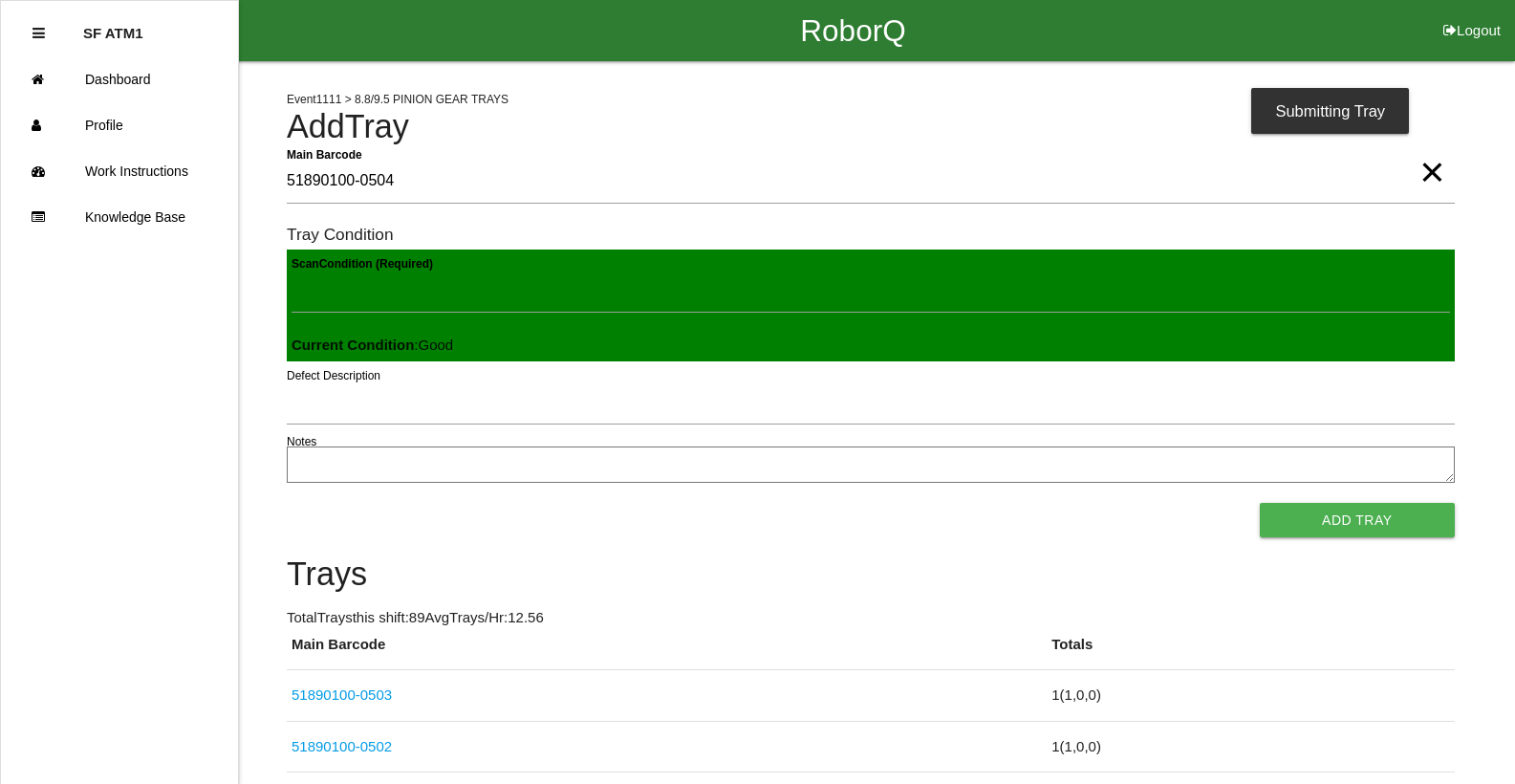
click at [1260, 503] on button "Add Tray" at bounding box center [1357, 520] width 195 height 35
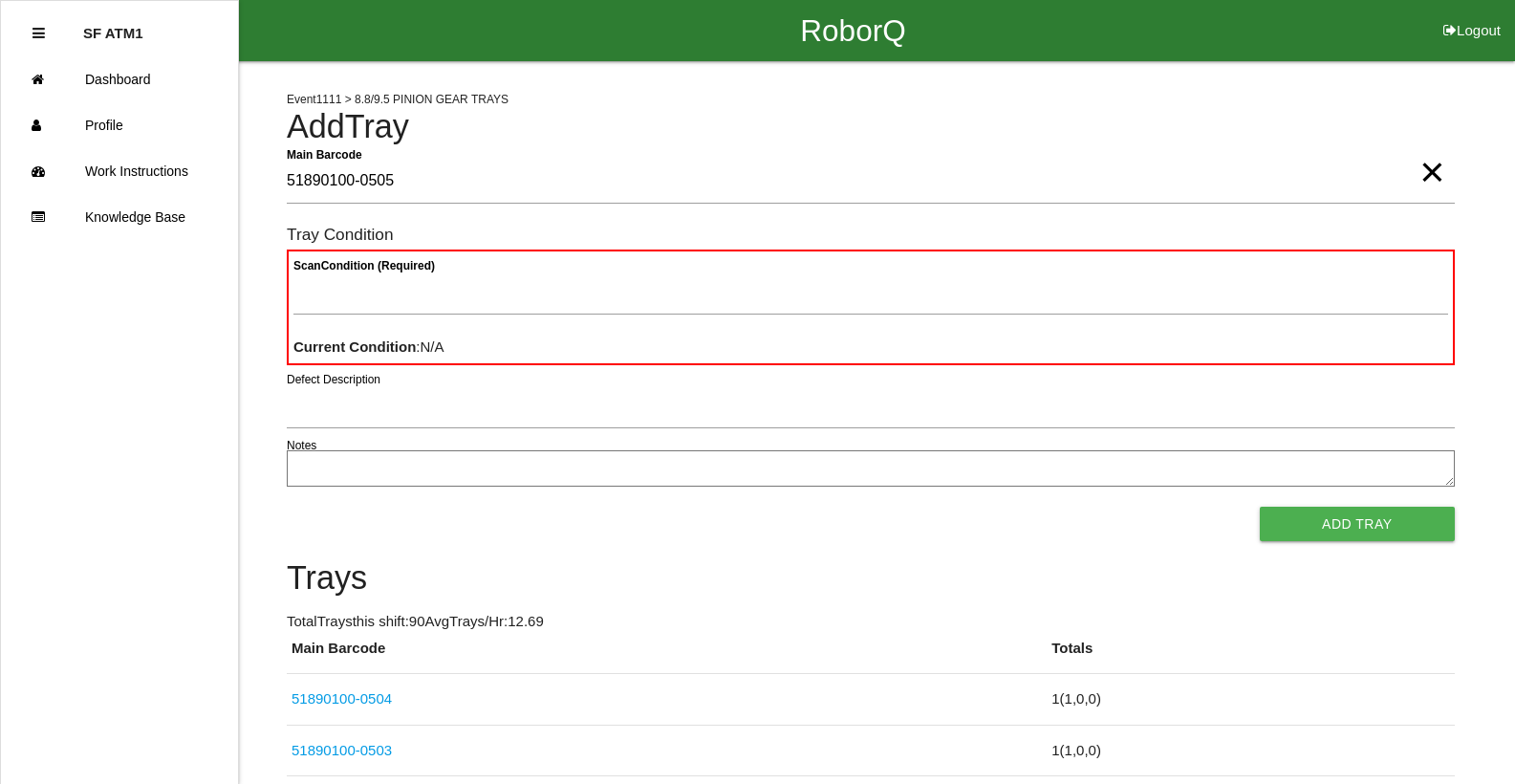
type Barcode "51890100-0505"
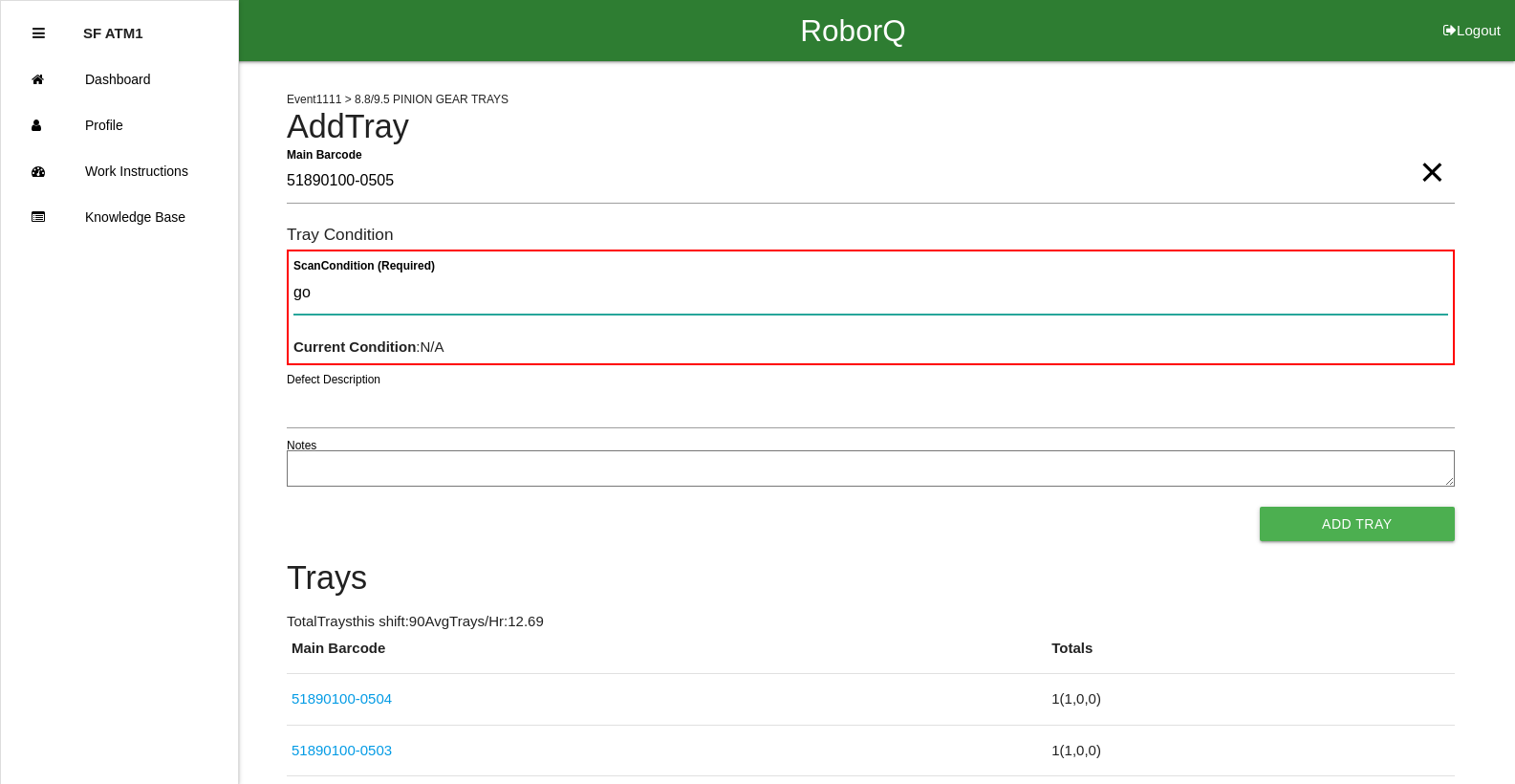
type Condition "goo"
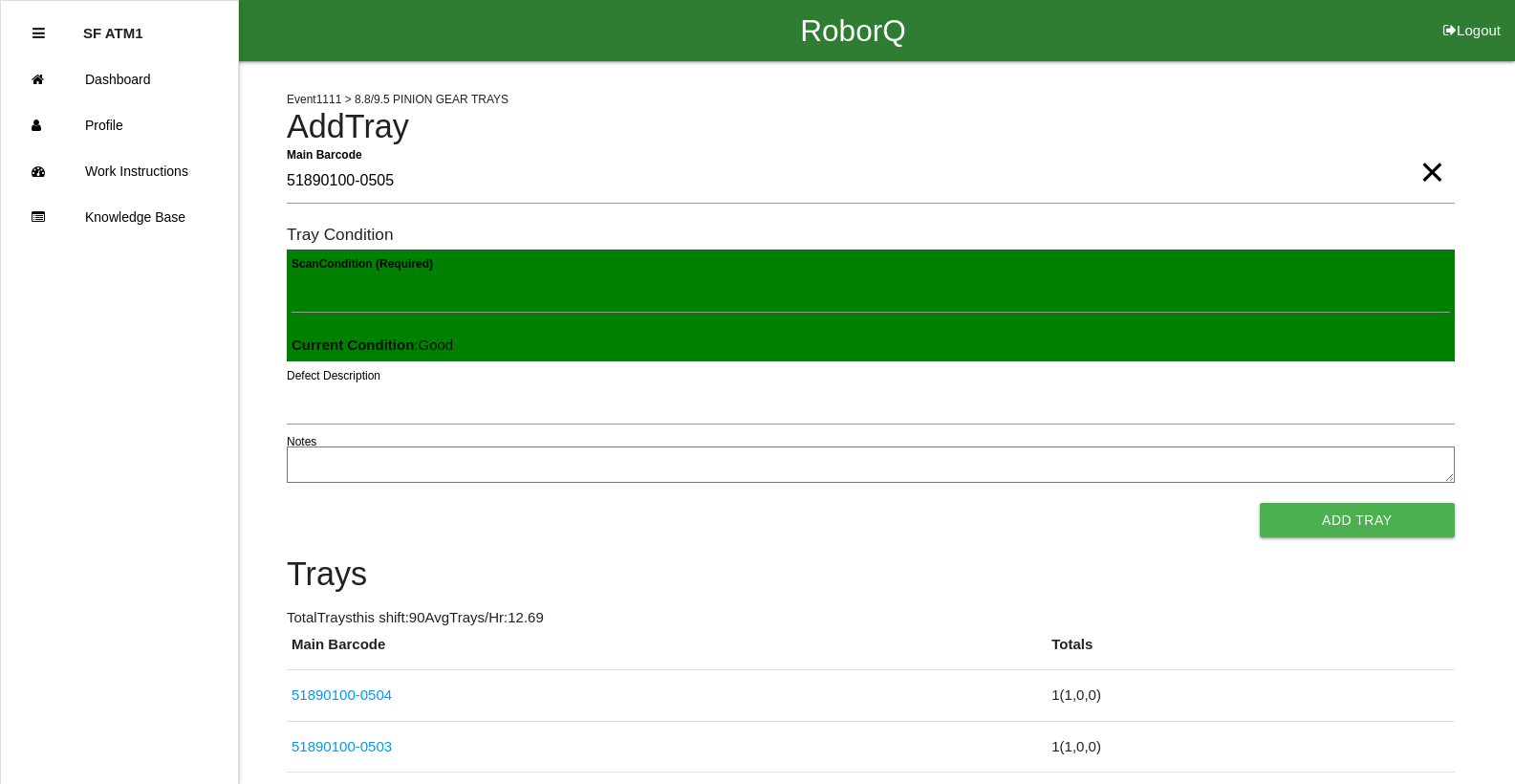
click at [1260, 503] on button "Add Tray" at bounding box center [1357, 520] width 195 height 35
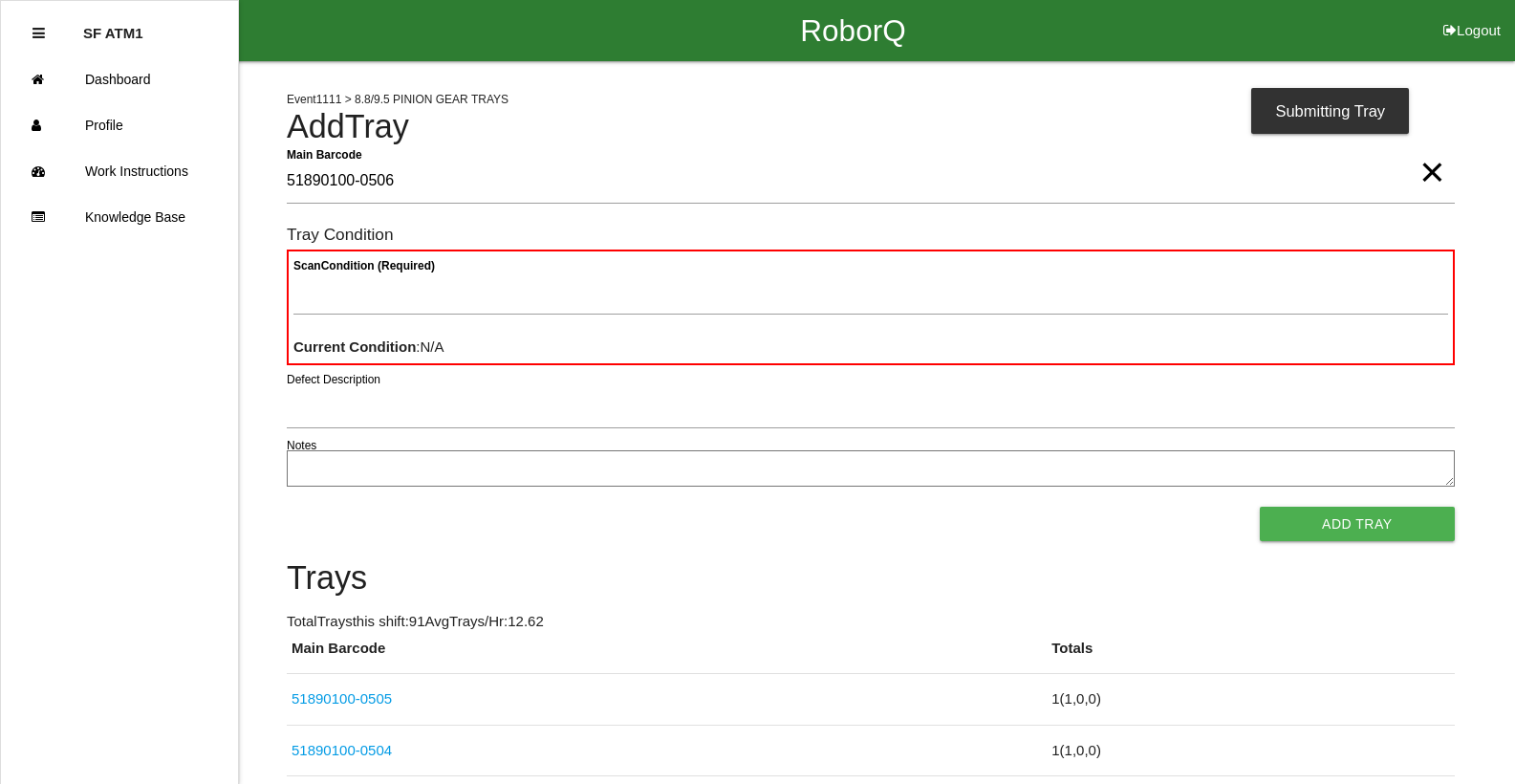
type Barcode "51890100-0506"
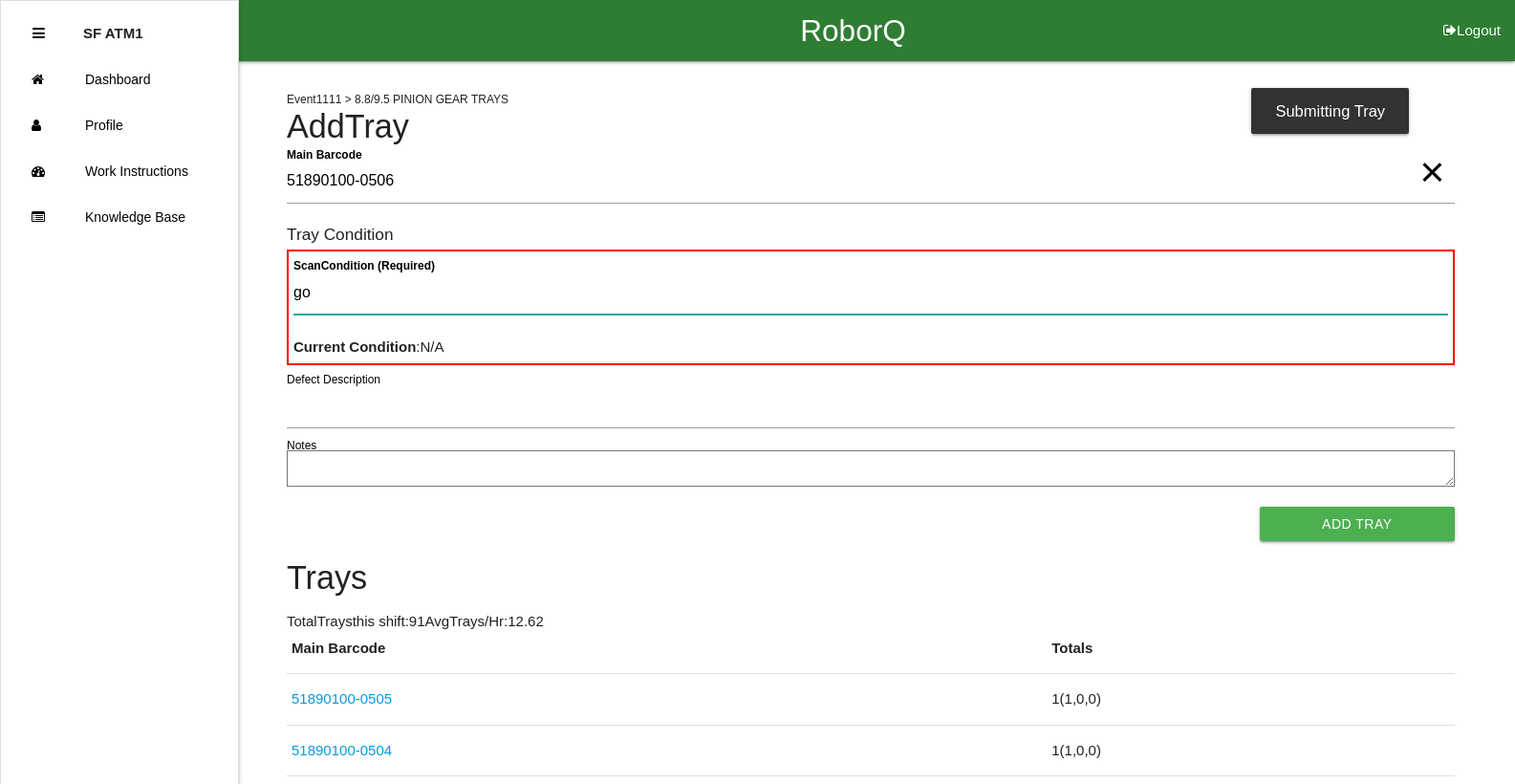
type Condition "goo"
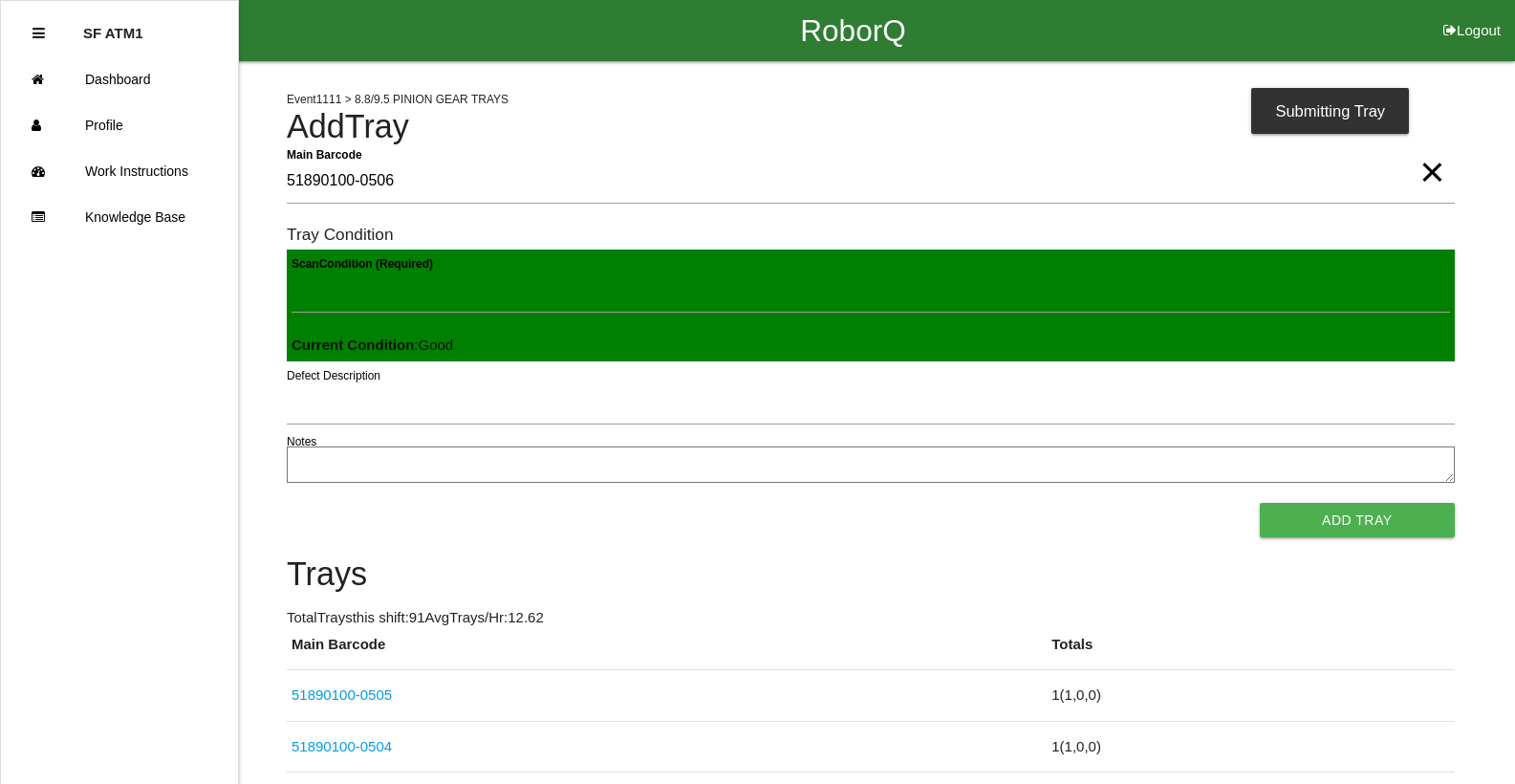
click at [1260, 503] on button "Add Tray" at bounding box center [1357, 520] width 195 height 35
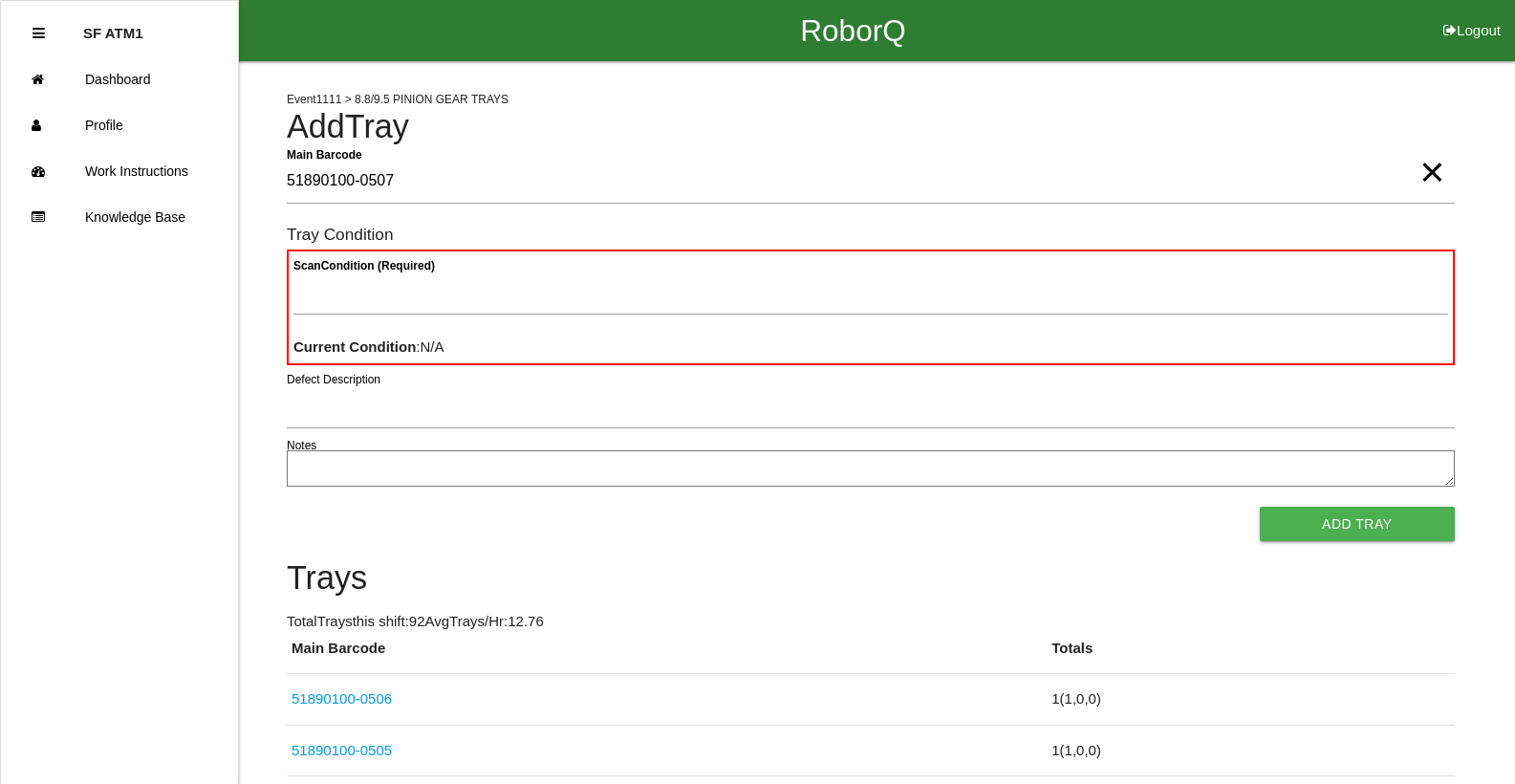
type Barcode "51890100-0507"
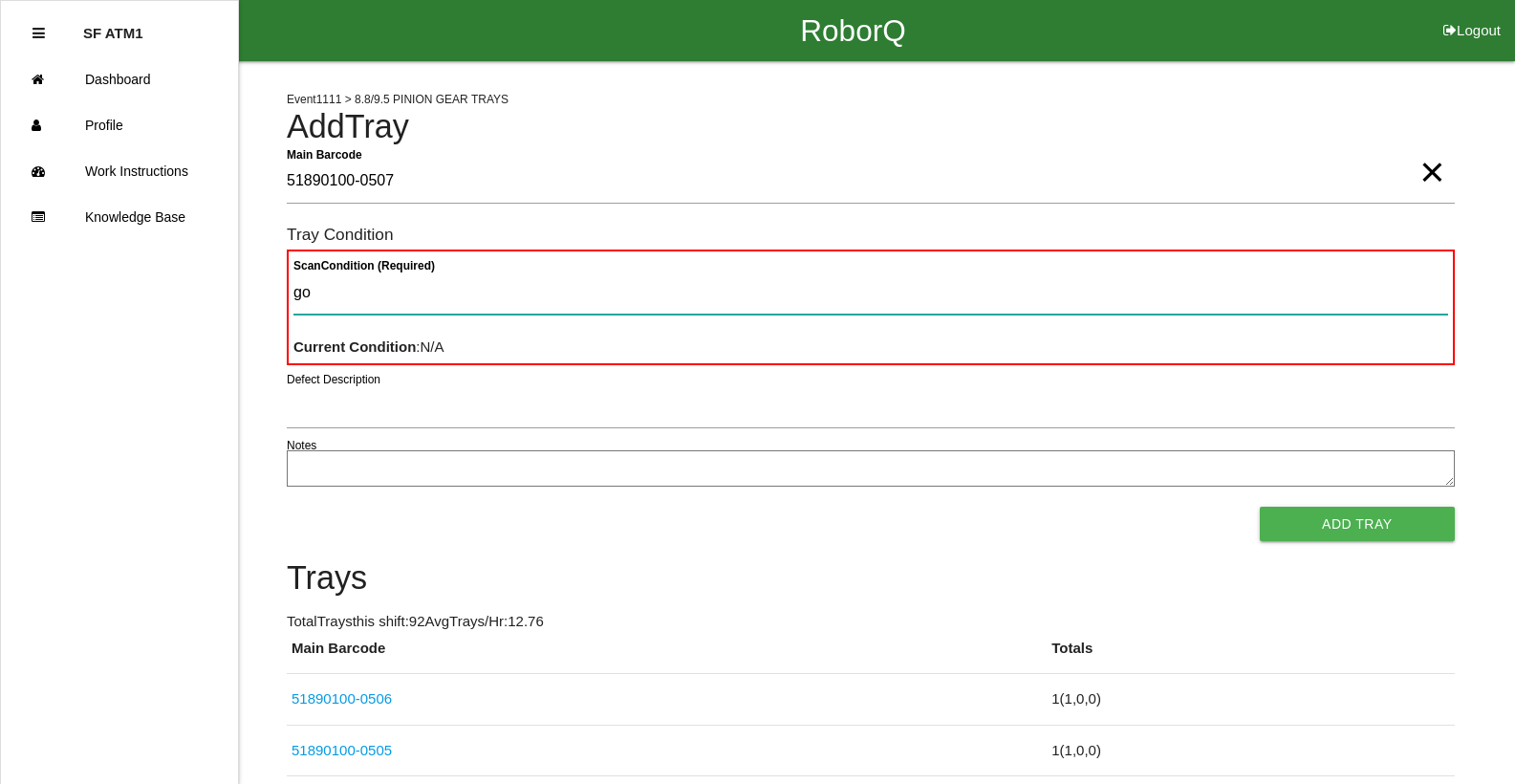
type Condition "goo"
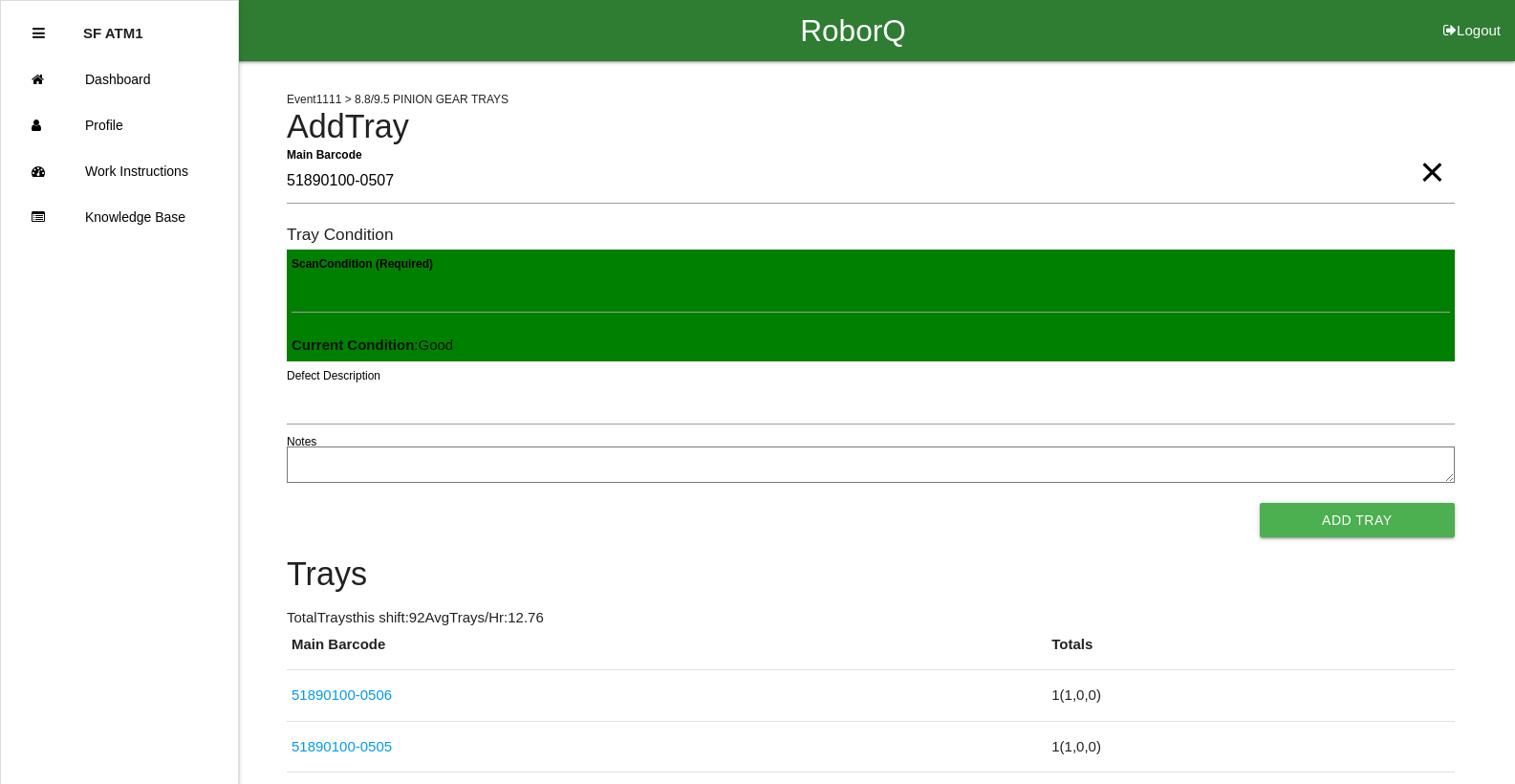
click at [1260, 503] on button "Add Tray" at bounding box center [1357, 520] width 195 height 35
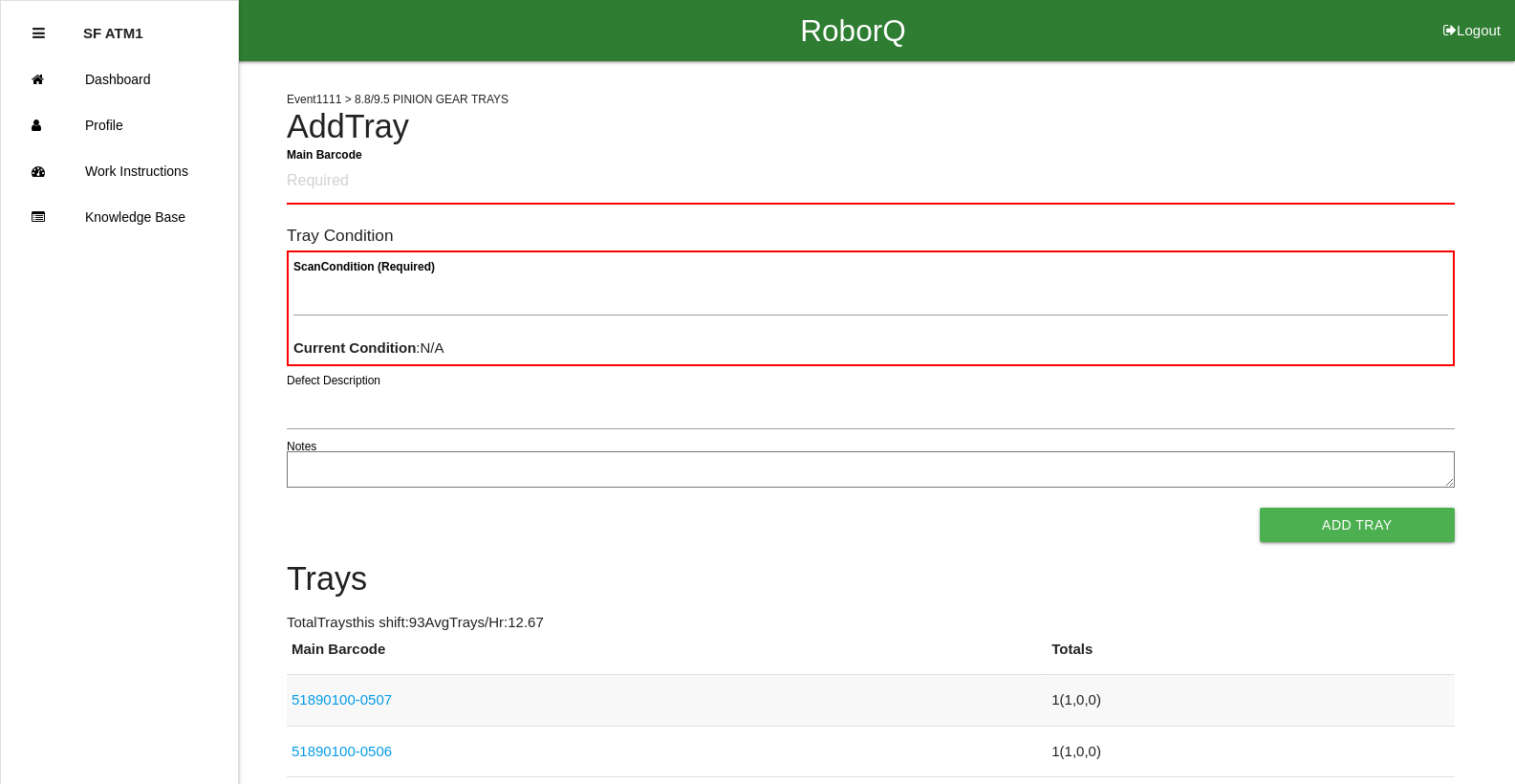
click at [309, 693] on link "51890100-0507" at bounding box center [342, 698] width 100 height 16
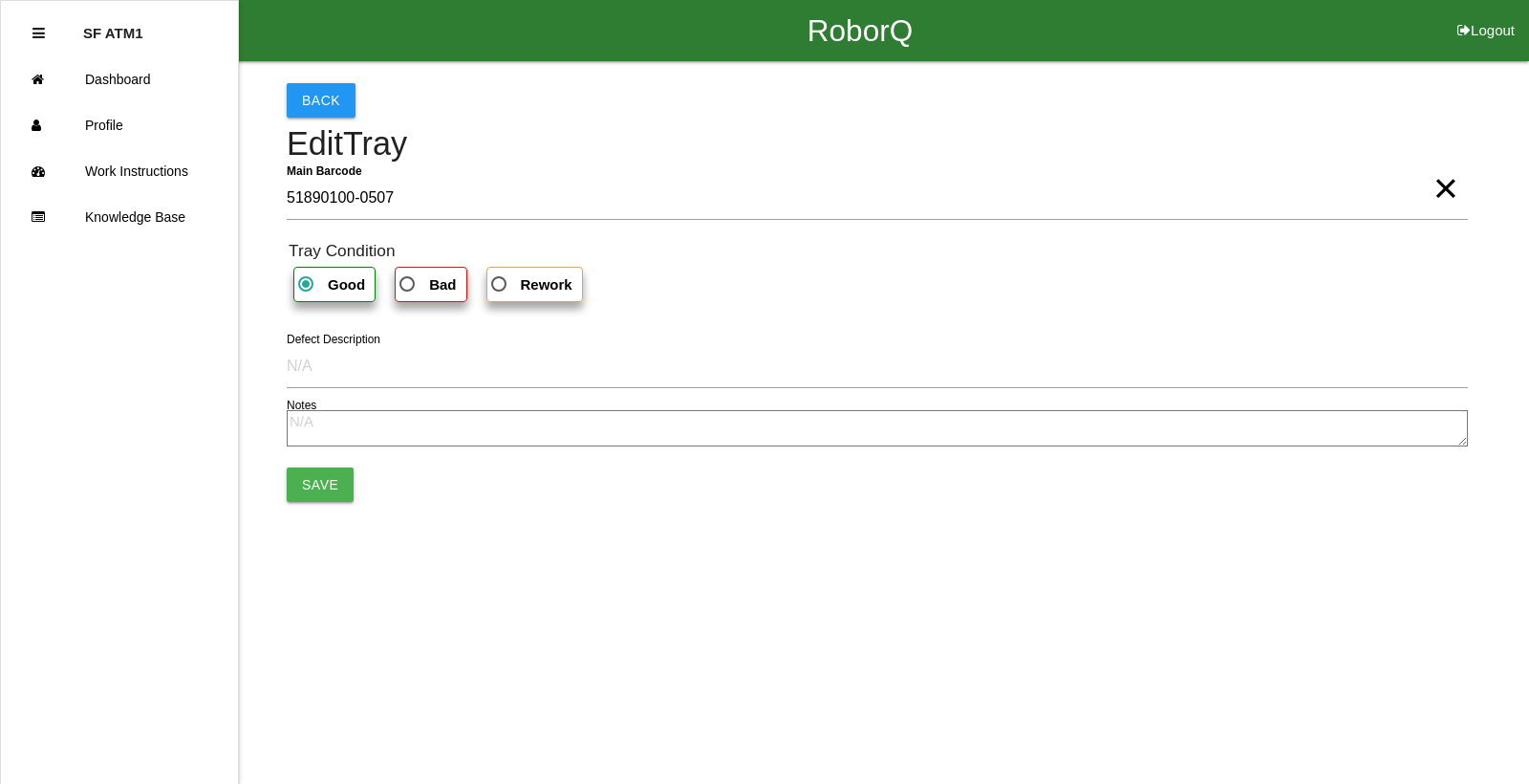
click at [404, 276] on span "Bad" at bounding box center [426, 284] width 61 height 24
click at [404, 276] on input "Bad" at bounding box center [402, 278] width 13 height 13
radio input "true"
click at [296, 481] on button "Save" at bounding box center [320, 484] width 66 height 35
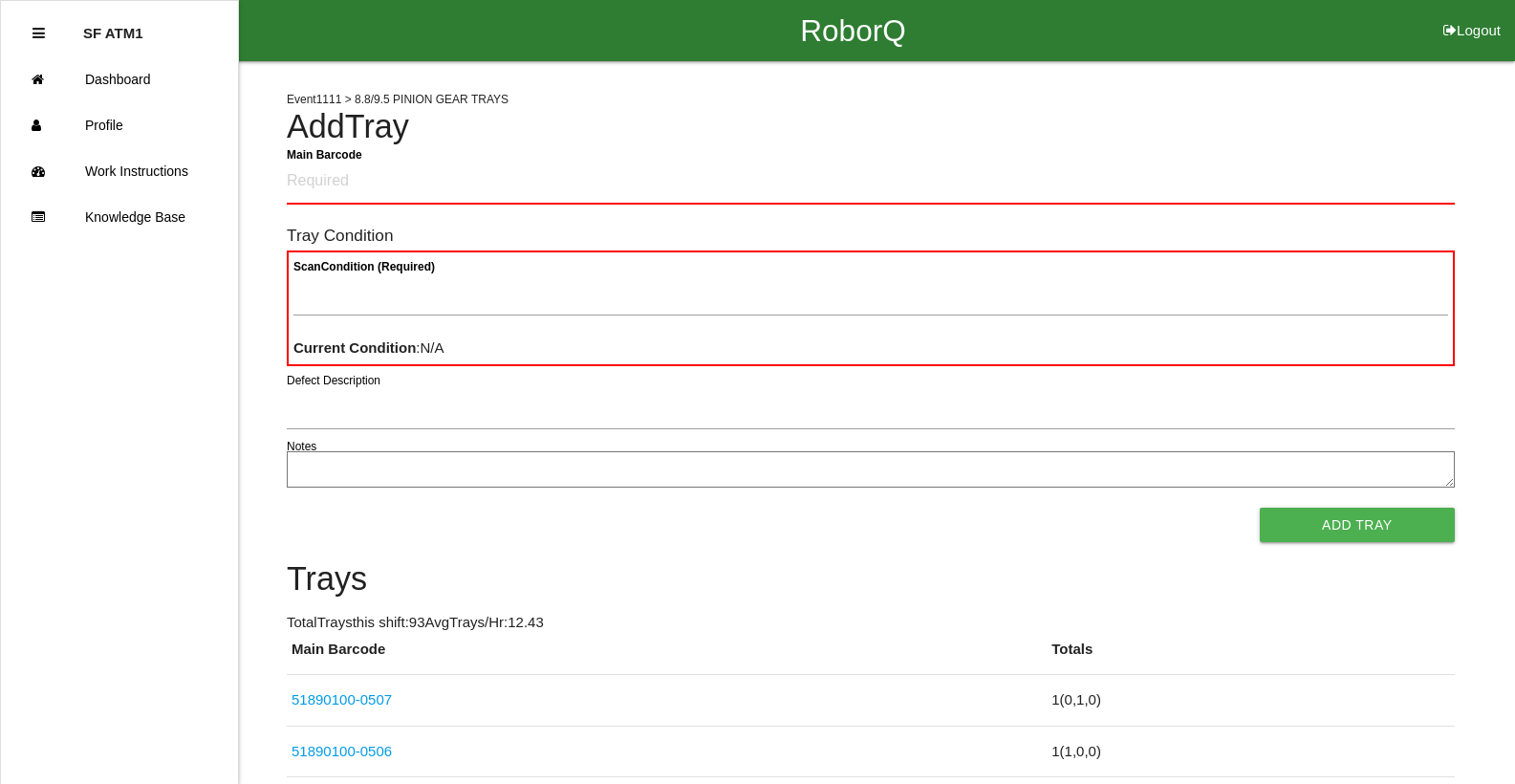
click at [345, 182] on Barcode "Main Barcode" at bounding box center [871, 182] width 1167 height 45
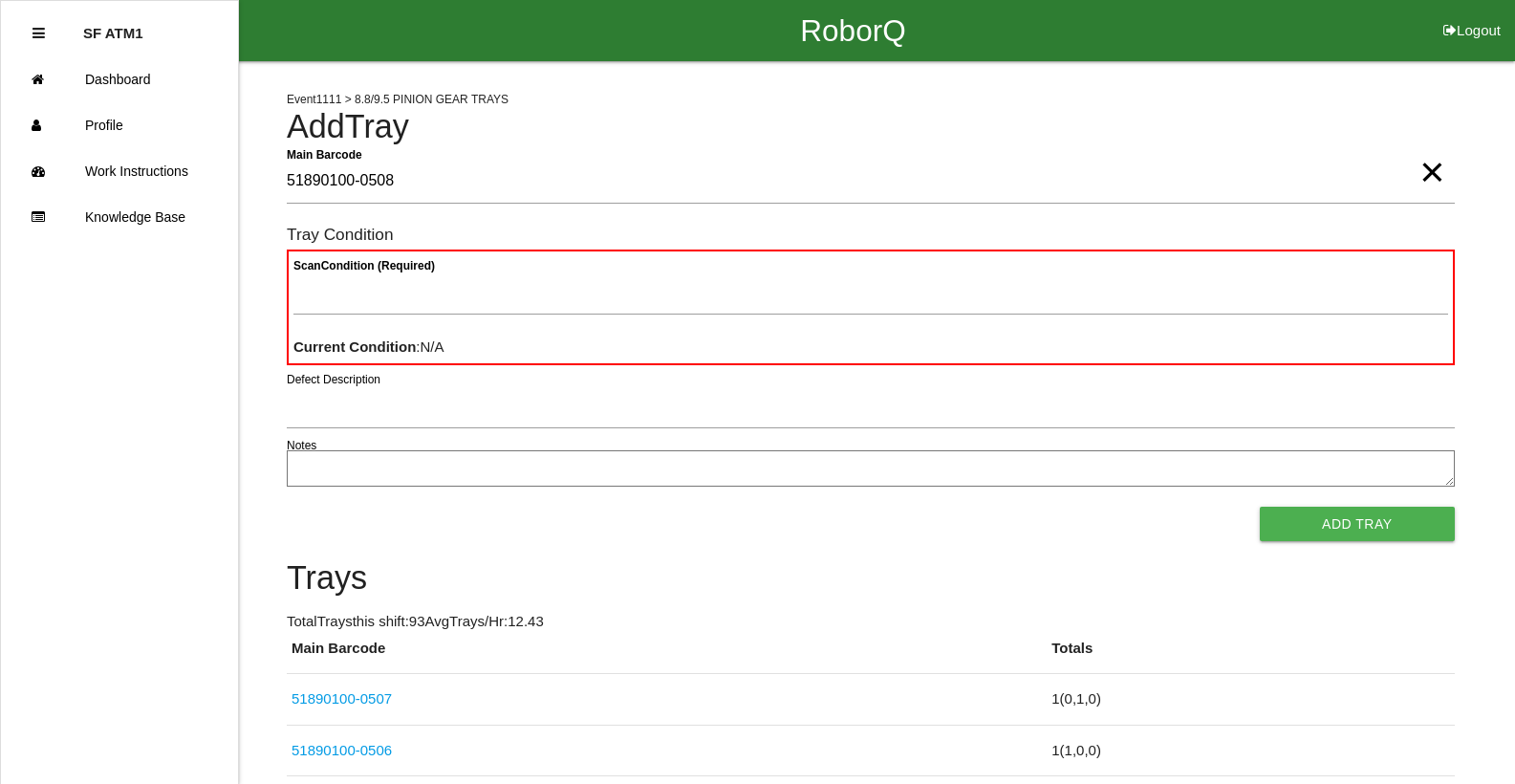
type Barcode "51890100-0508"
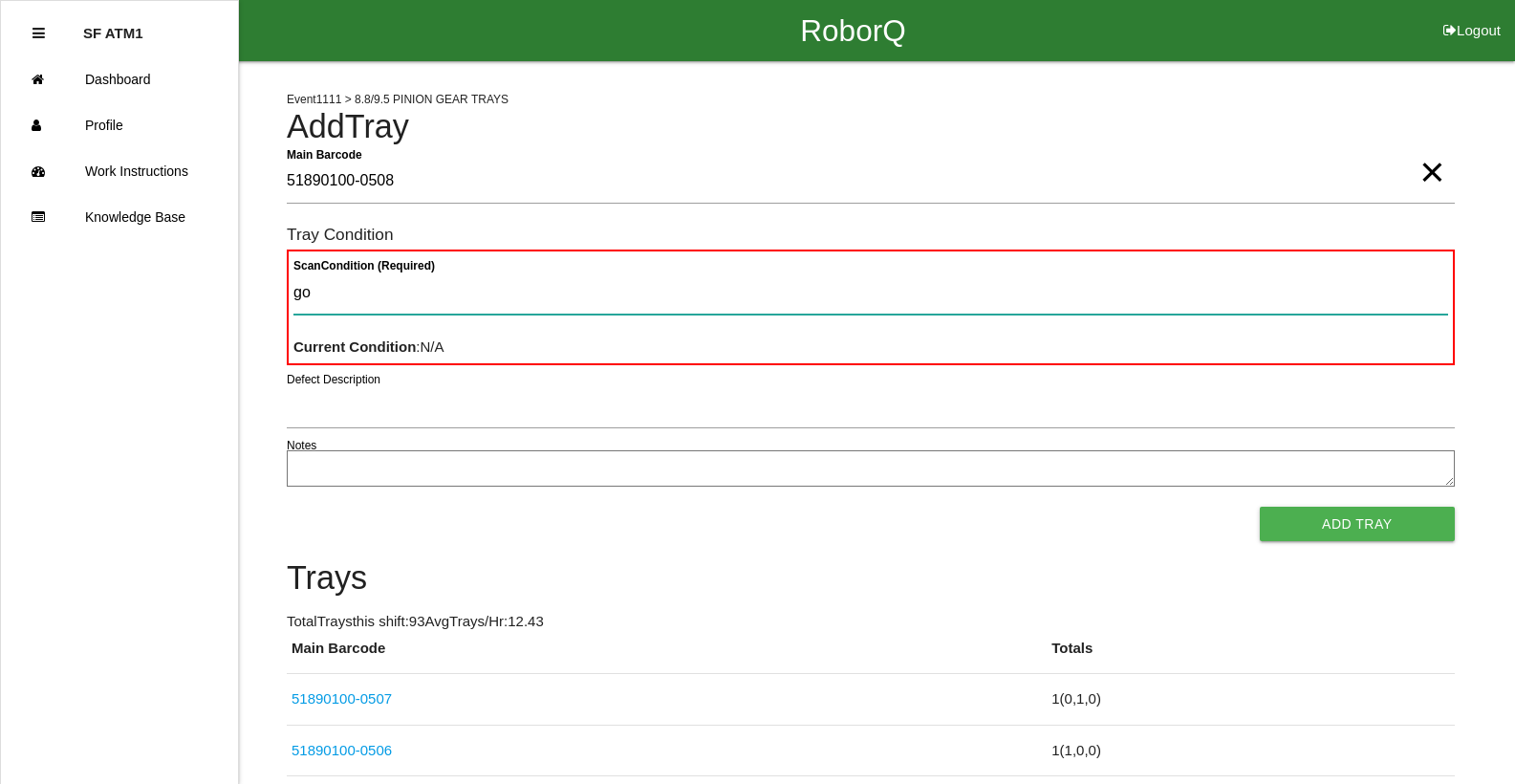
type Condition "goo"
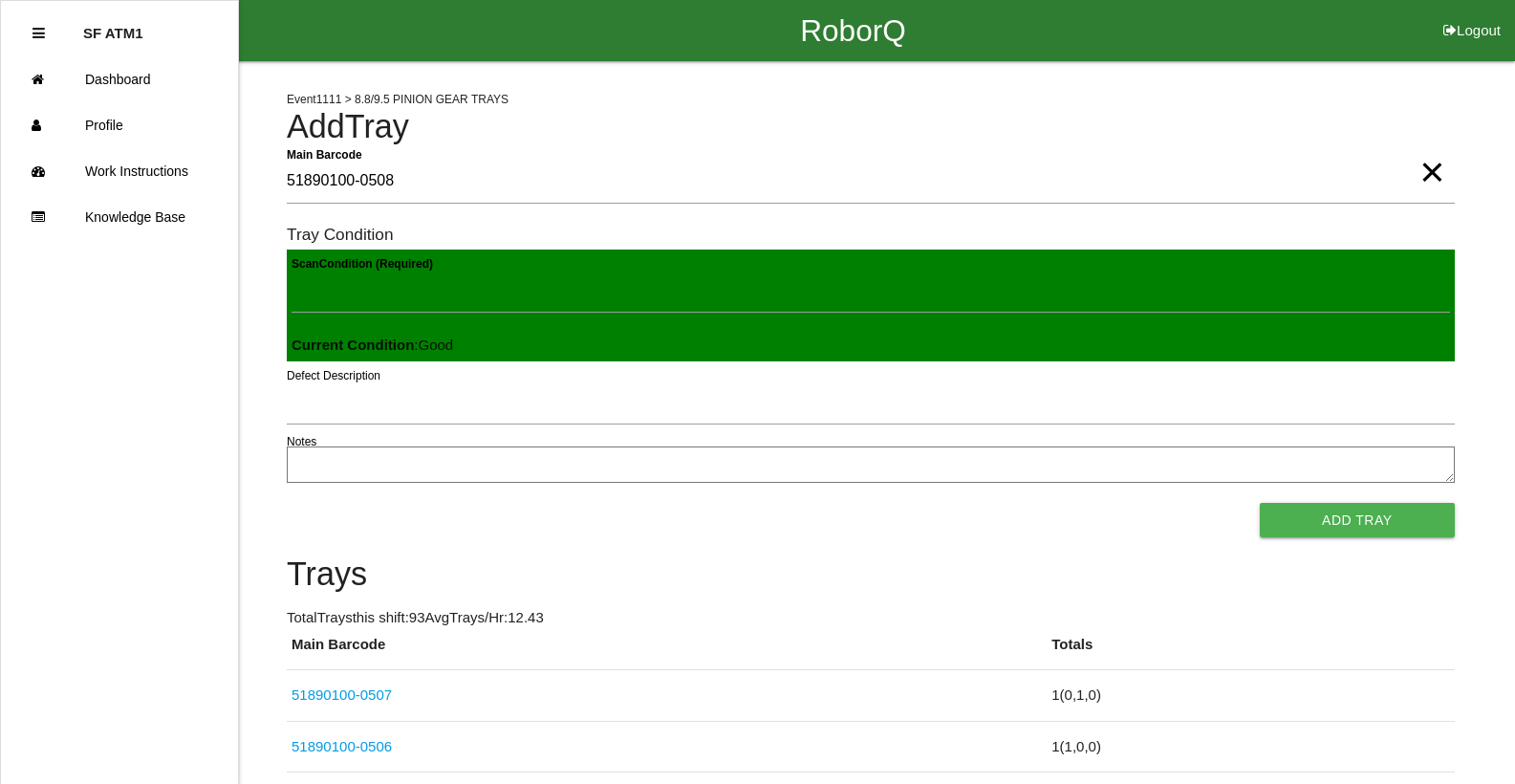
click at [1260, 503] on button "Add Tray" at bounding box center [1357, 520] width 195 height 35
